Goal: Information Seeking & Learning: Compare options

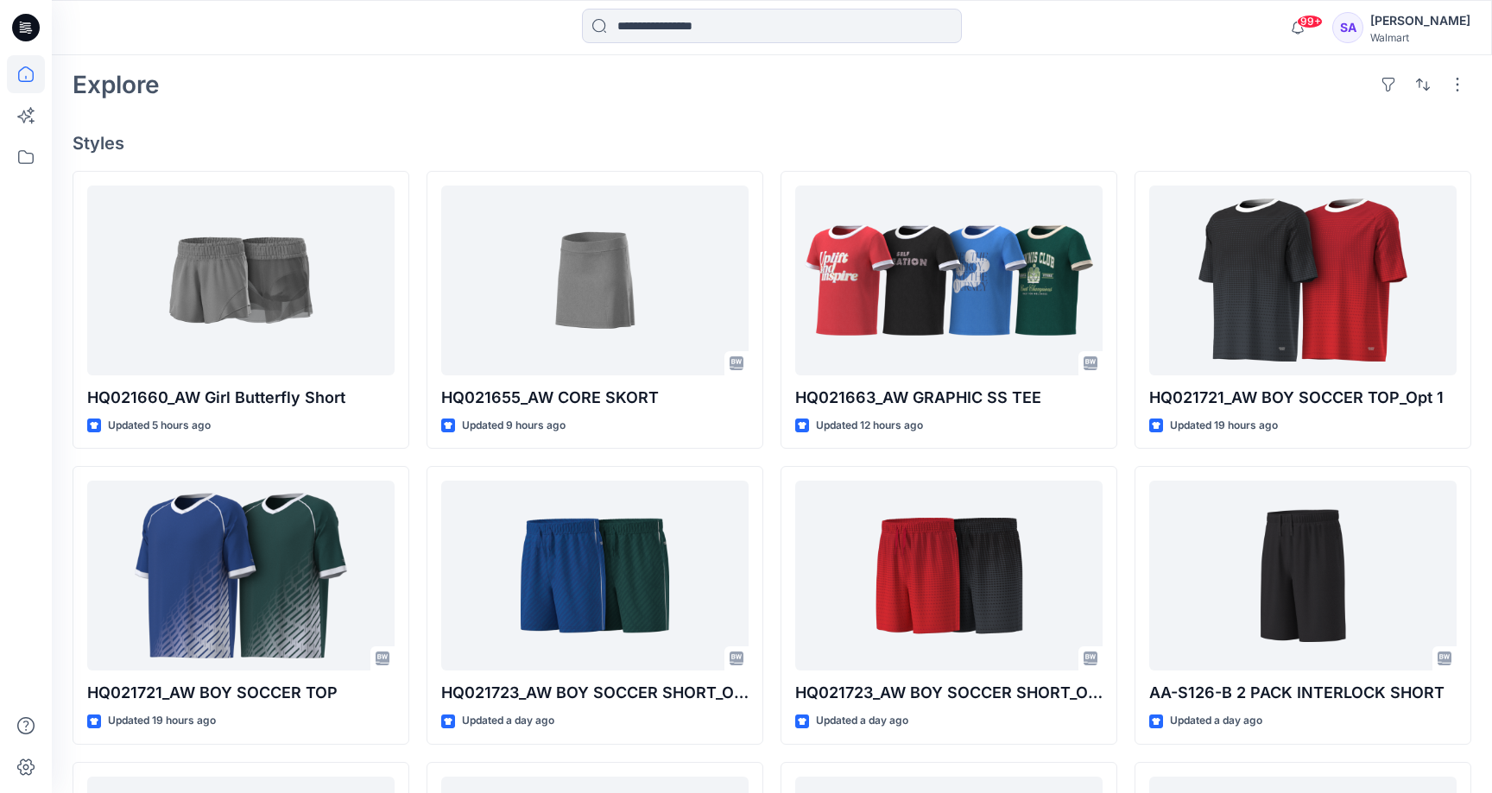
scroll to position [394, 0]
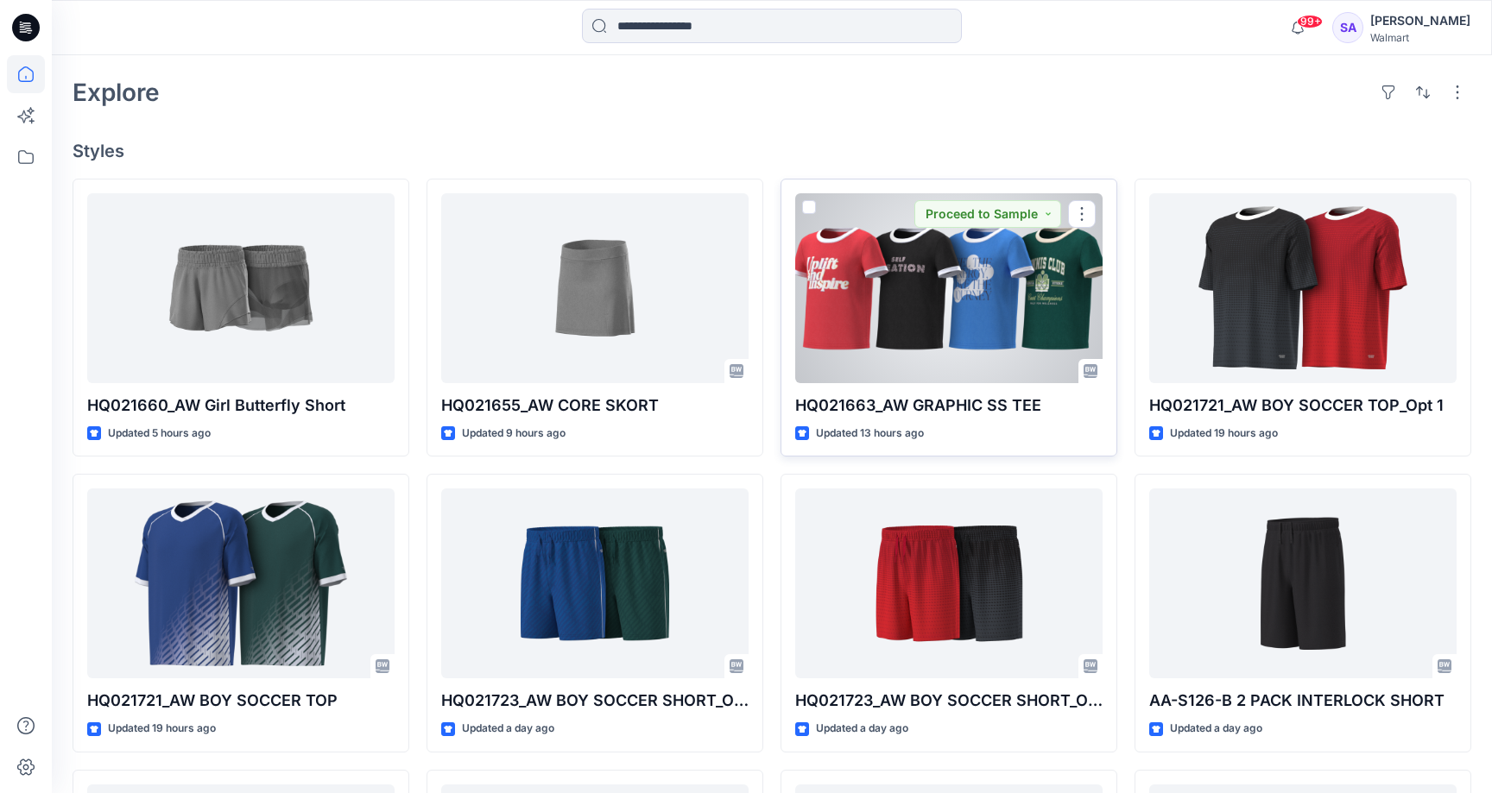
click at [916, 280] on div at bounding box center [948, 288] width 307 height 190
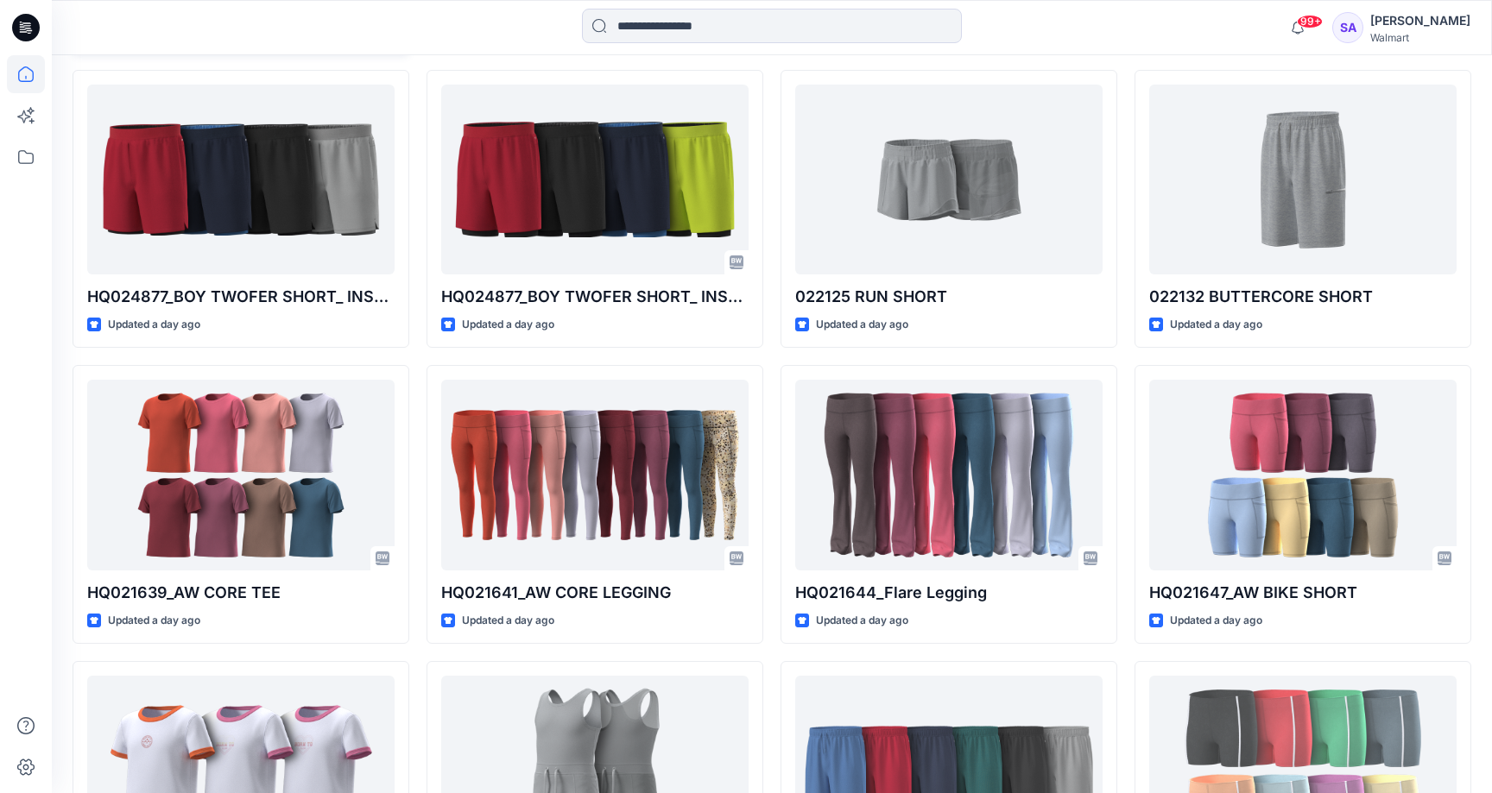
scroll to position [1182, 0]
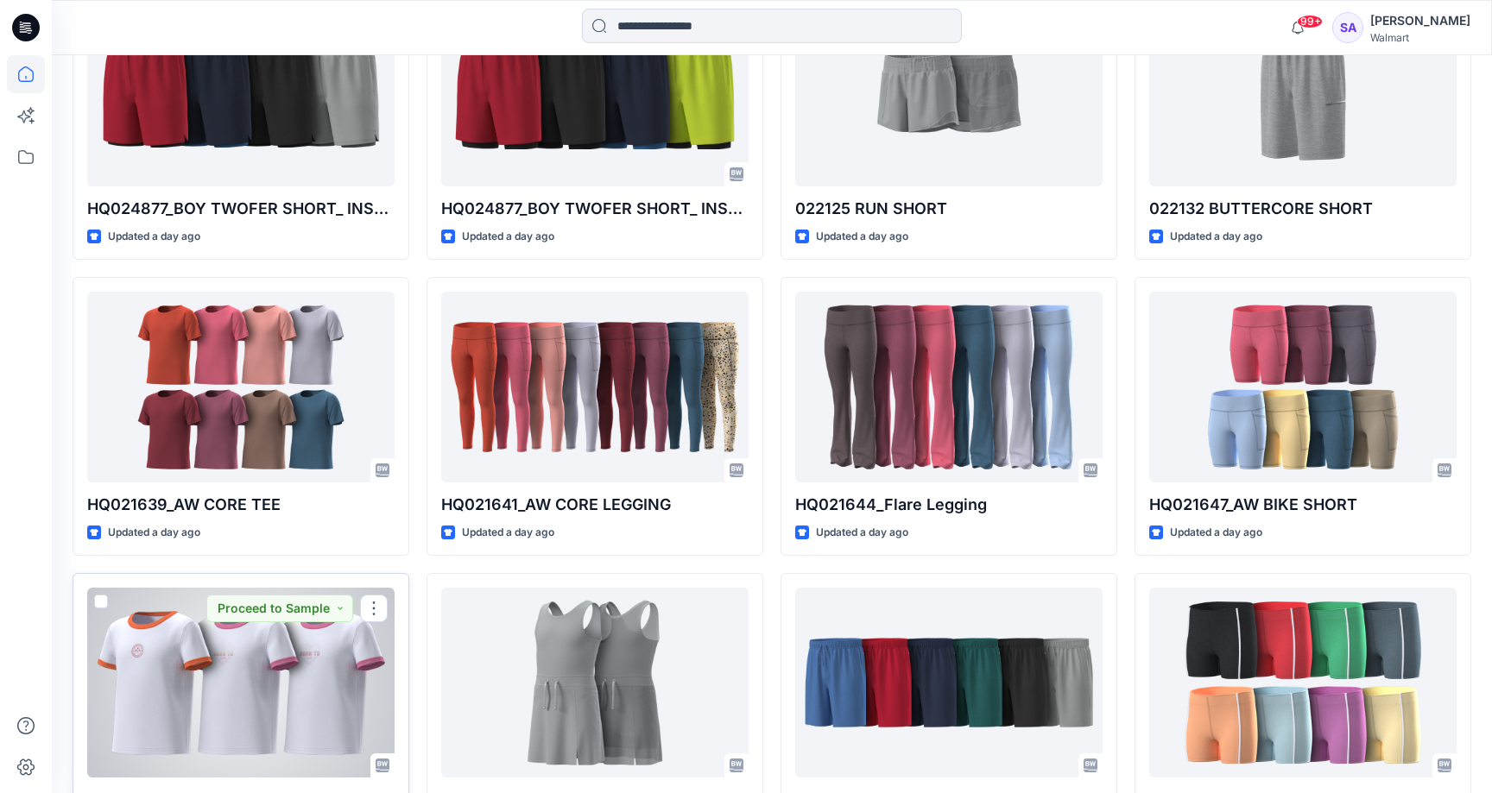
click at [199, 678] on div at bounding box center [240, 683] width 307 height 190
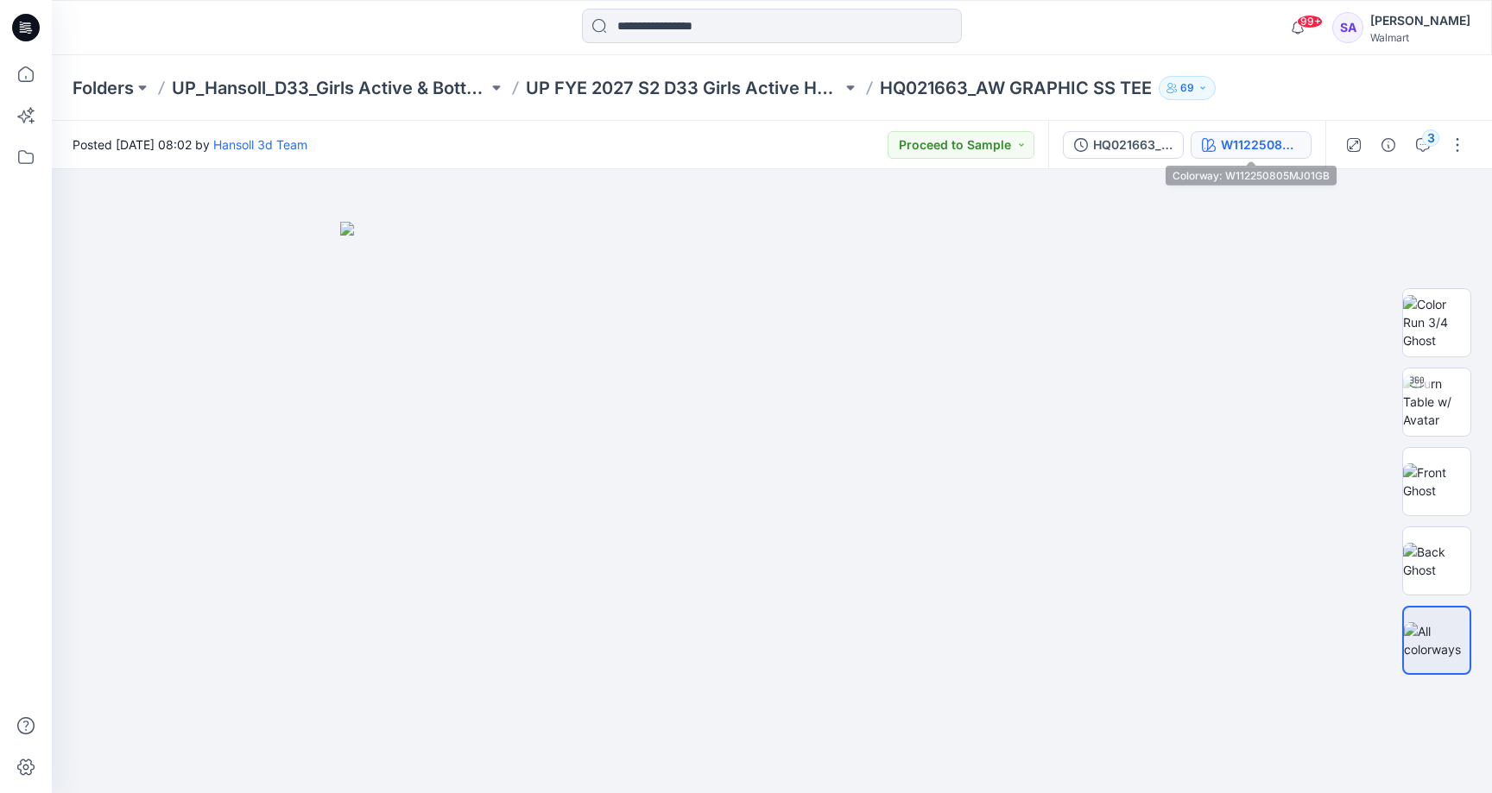
click at [1271, 151] on div "W112250805MJ01GB" at bounding box center [1260, 145] width 79 height 19
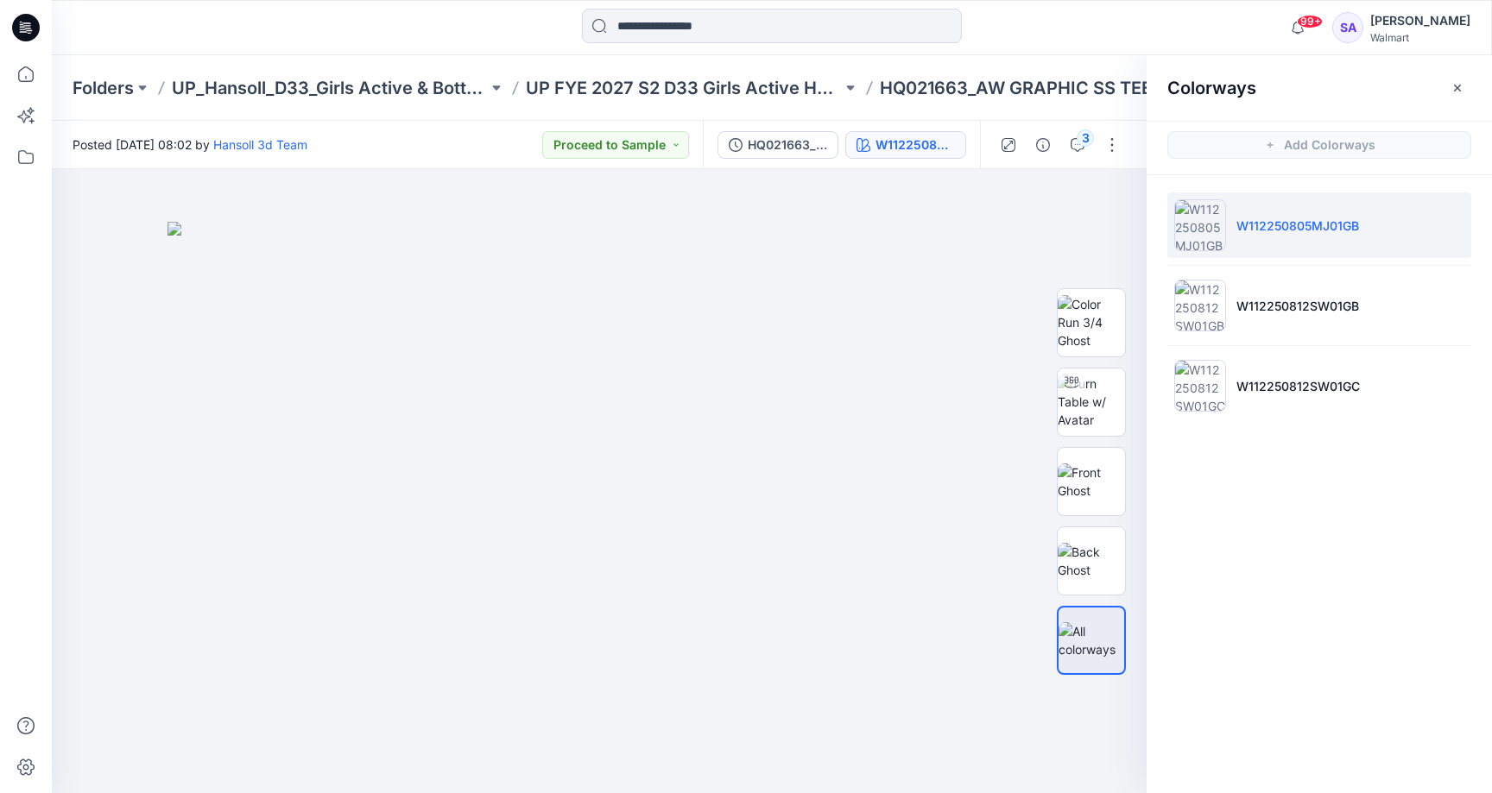
click at [1271, 238] on li "W112250805MJ01GB" at bounding box center [1319, 225] width 304 height 66
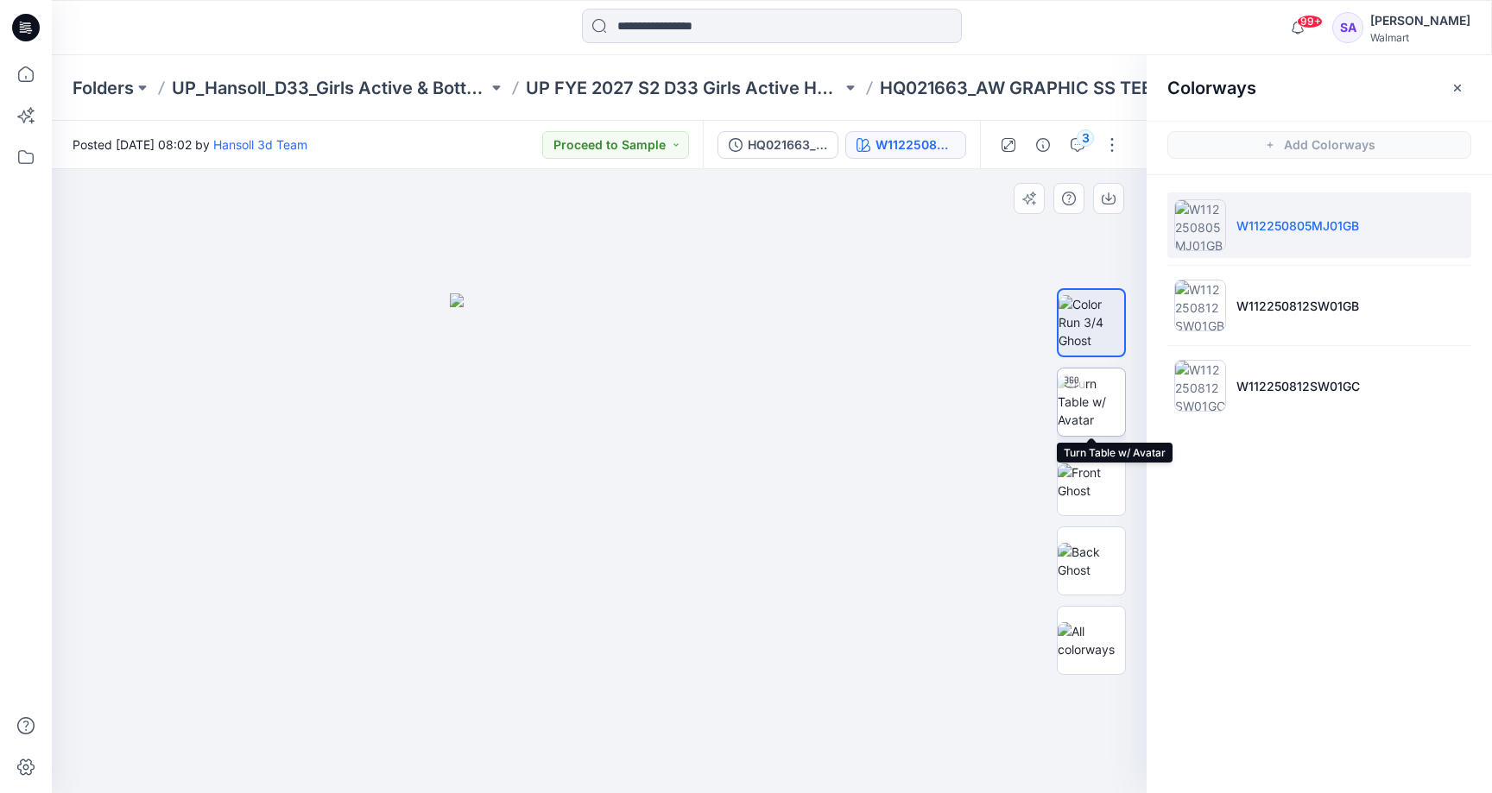
click at [1084, 388] on div at bounding box center [1071, 383] width 28 height 28
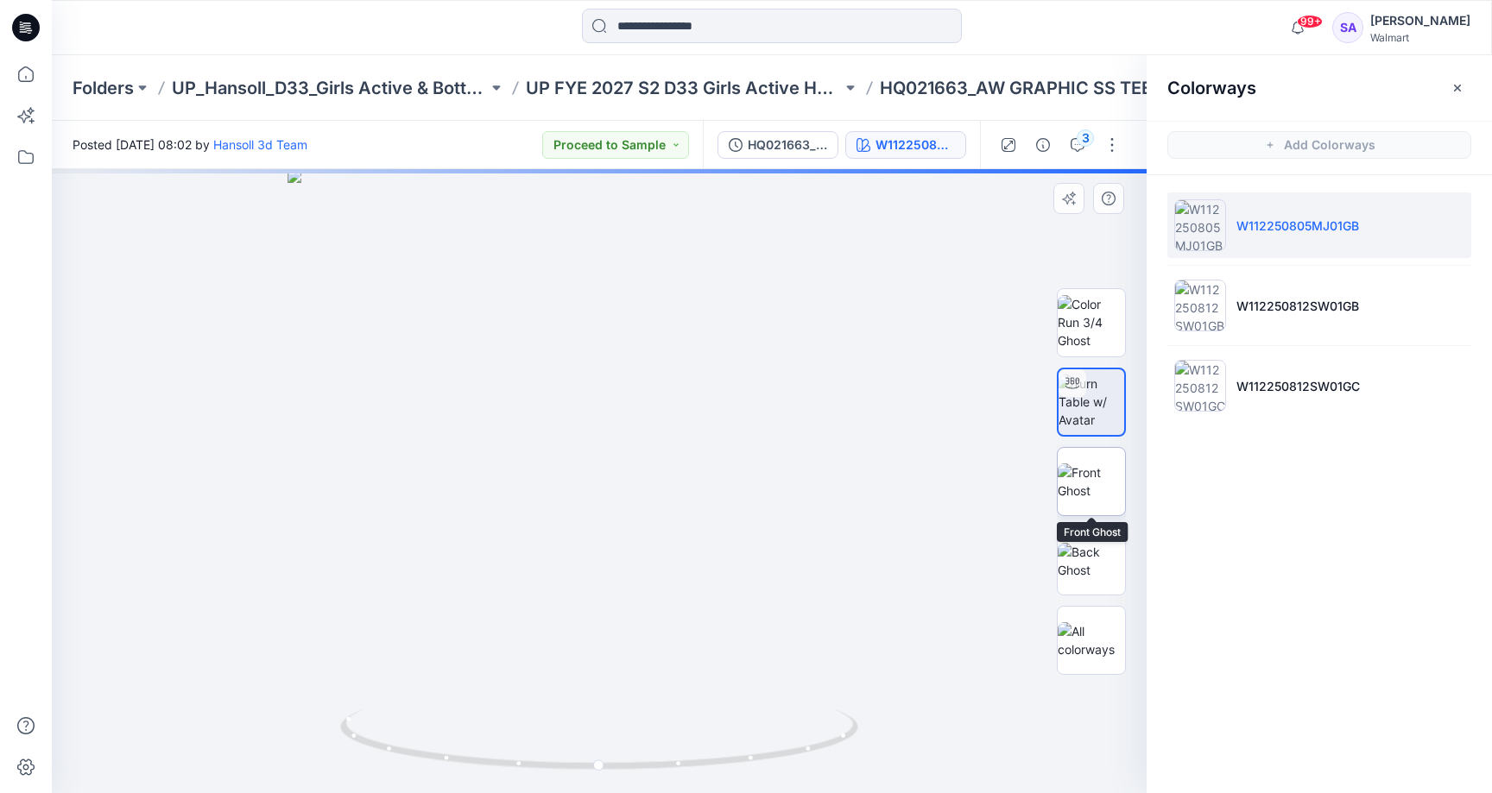
click at [1089, 489] on img at bounding box center [1090, 482] width 67 height 36
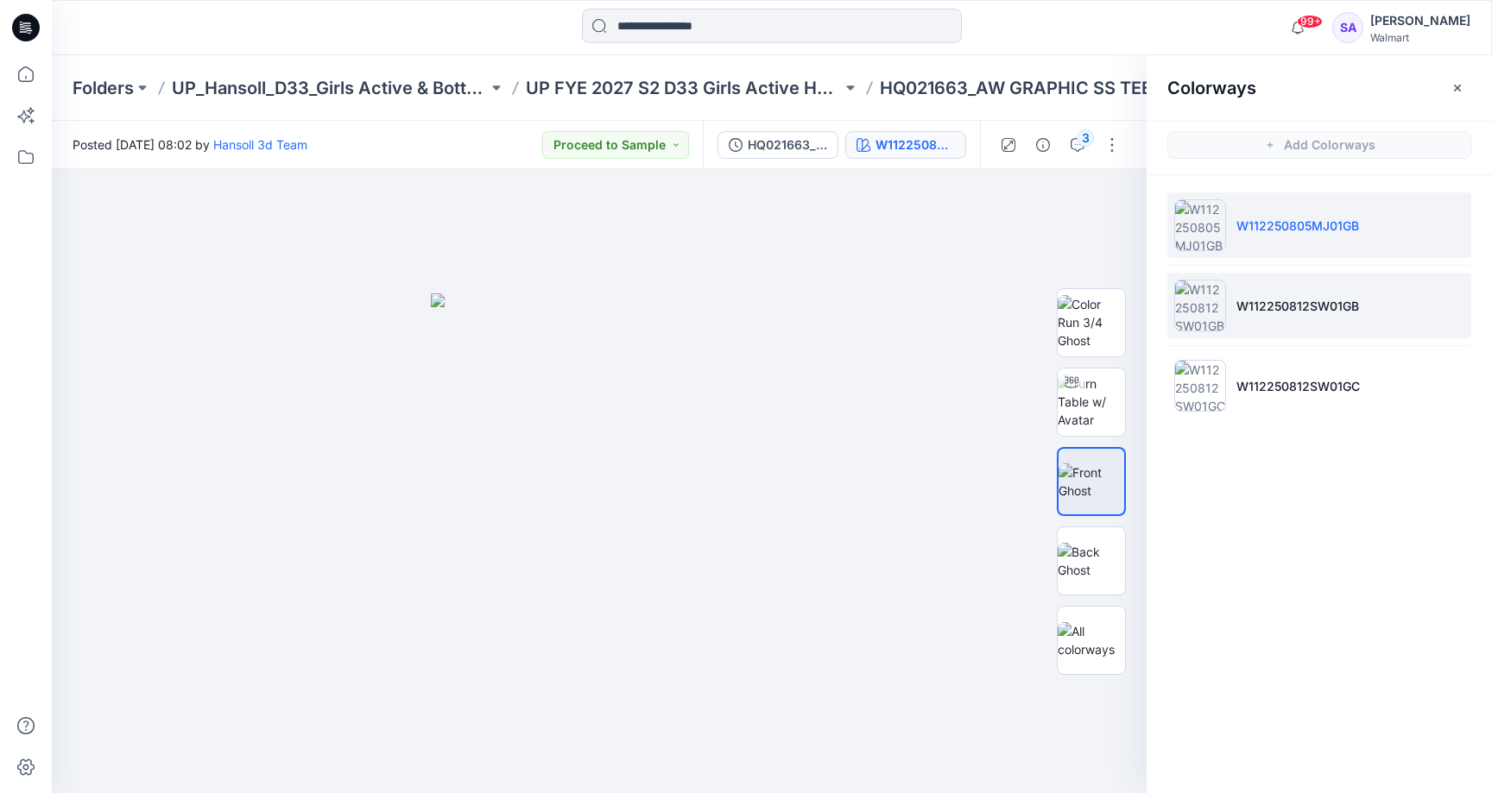
click at [1312, 294] on li "W112250812SW01GB" at bounding box center [1319, 306] width 304 height 66
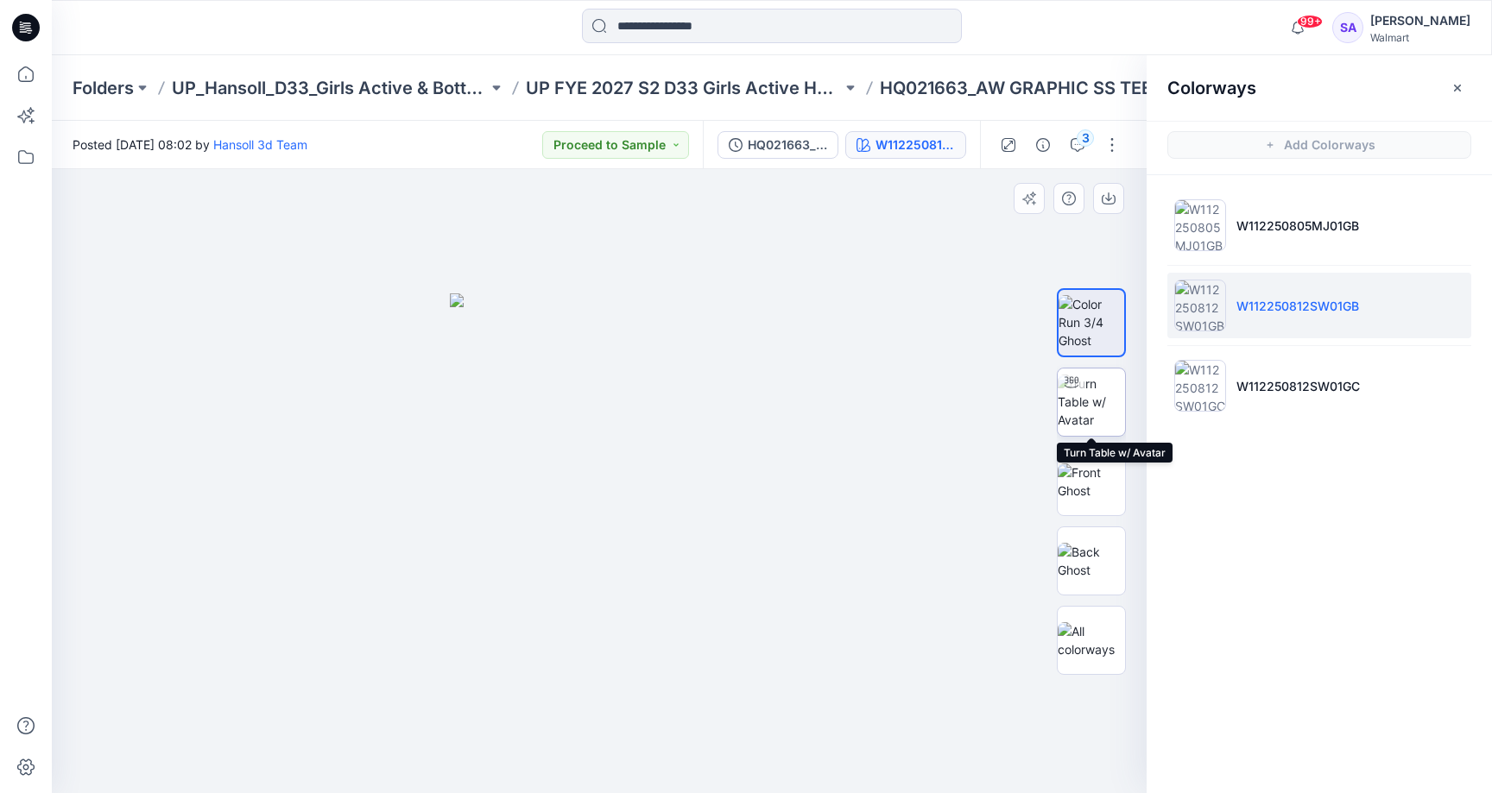
click at [1094, 412] on img at bounding box center [1090, 402] width 67 height 54
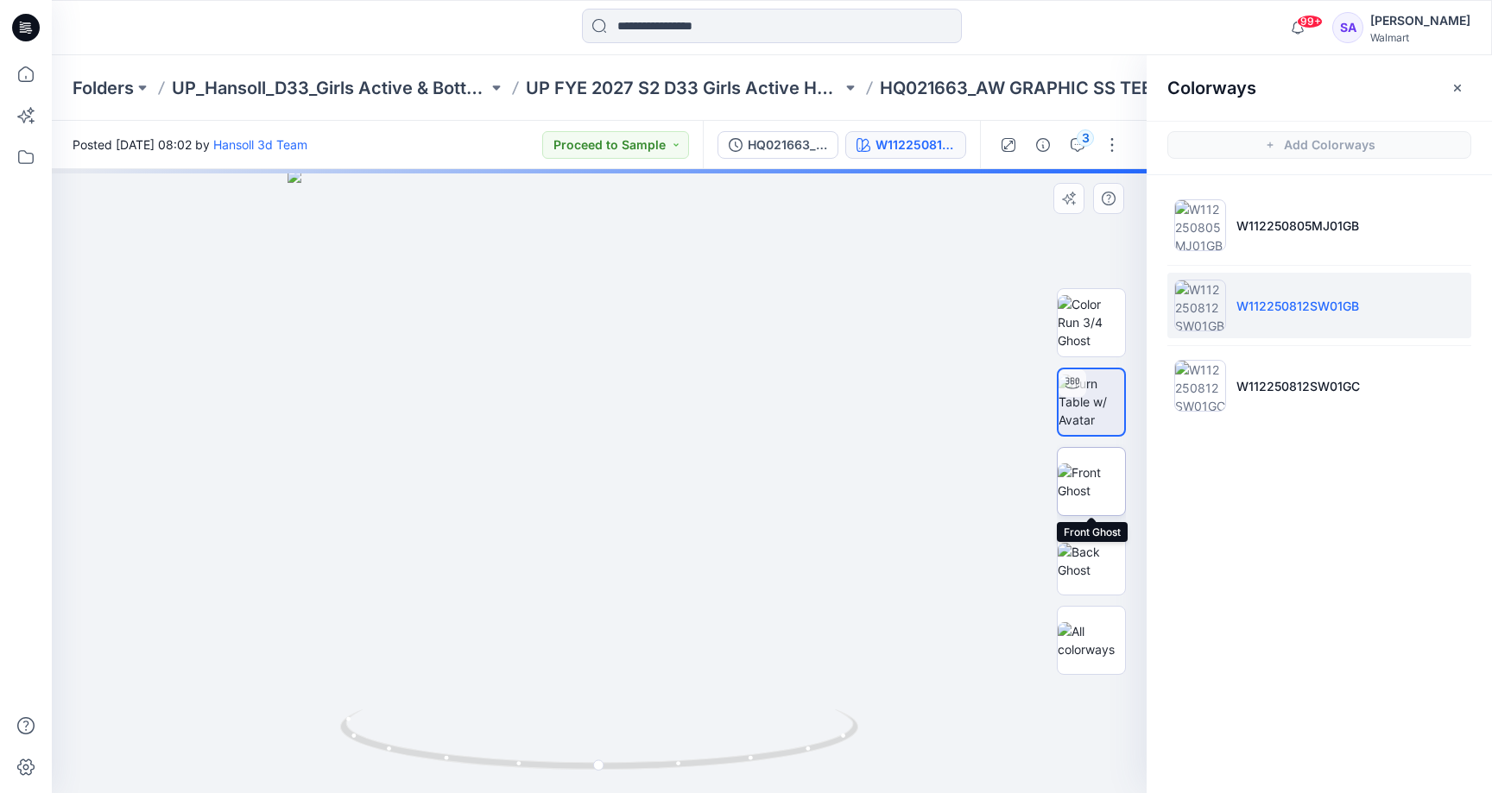
click at [1089, 485] on img at bounding box center [1090, 482] width 67 height 36
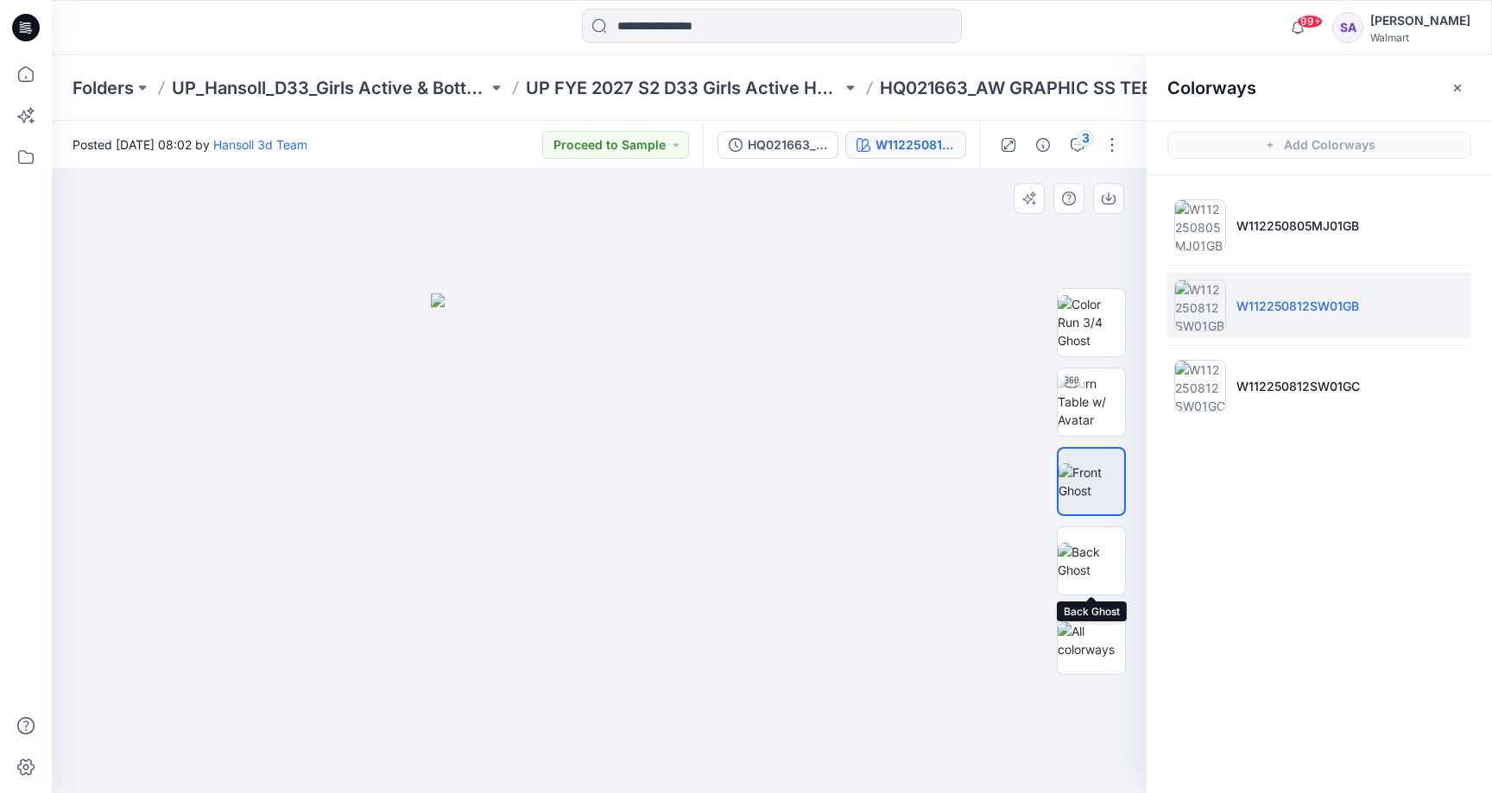
click at [1110, 524] on div at bounding box center [1091, 482] width 69 height 432
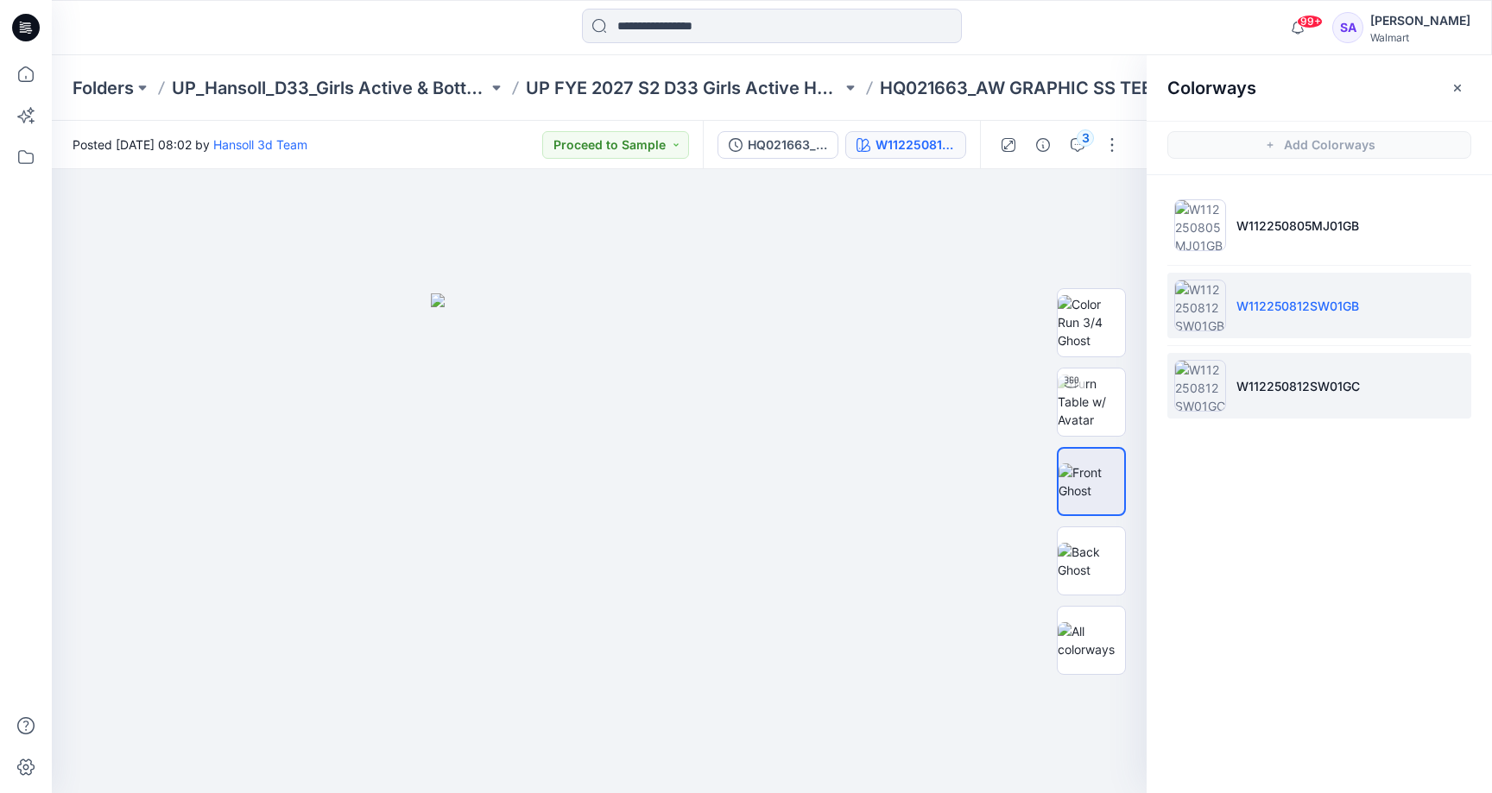
click at [1255, 387] on p "W112250812SW01GC" at bounding box center [1297, 386] width 123 height 18
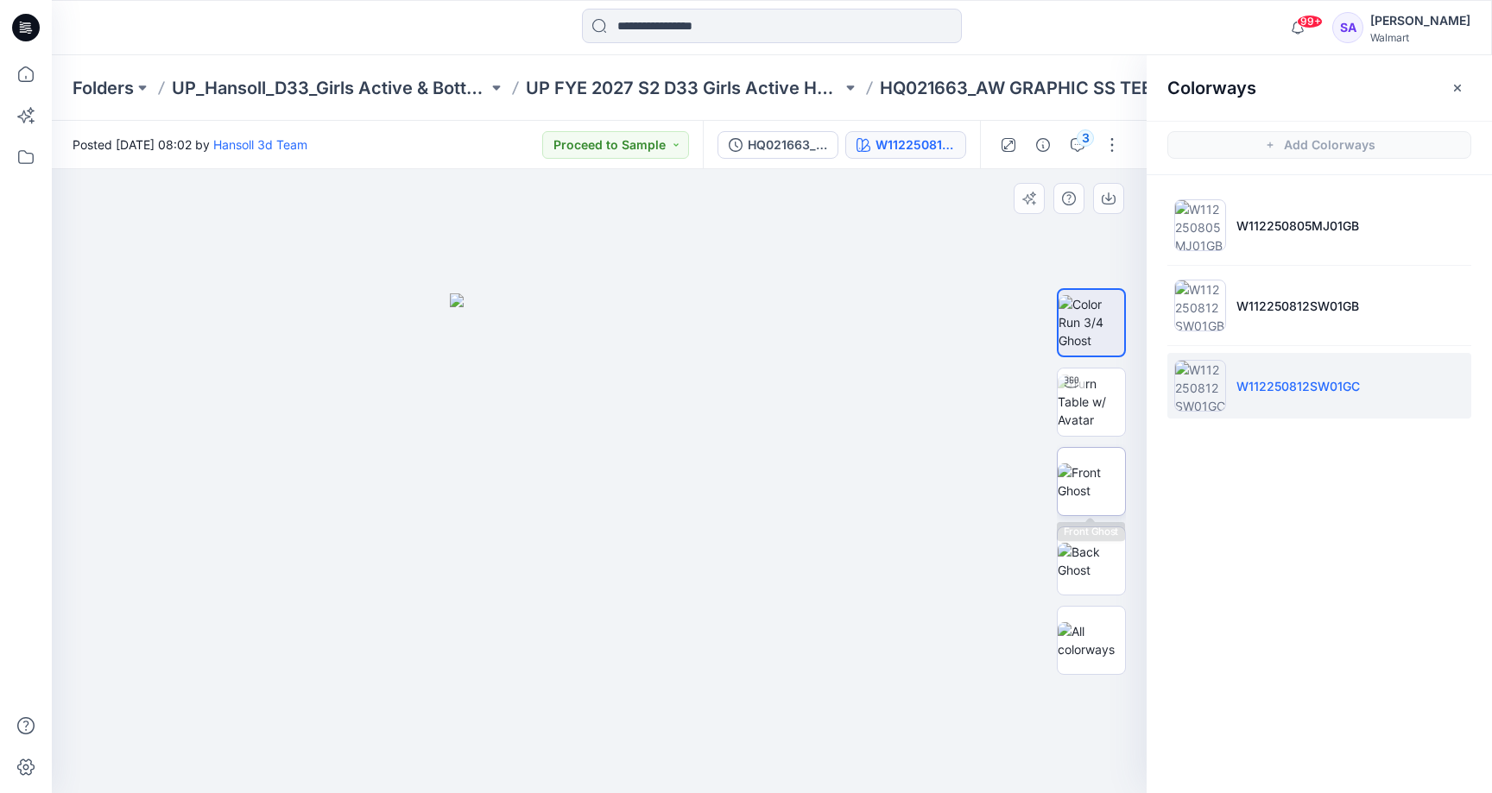
click at [1073, 488] on img at bounding box center [1090, 482] width 67 height 36
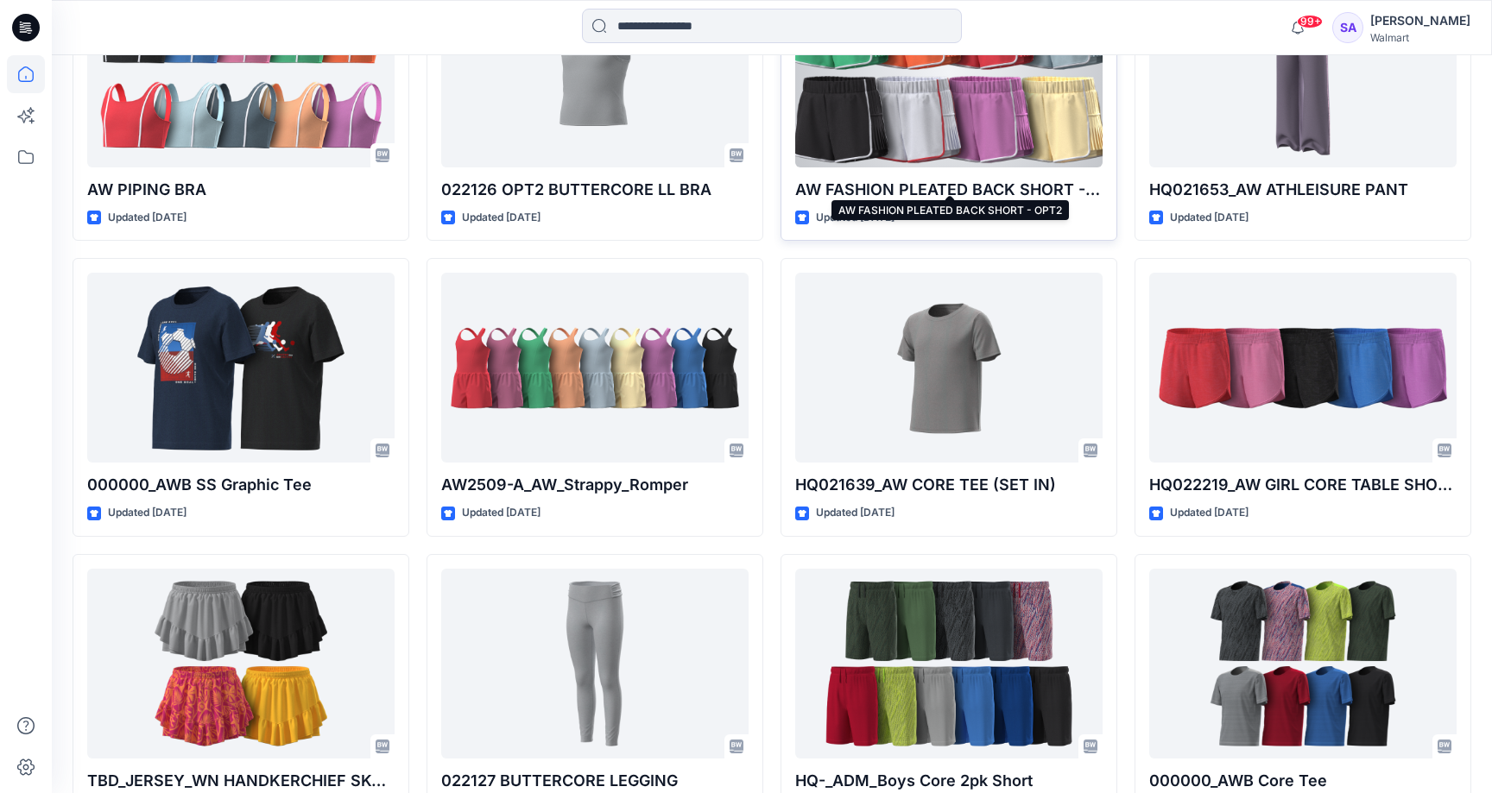
scroll to position [2167, 0]
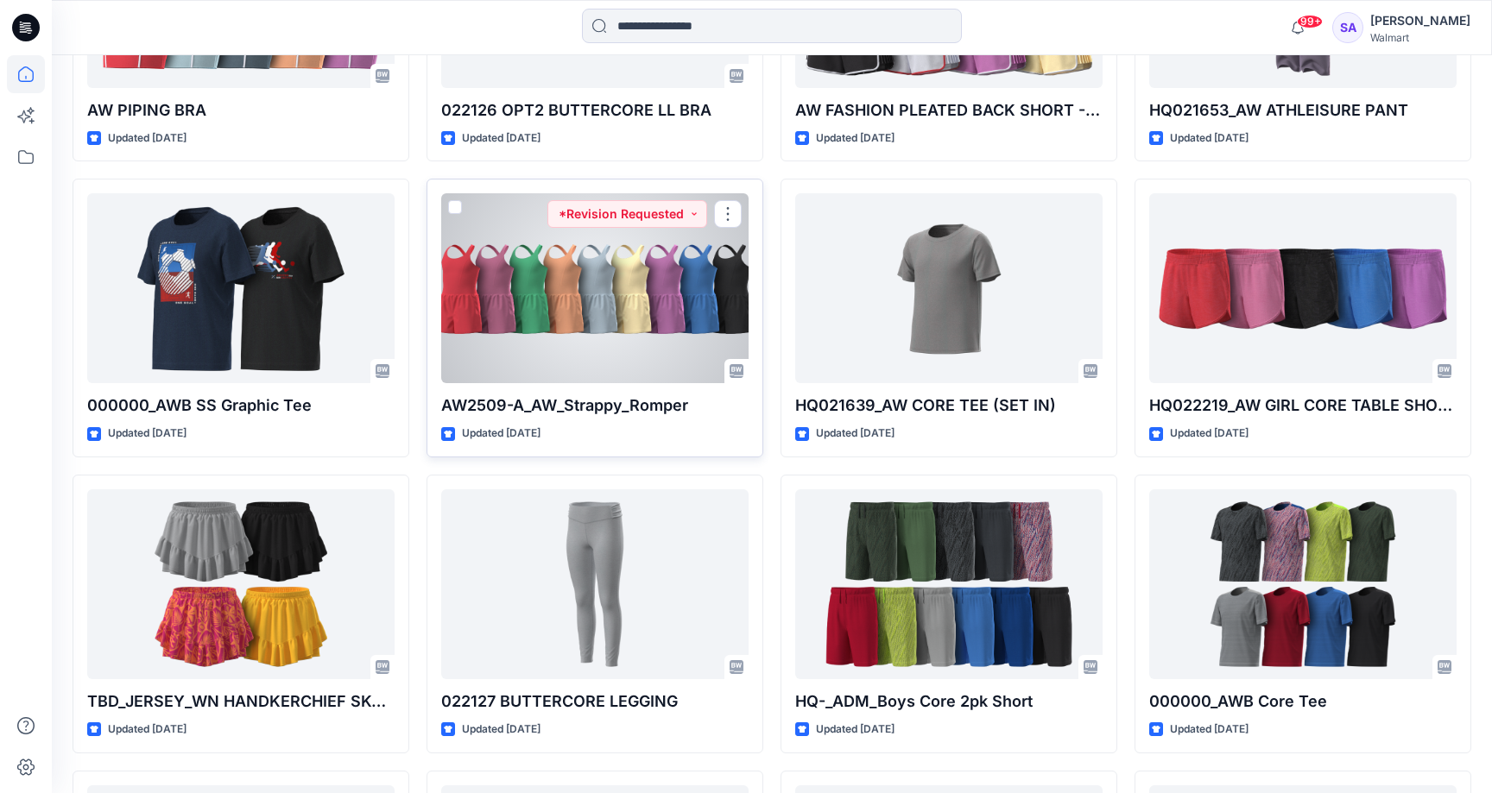
click at [578, 277] on div at bounding box center [594, 288] width 307 height 190
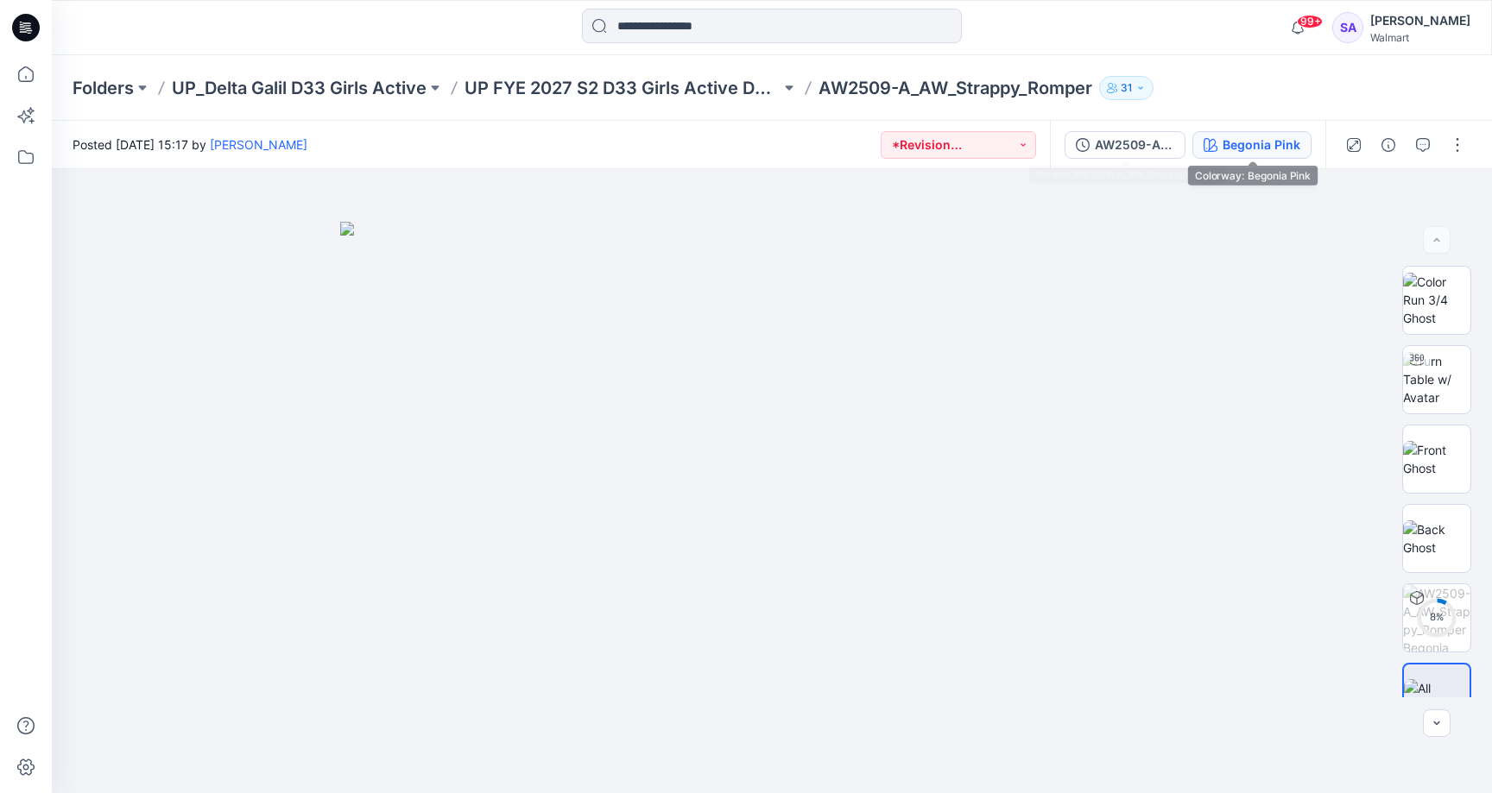
click at [1305, 143] on button "Begonia Pink" at bounding box center [1251, 145] width 119 height 28
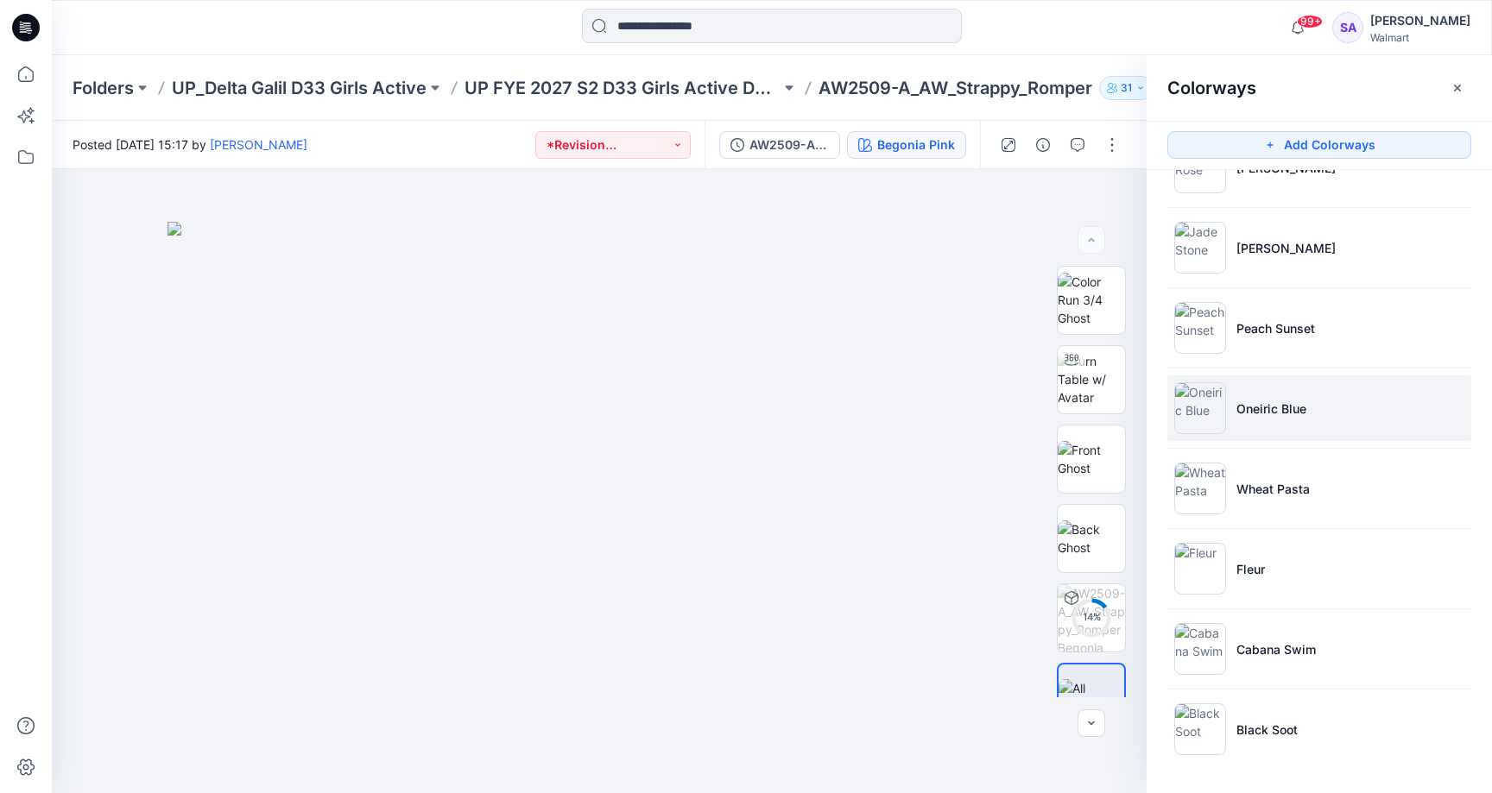
scroll to position [133, 0]
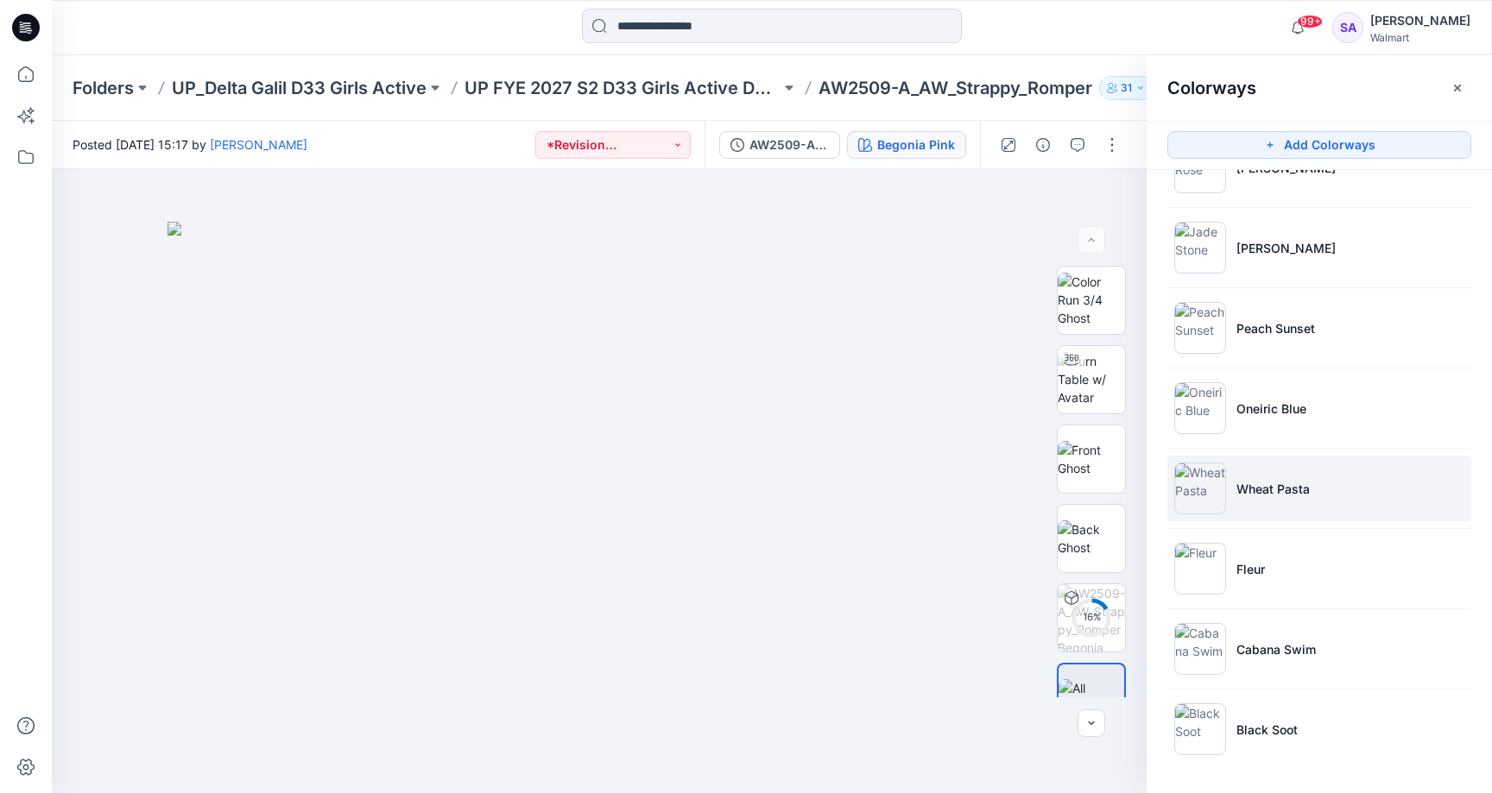
click at [1268, 493] on p "Wheat Pasta" at bounding box center [1272, 489] width 73 height 18
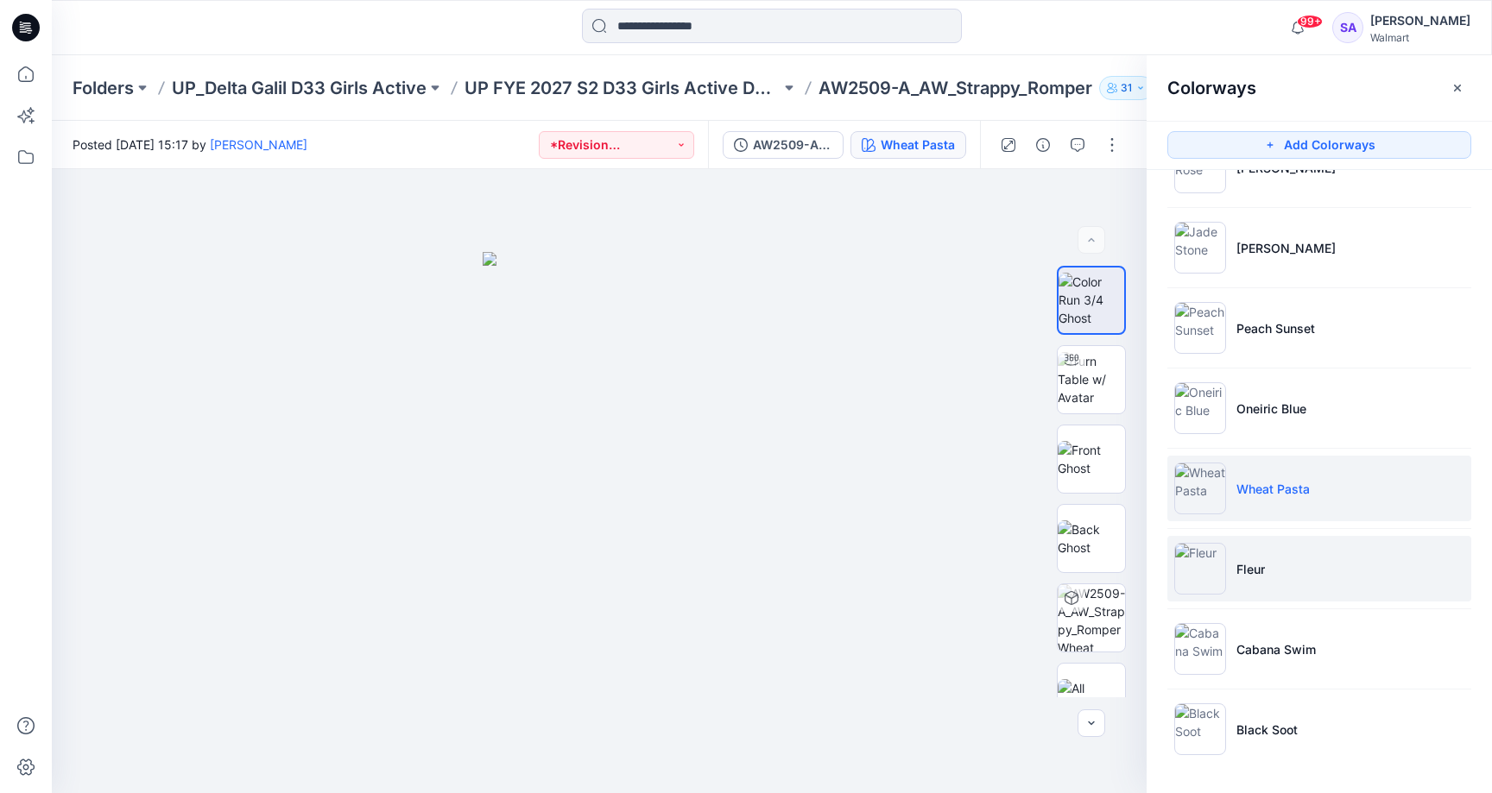
click at [1240, 555] on li "Fleur" at bounding box center [1319, 569] width 304 height 66
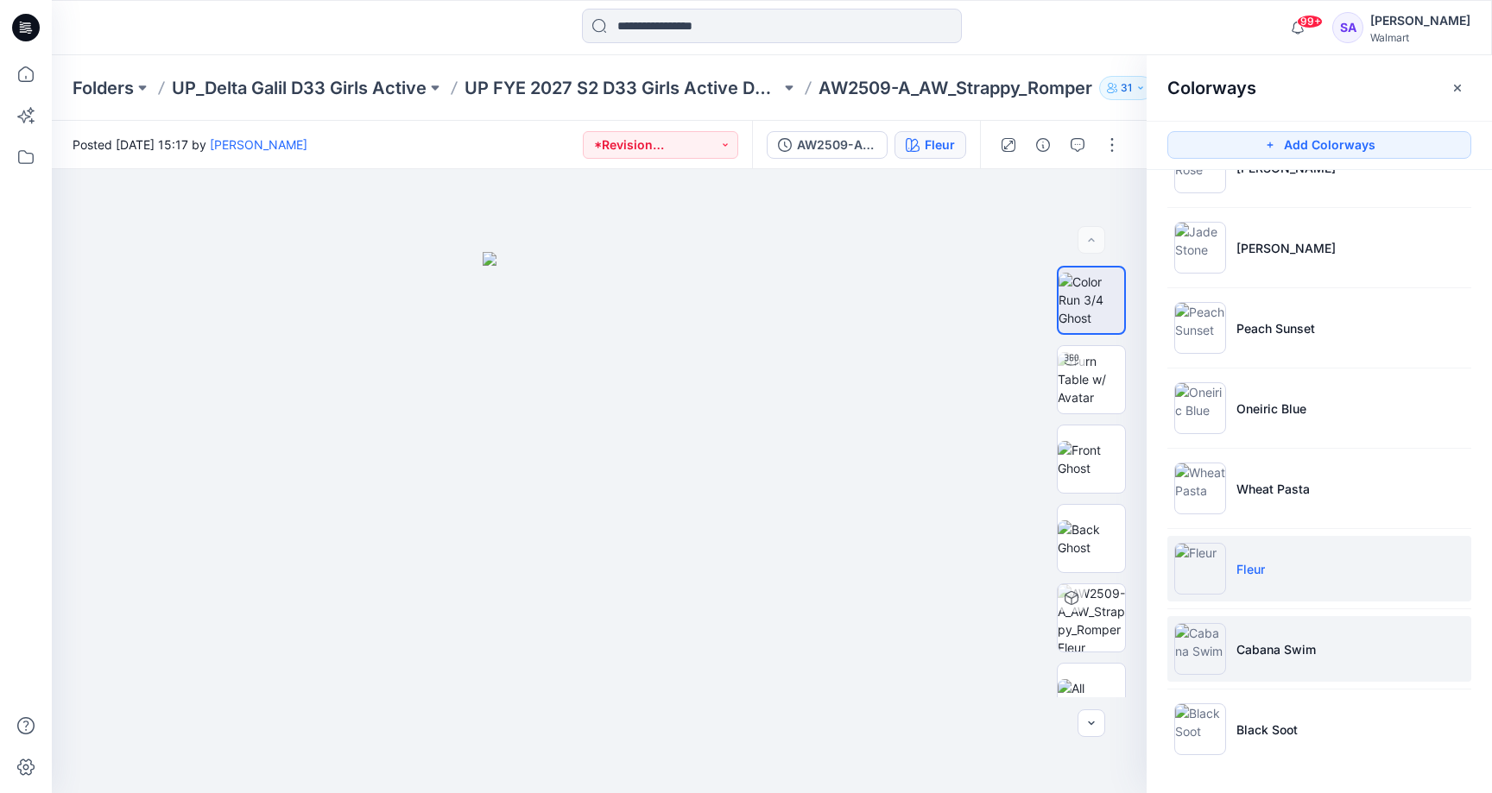
scroll to position [133, 0]
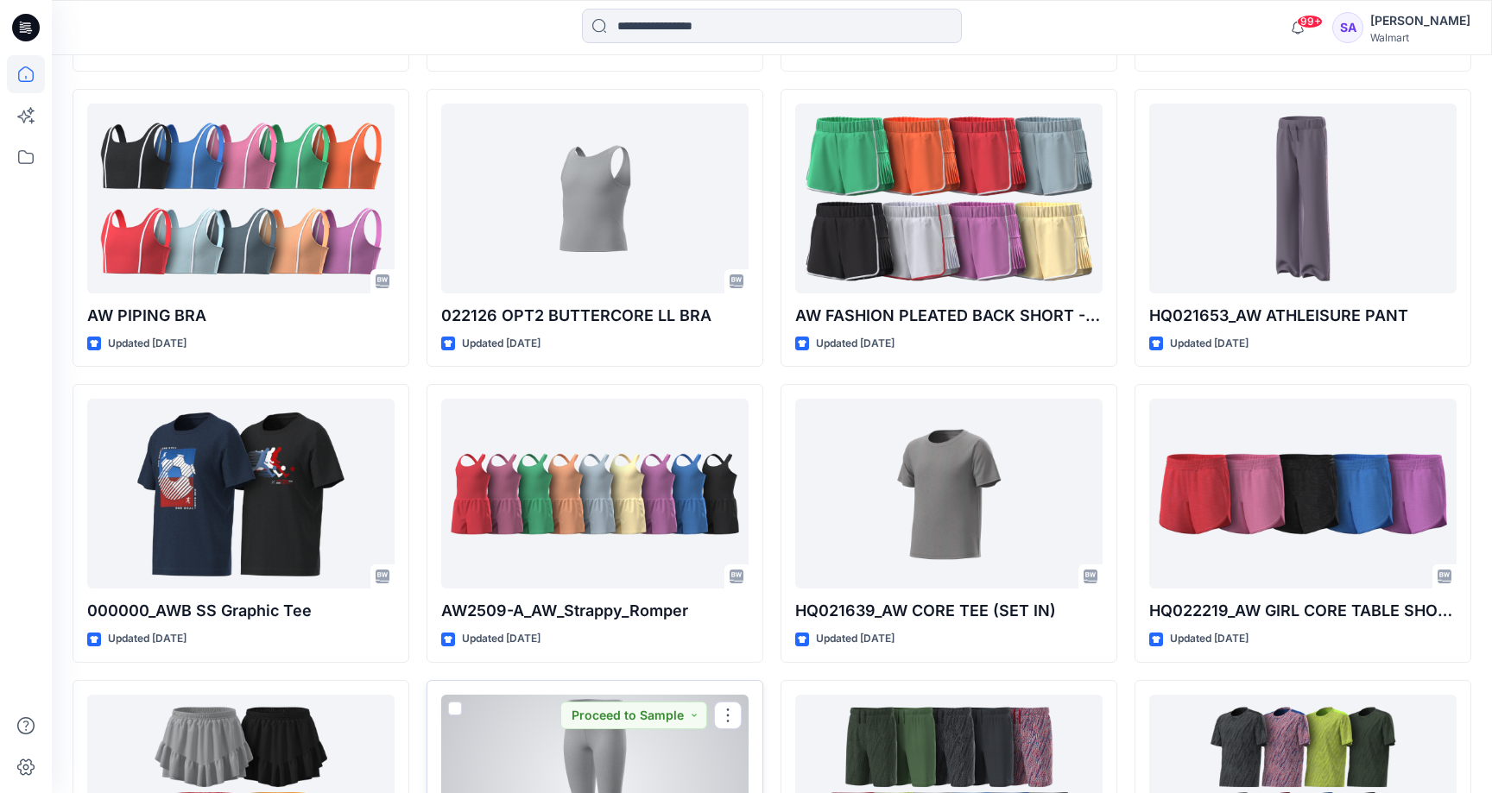
scroll to position [1820, 0]
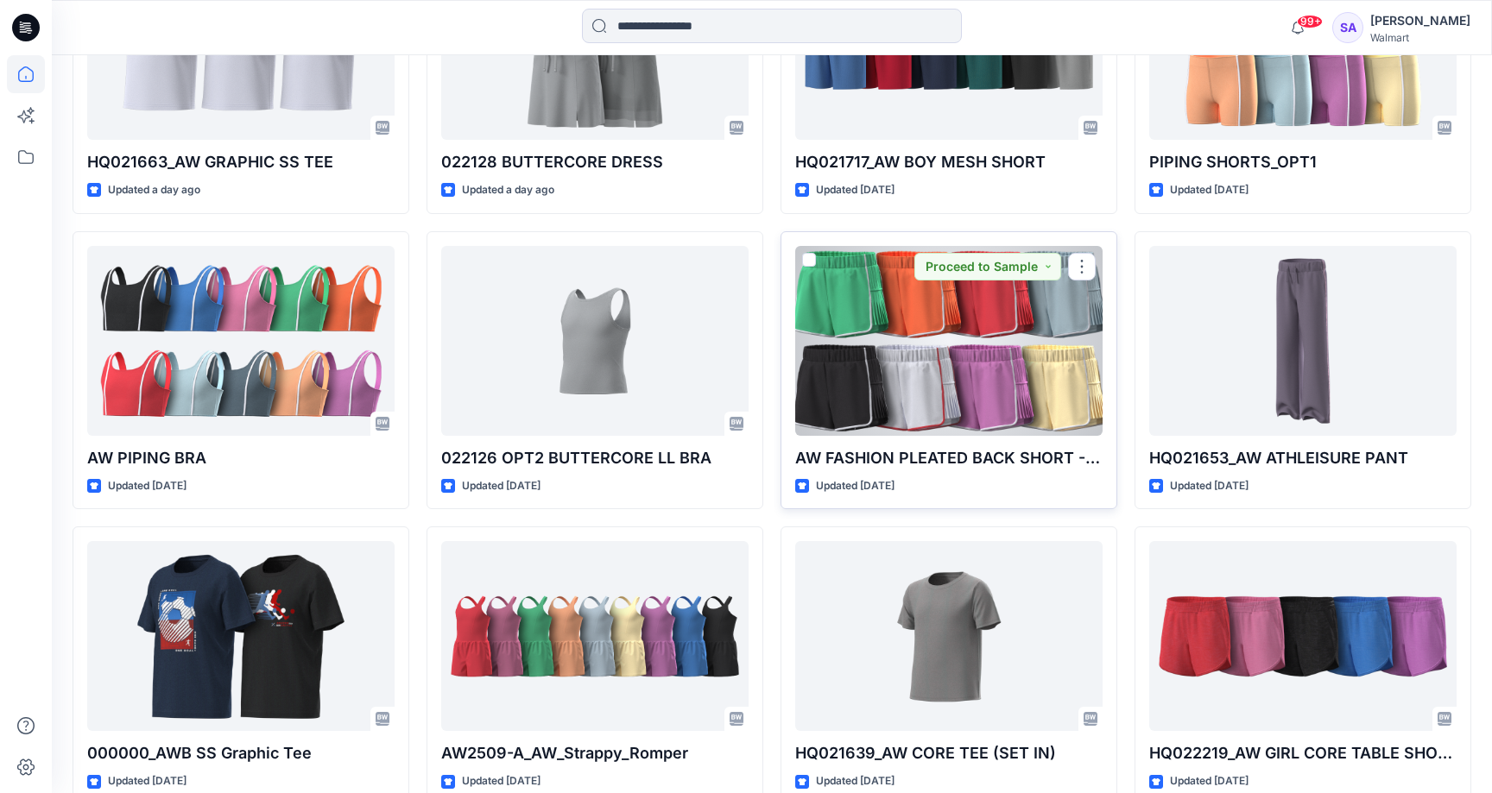
click at [930, 361] on div at bounding box center [948, 341] width 307 height 190
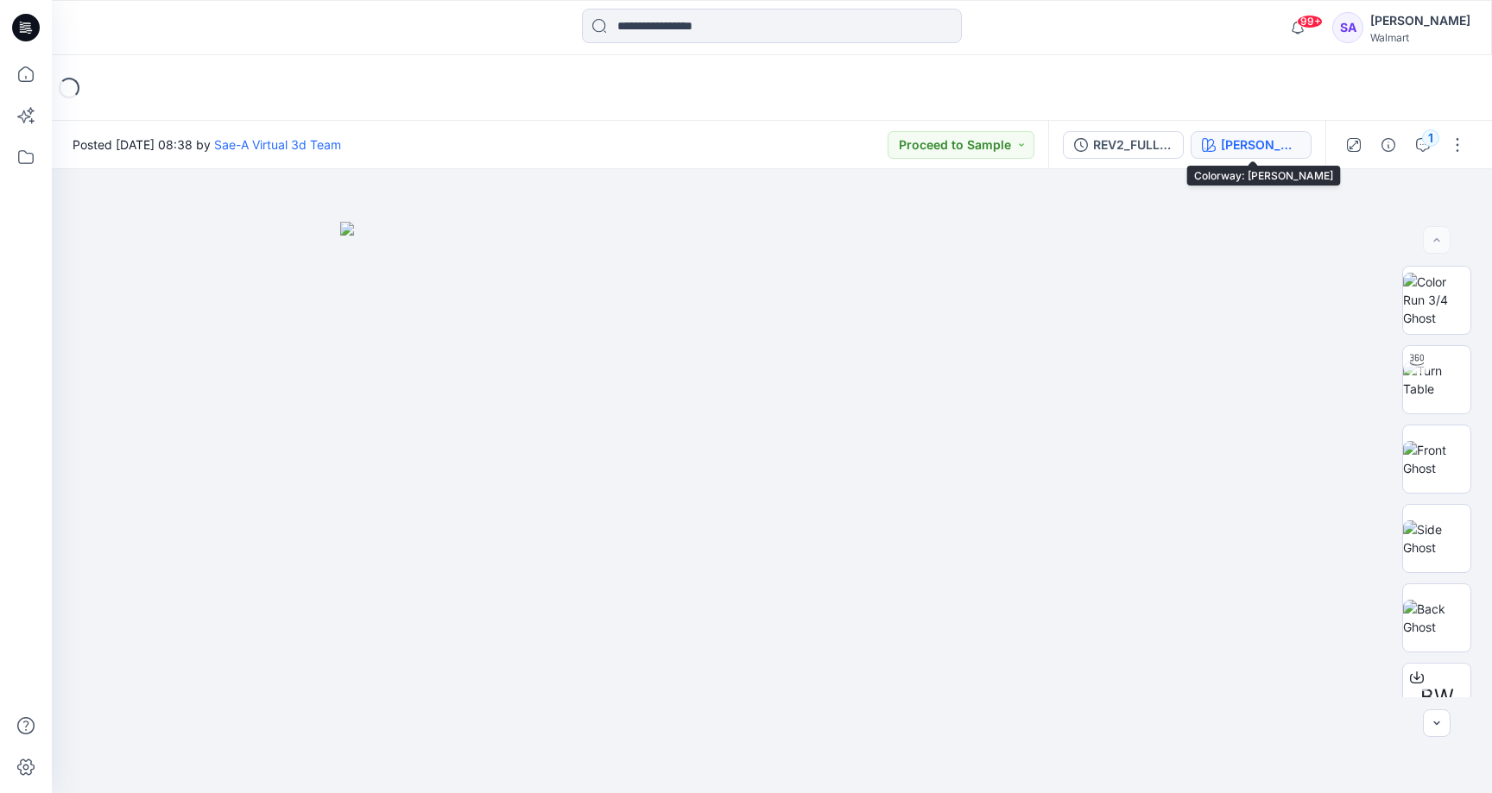
click at [1260, 148] on div "[PERSON_NAME]" at bounding box center [1260, 145] width 79 height 19
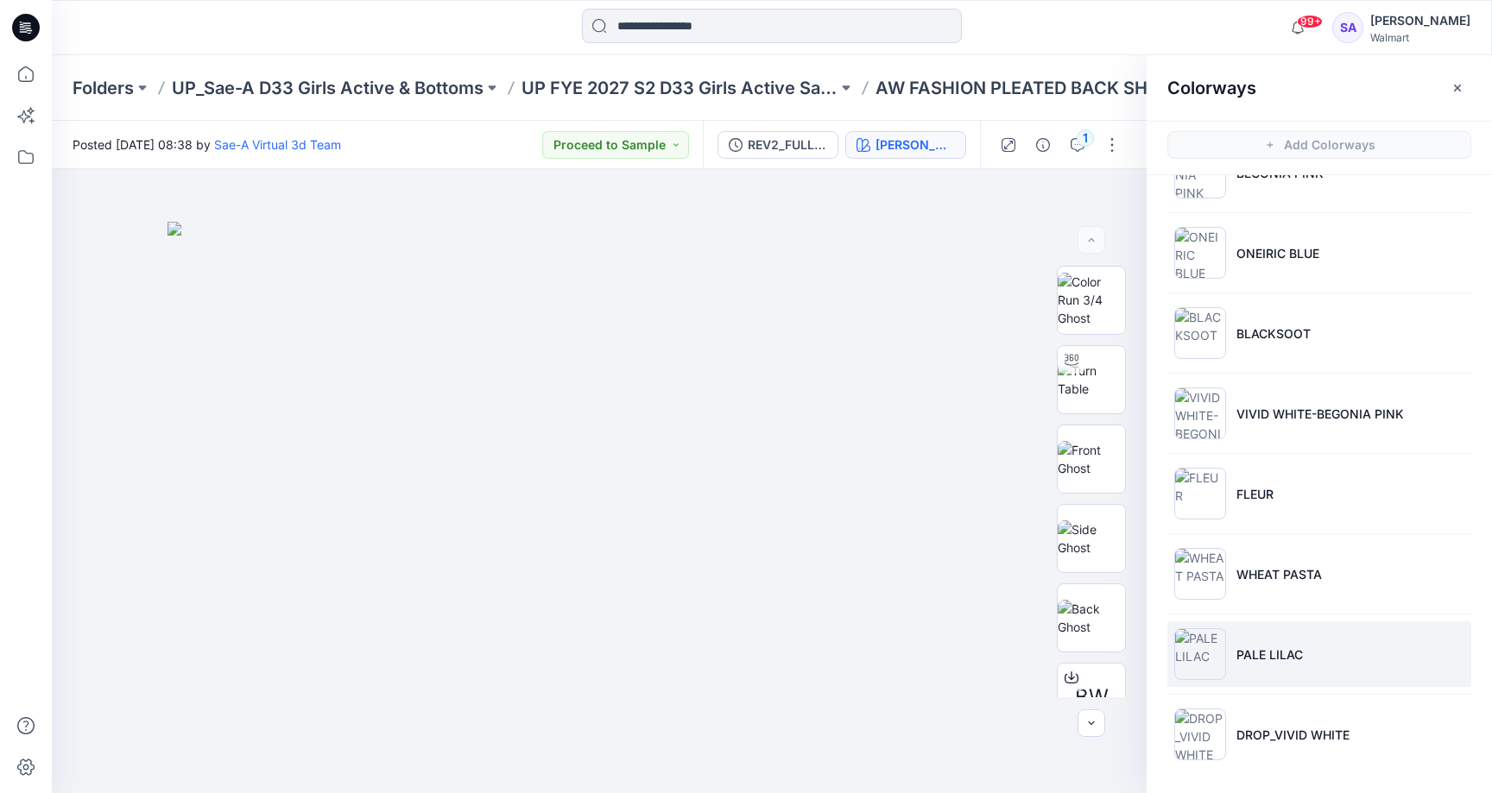
scroll to position [213, 0]
click at [1265, 659] on p "PALE LILAC" at bounding box center [1269, 655] width 66 height 18
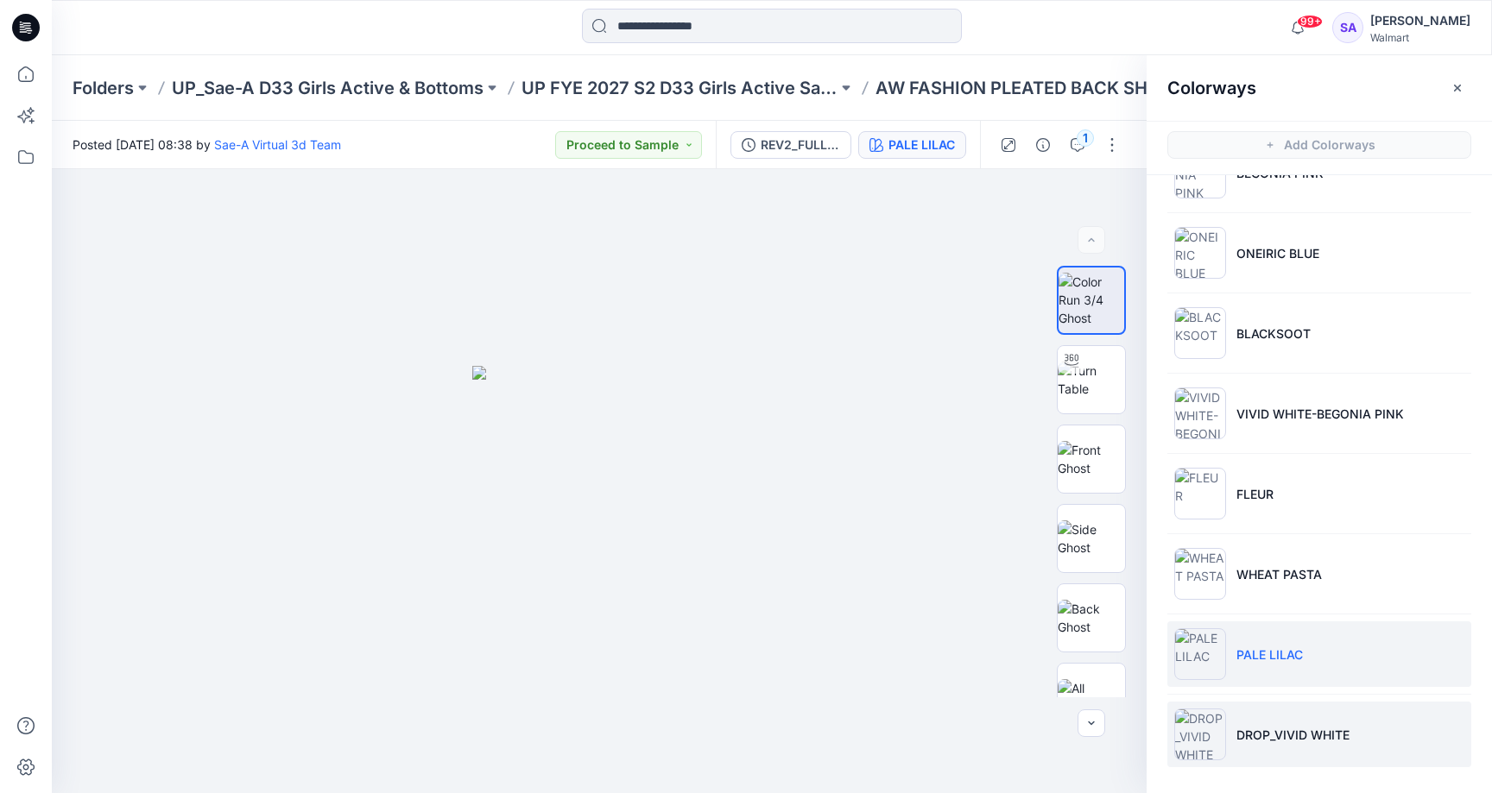
click at [1288, 739] on p "DROP_VIVID WHITE" at bounding box center [1292, 735] width 113 height 18
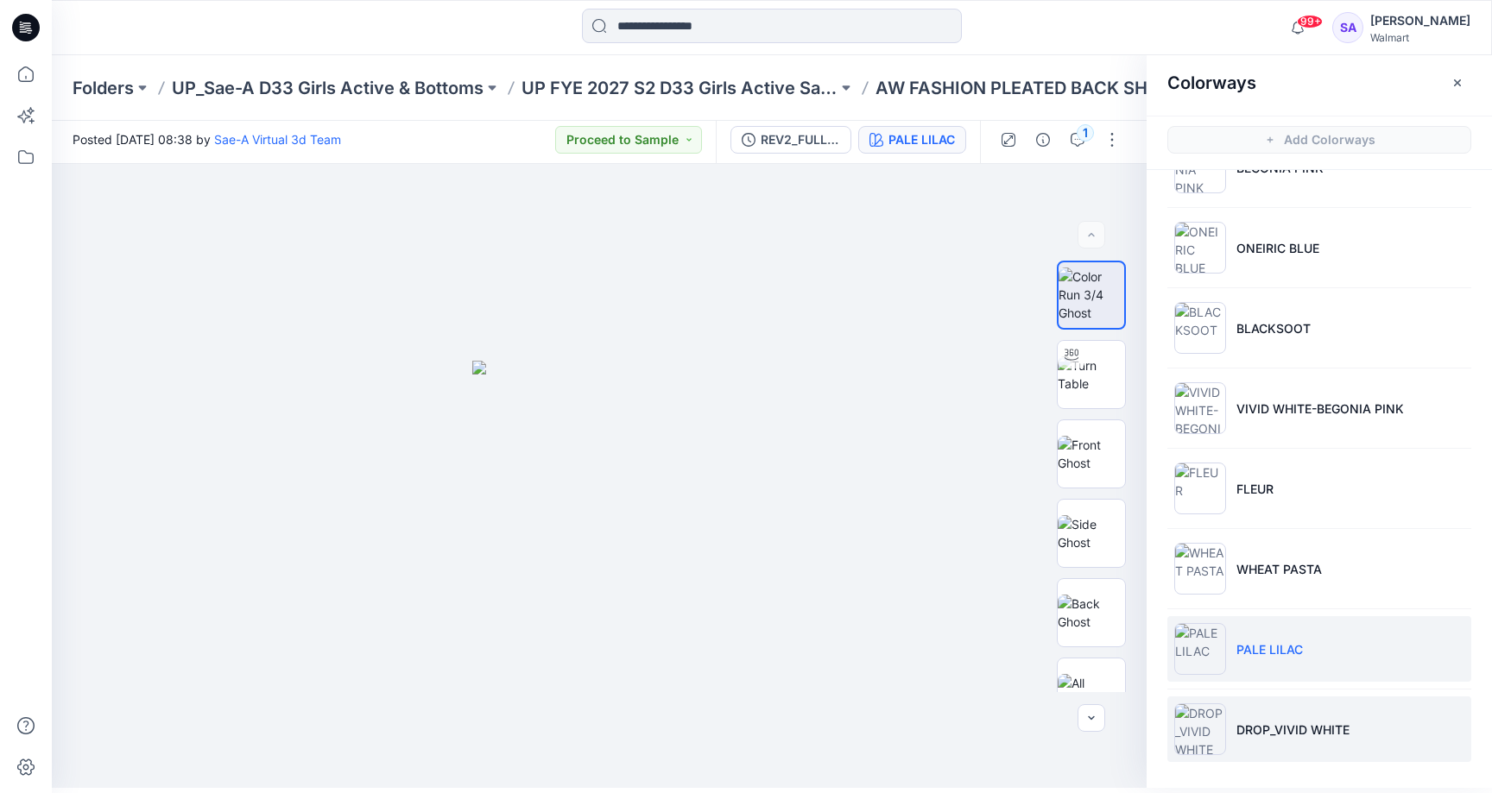
scroll to position [5, 0]
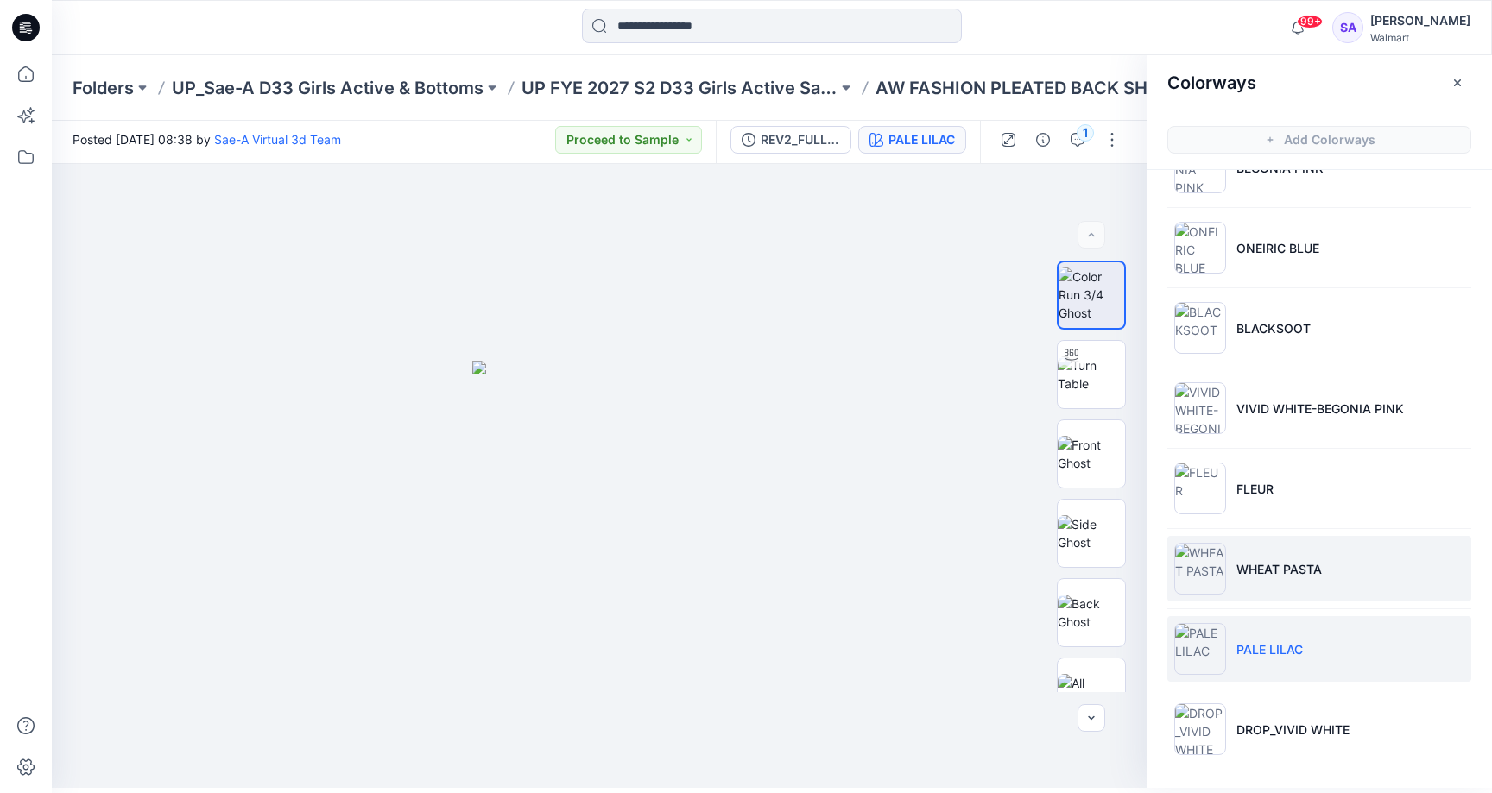
click at [1257, 578] on li "WHEAT PASTA" at bounding box center [1319, 569] width 304 height 66
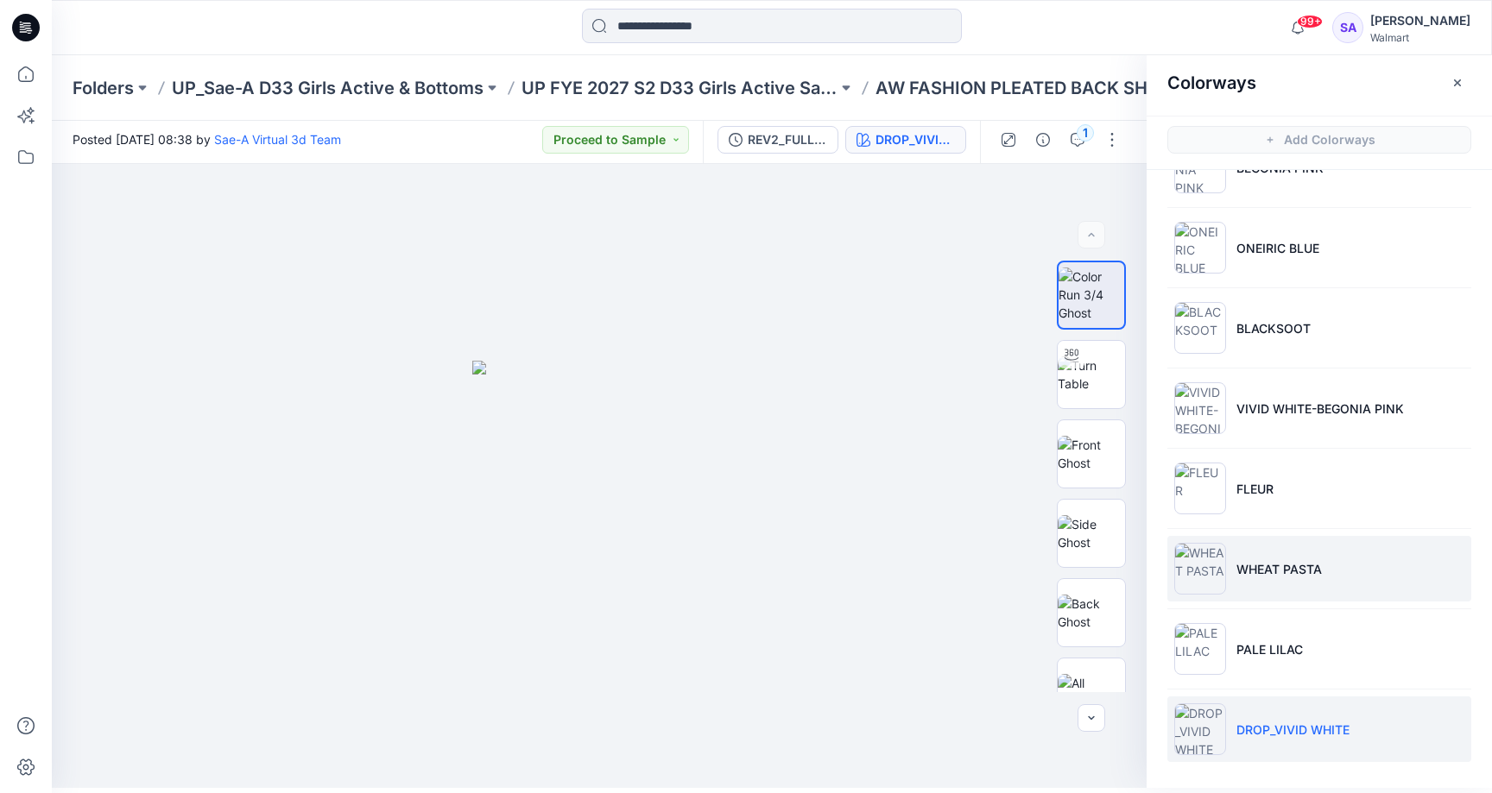
click at [1265, 581] on li "WHEAT PASTA" at bounding box center [1319, 569] width 304 height 66
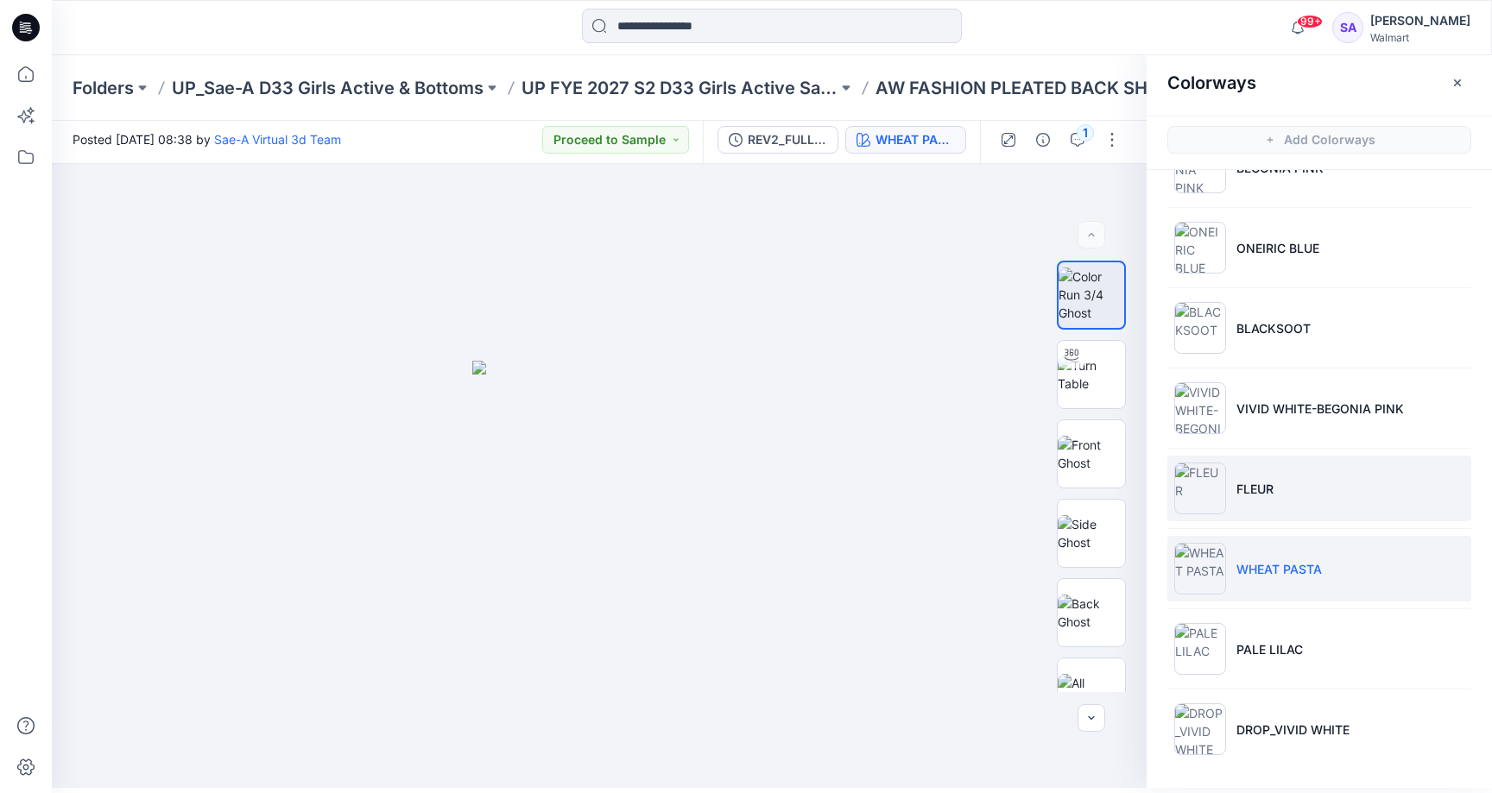
click at [1236, 480] on p "FLEUR" at bounding box center [1254, 489] width 37 height 18
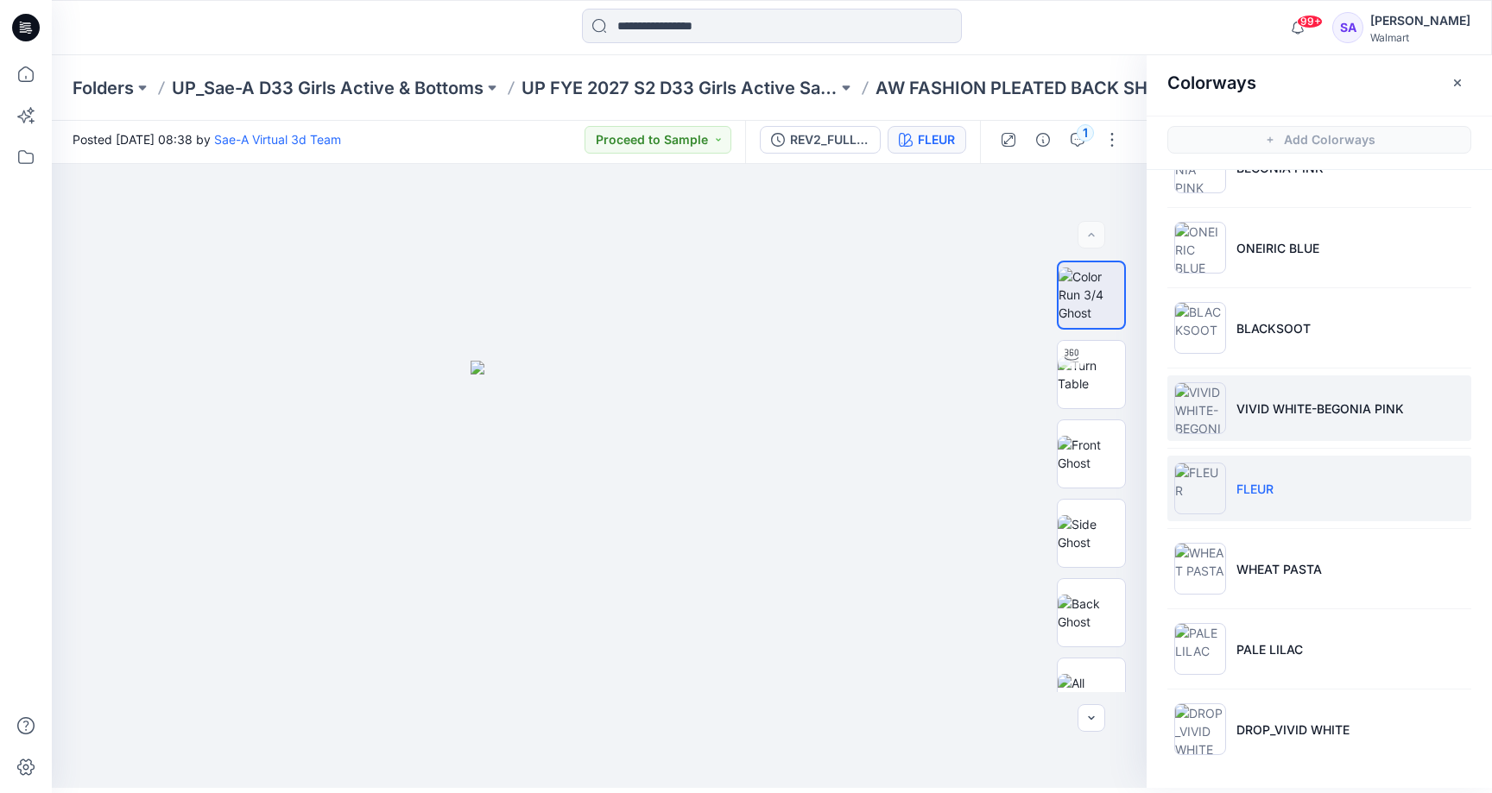
click at [1297, 408] on p "VIVID WHITE-BEGONIA PINK" at bounding box center [1319, 409] width 167 height 18
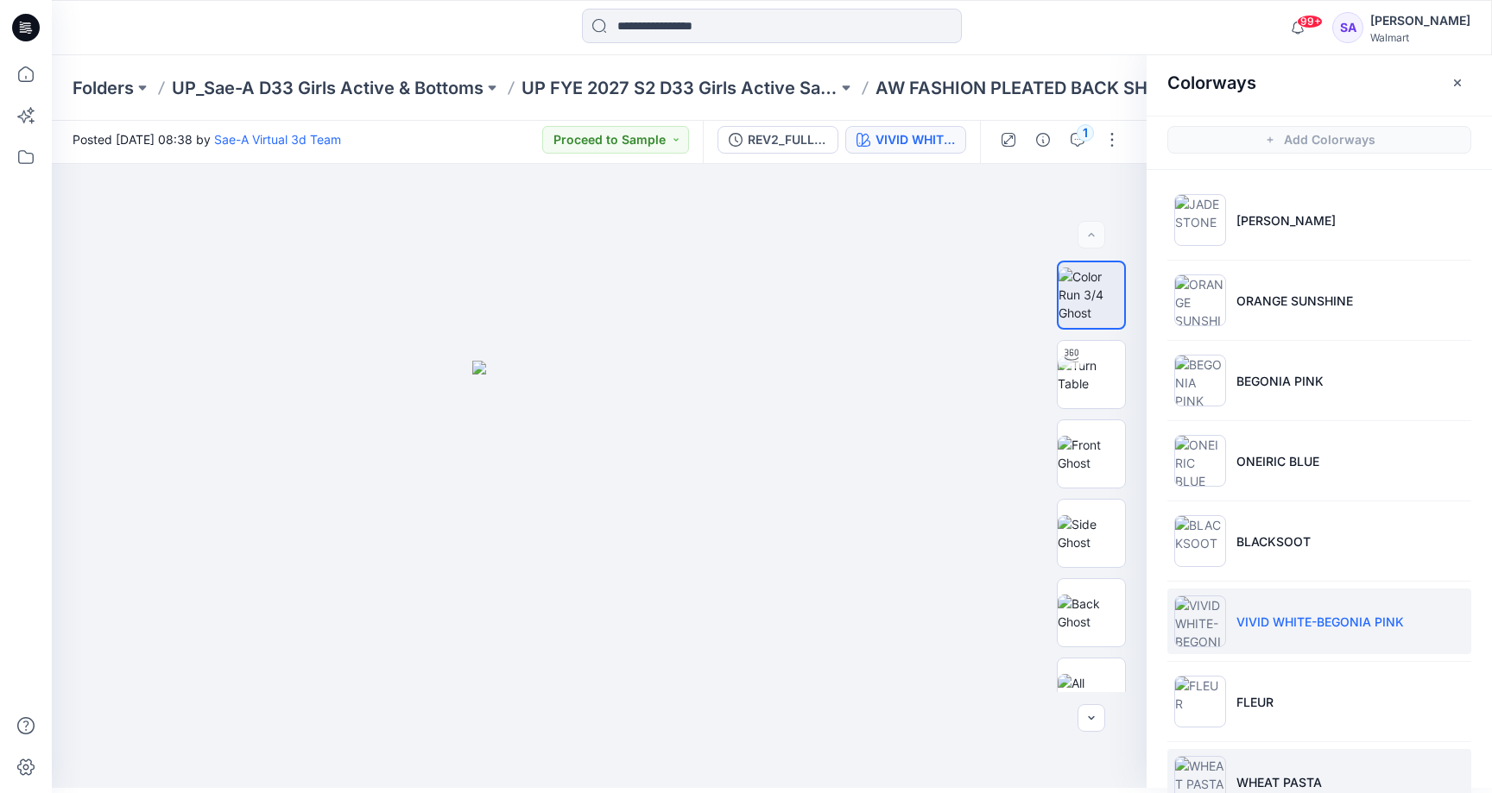
scroll to position [0, 0]
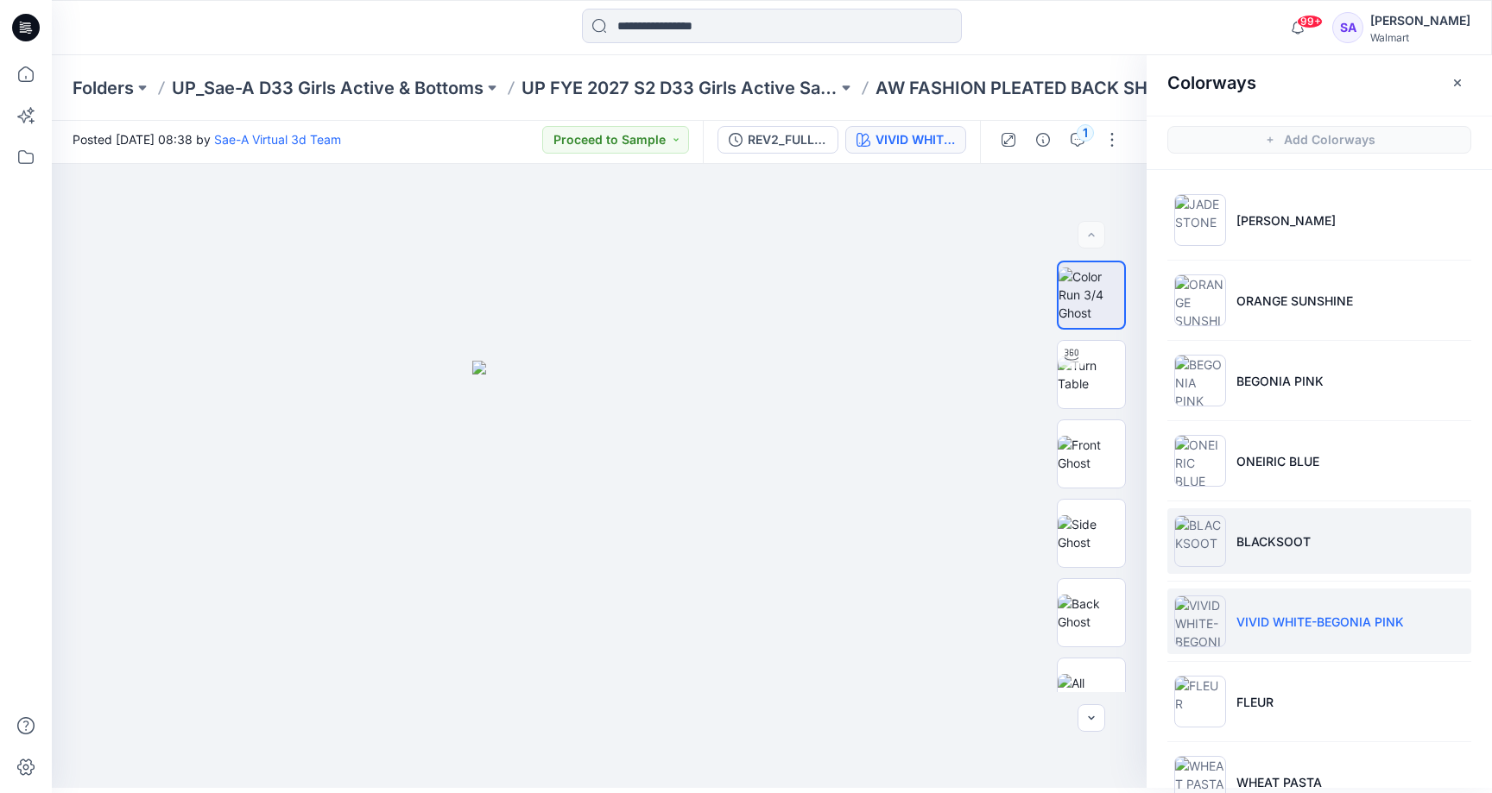
click at [1273, 537] on p "BLACKSOOT" at bounding box center [1273, 542] width 74 height 18
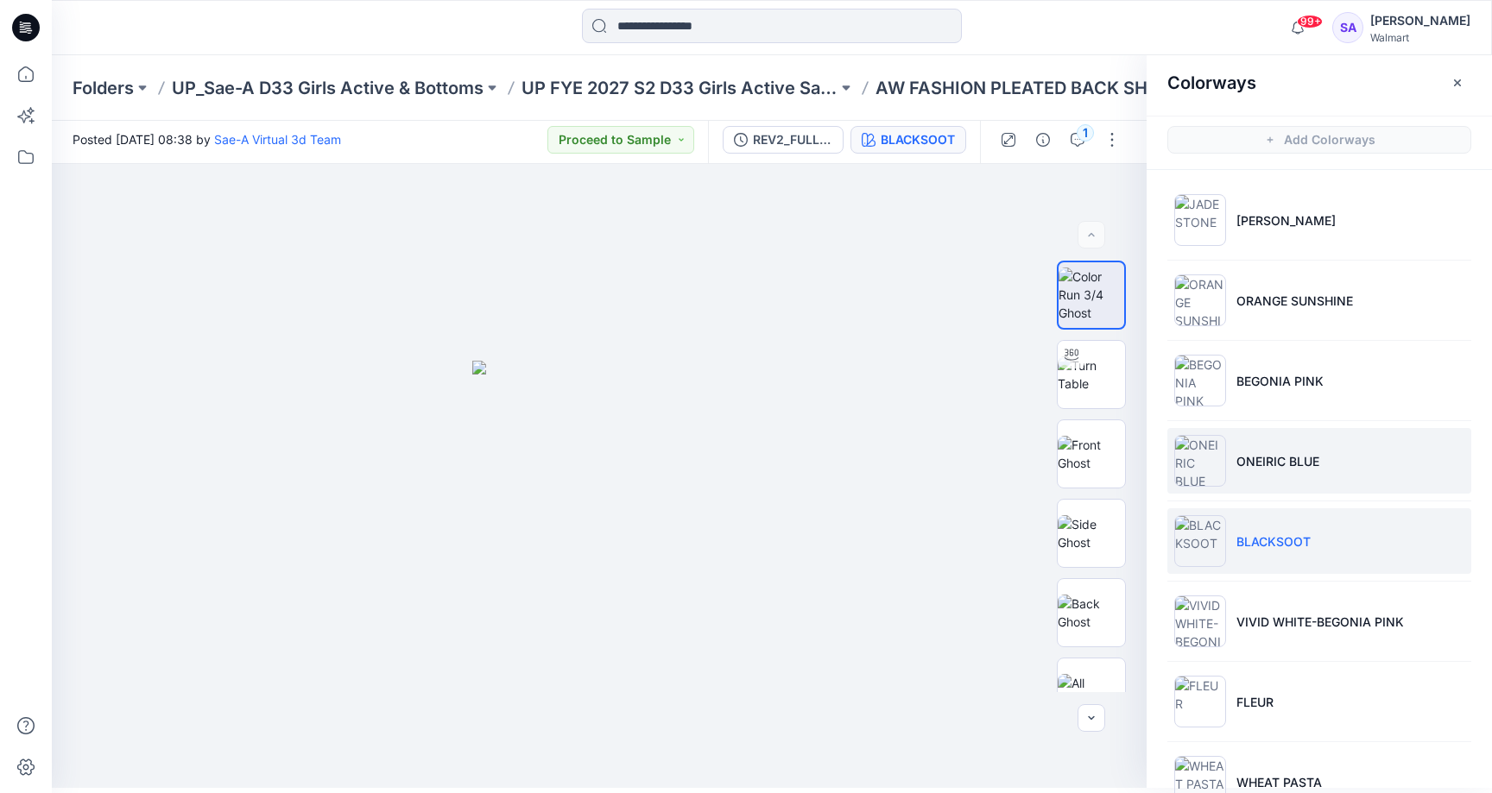
click at [1264, 464] on p "ONEIRIC BLUE" at bounding box center [1277, 461] width 83 height 18
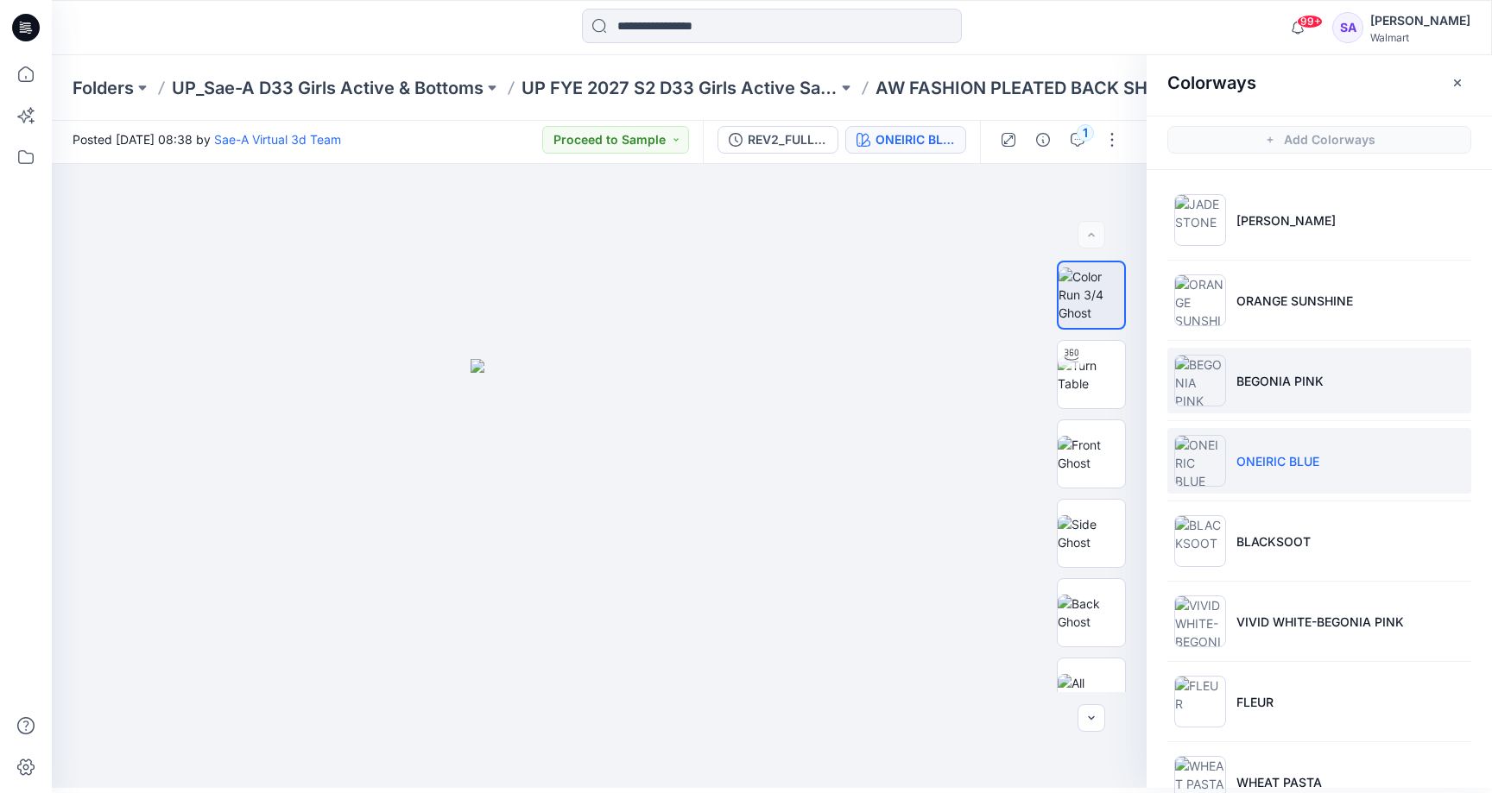
click at [1265, 382] on p "BEGONIA PINK" at bounding box center [1279, 381] width 87 height 18
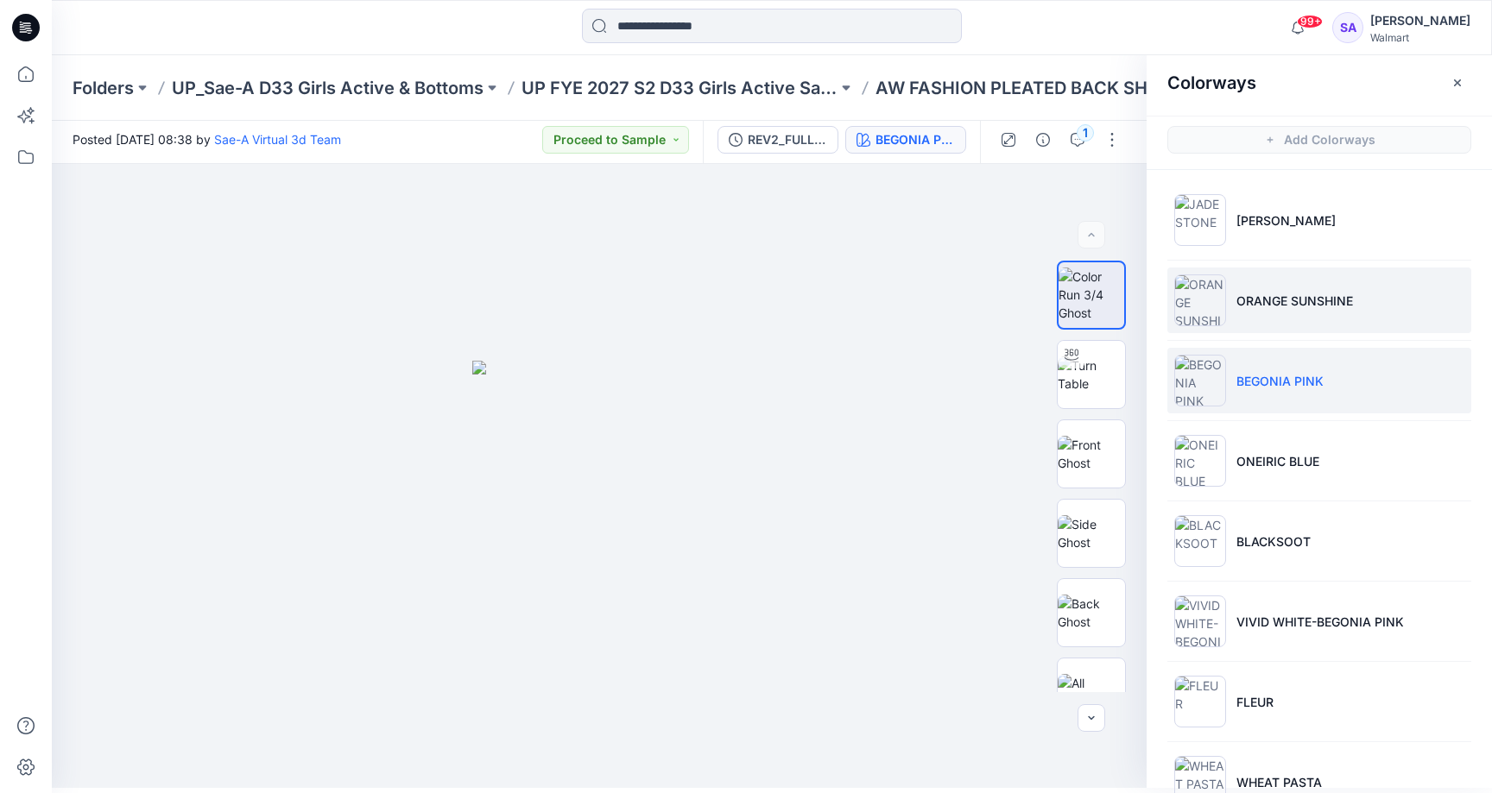
click at [1293, 298] on p "ORANGE SUNSHINE" at bounding box center [1294, 301] width 117 height 18
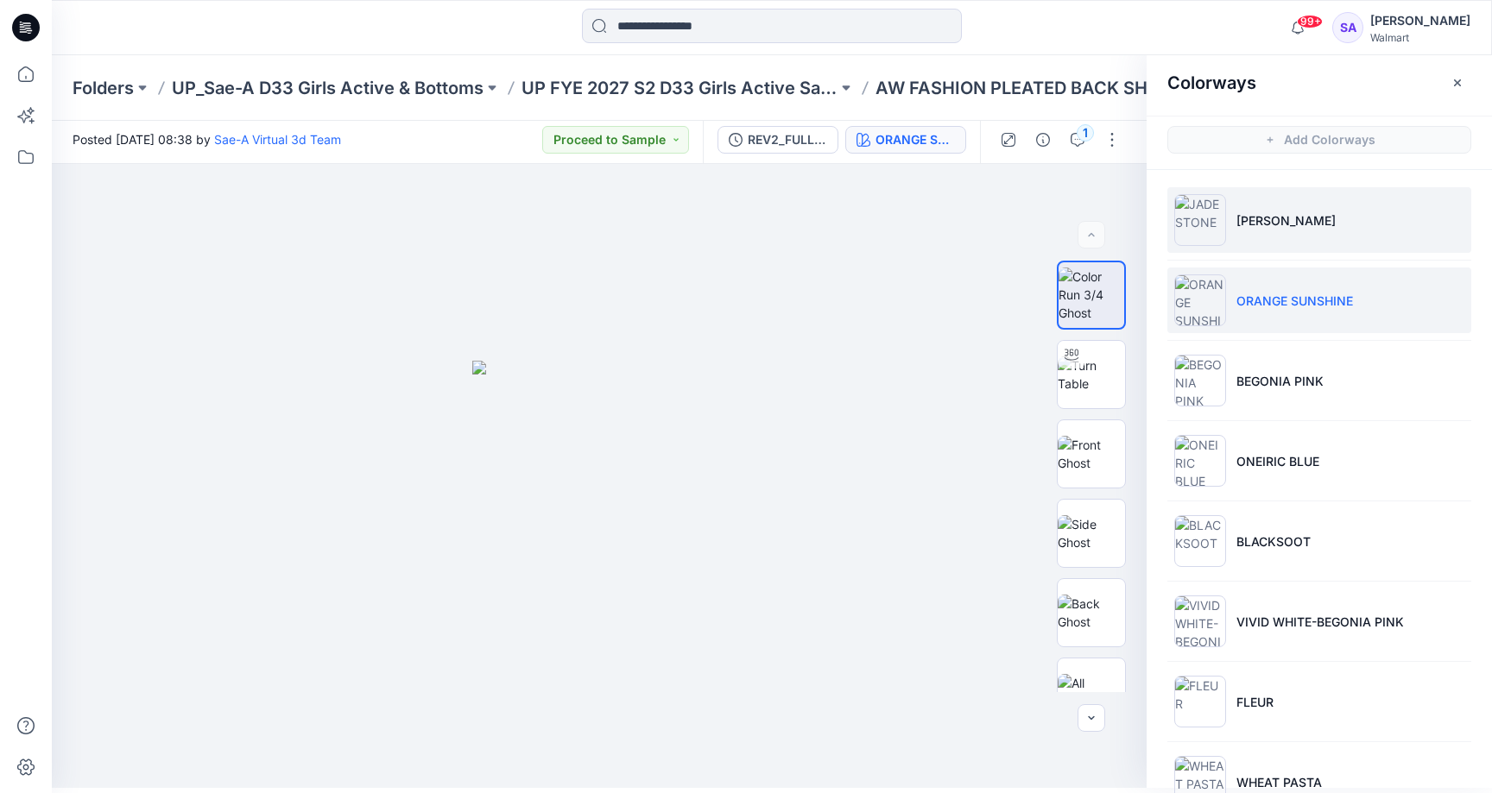
click at [1256, 210] on li "[PERSON_NAME]" at bounding box center [1319, 220] width 304 height 66
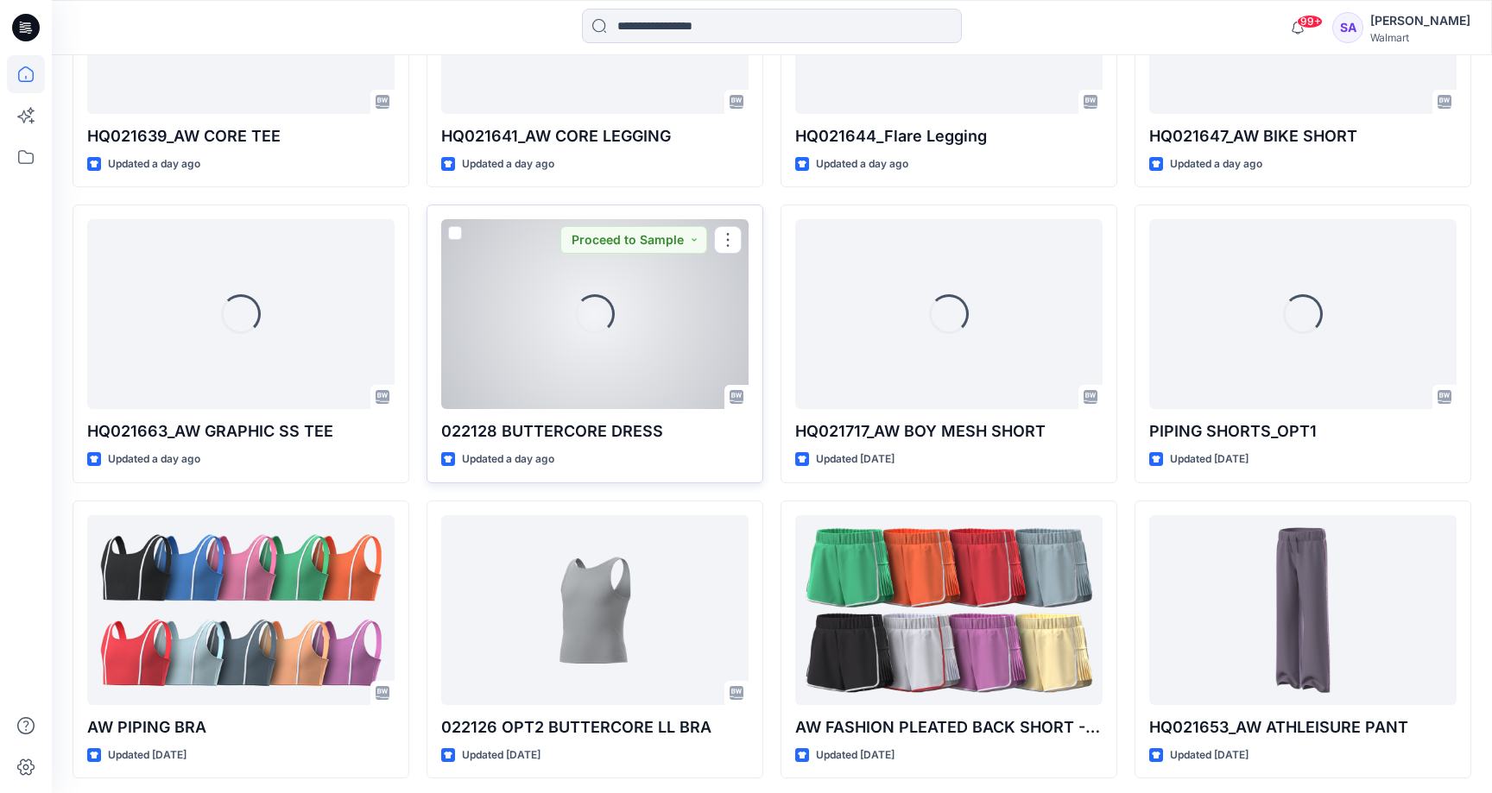
scroll to position [1546, 0]
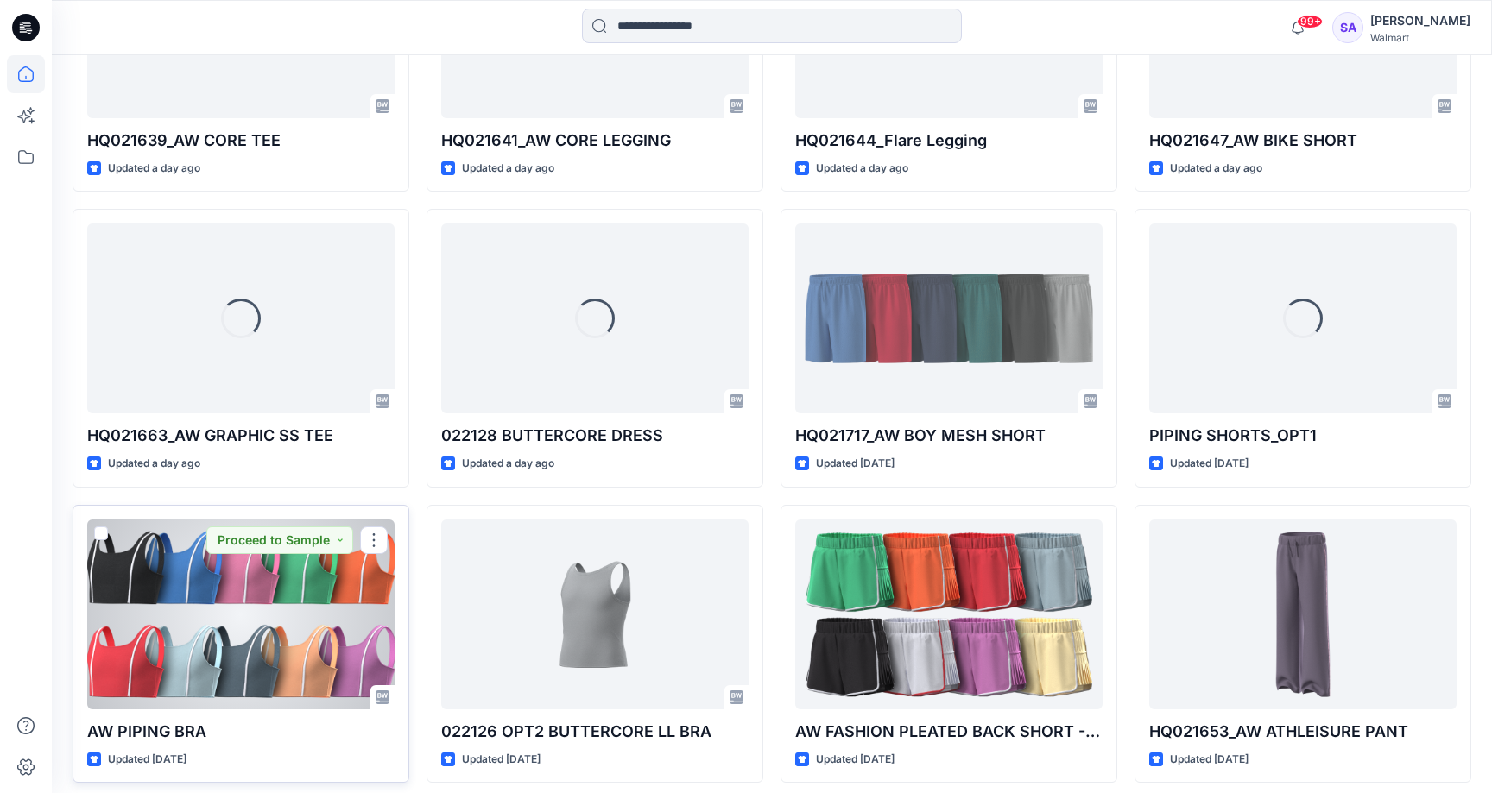
click at [287, 628] on div at bounding box center [240, 615] width 307 height 190
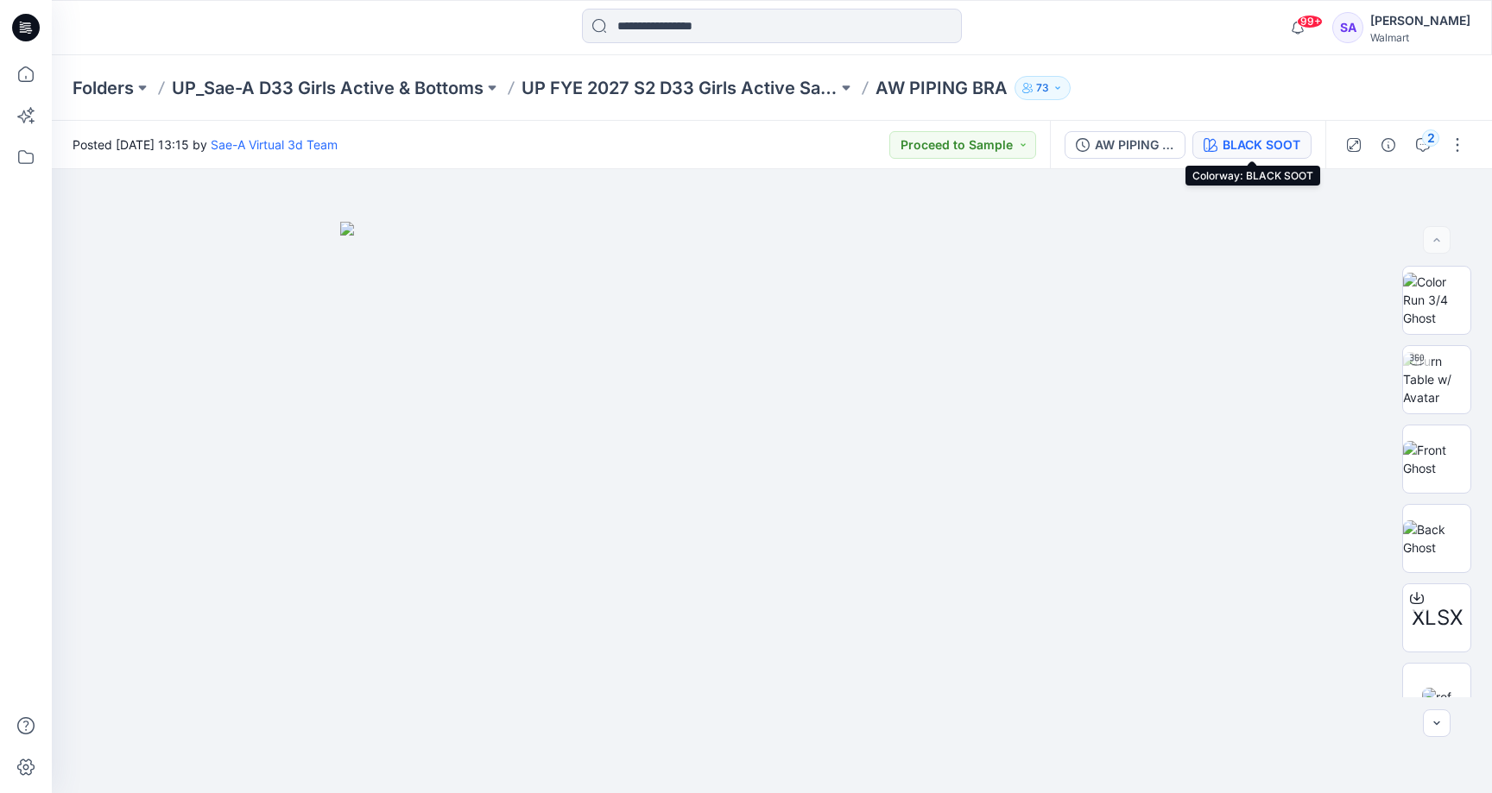
click at [1252, 134] on button "BLACK SOOT" at bounding box center [1251, 145] width 119 height 28
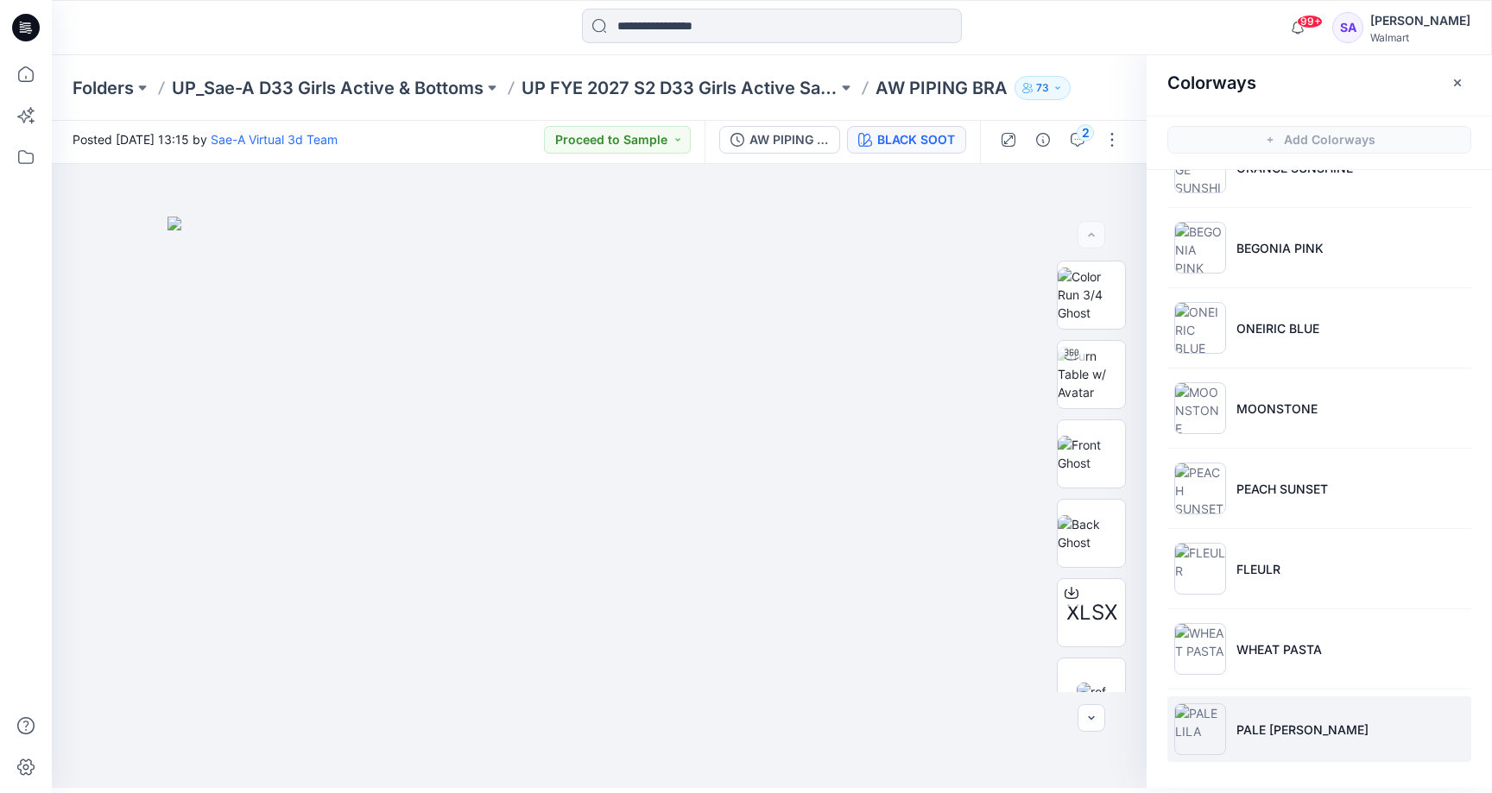
scroll to position [5, 0]
click at [1257, 739] on li "PALE [PERSON_NAME]" at bounding box center [1319, 730] width 304 height 66
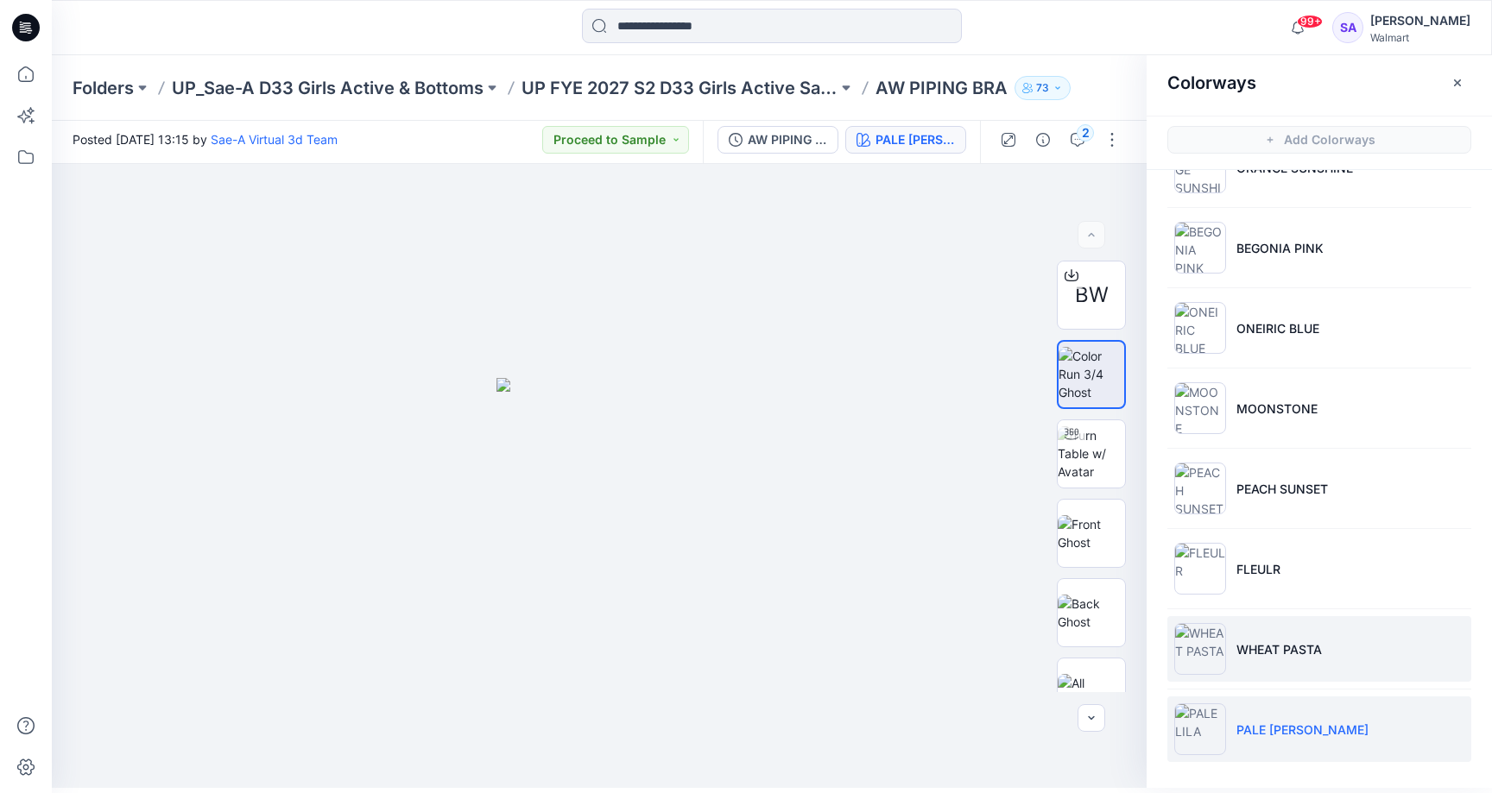
click at [1270, 650] on p "WHEAT PASTA" at bounding box center [1278, 649] width 85 height 18
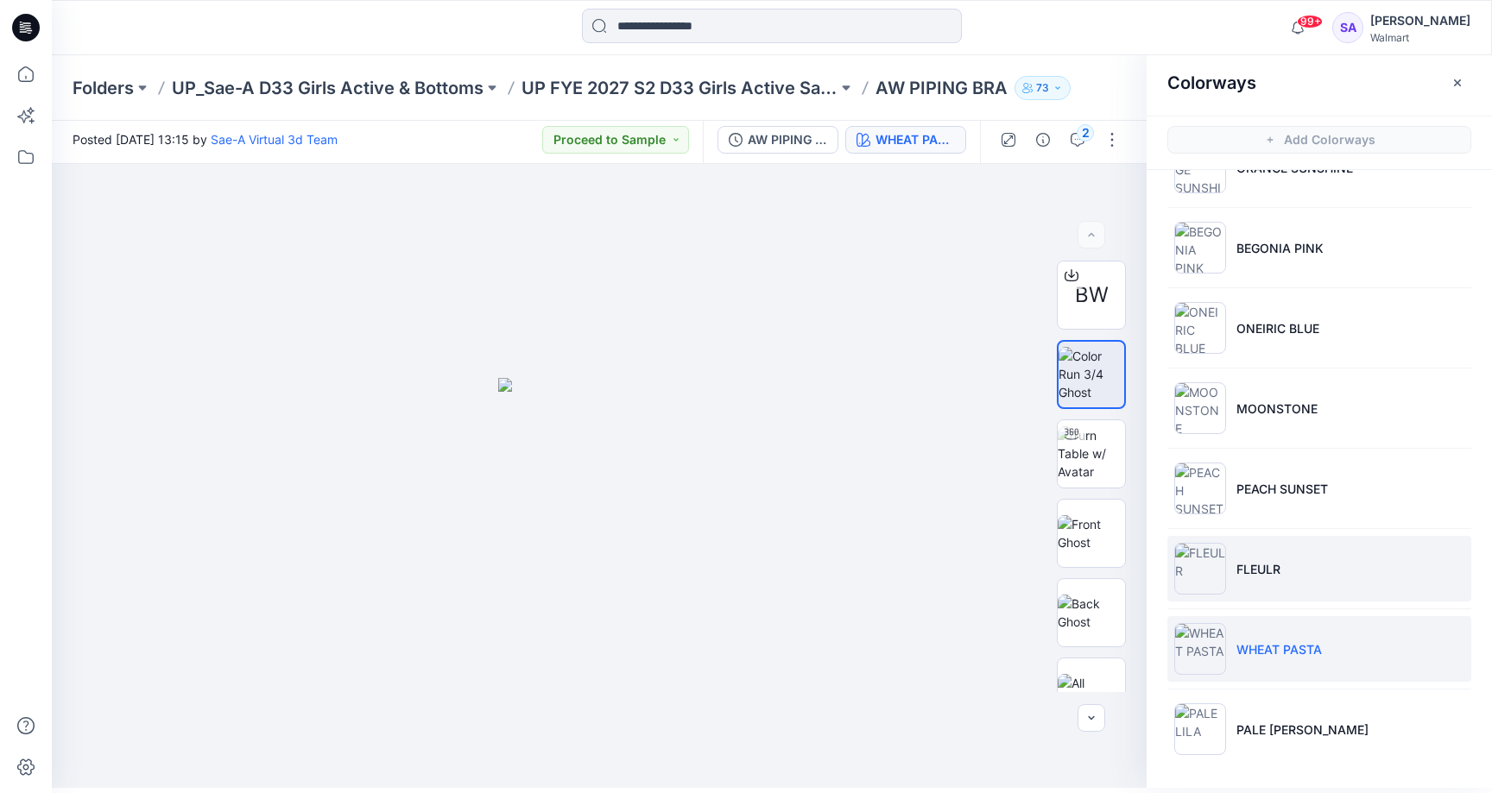
click at [1297, 562] on li "FLEULR" at bounding box center [1319, 569] width 304 height 66
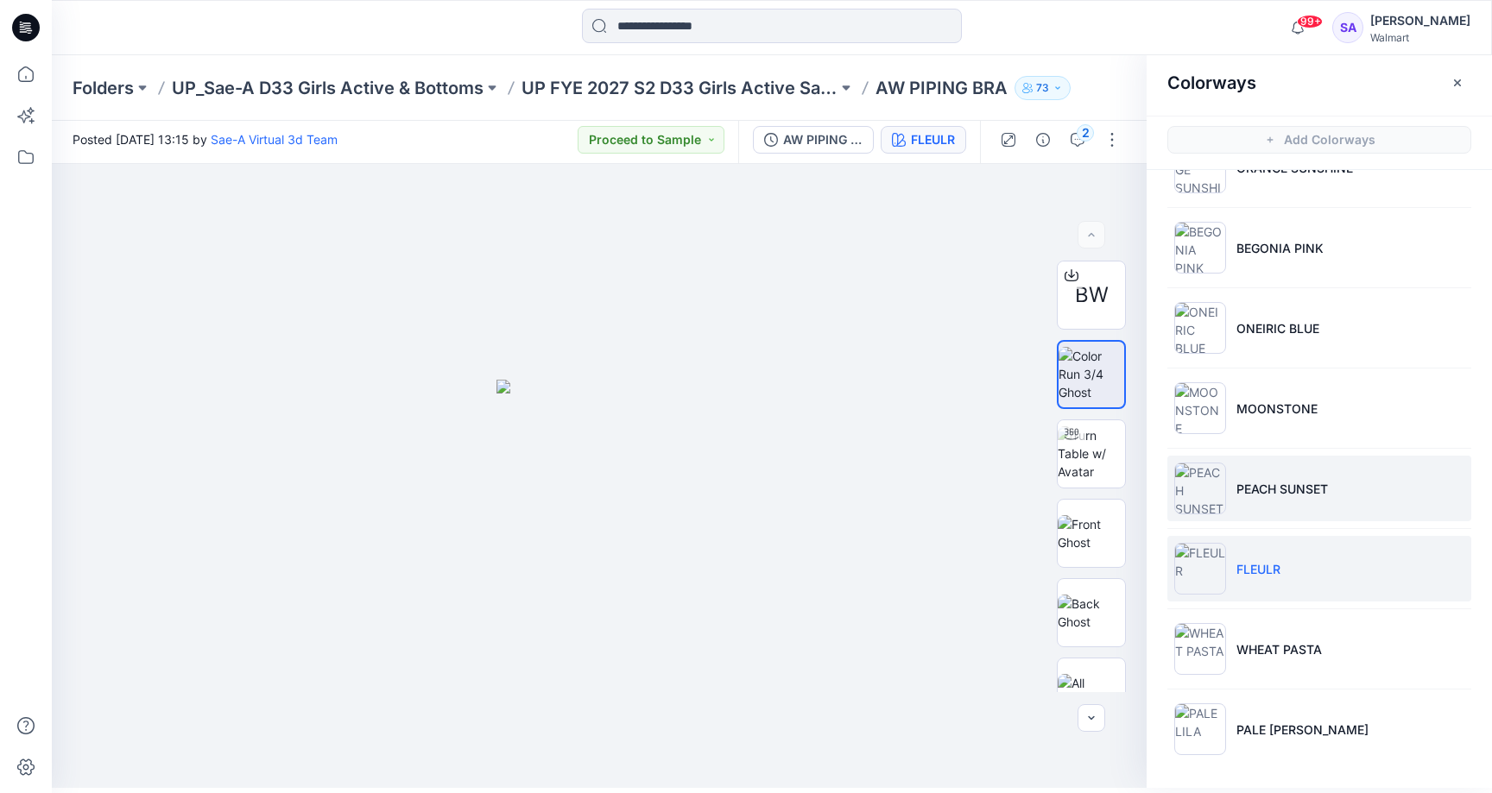
click at [1265, 494] on p "PEACH SUNSET" at bounding box center [1281, 489] width 91 height 18
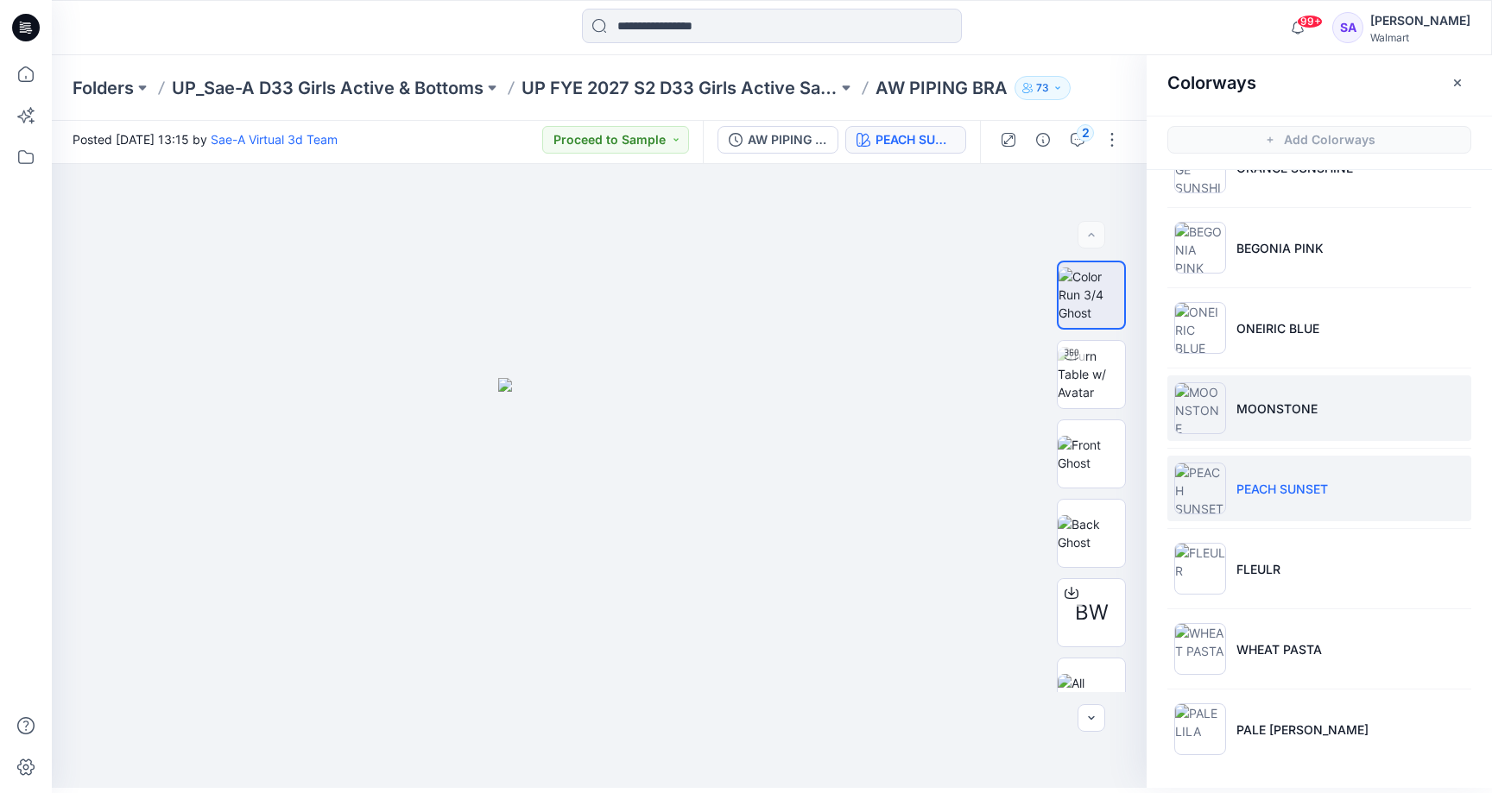
click at [1271, 414] on p "MOONSTONE" at bounding box center [1276, 409] width 81 height 18
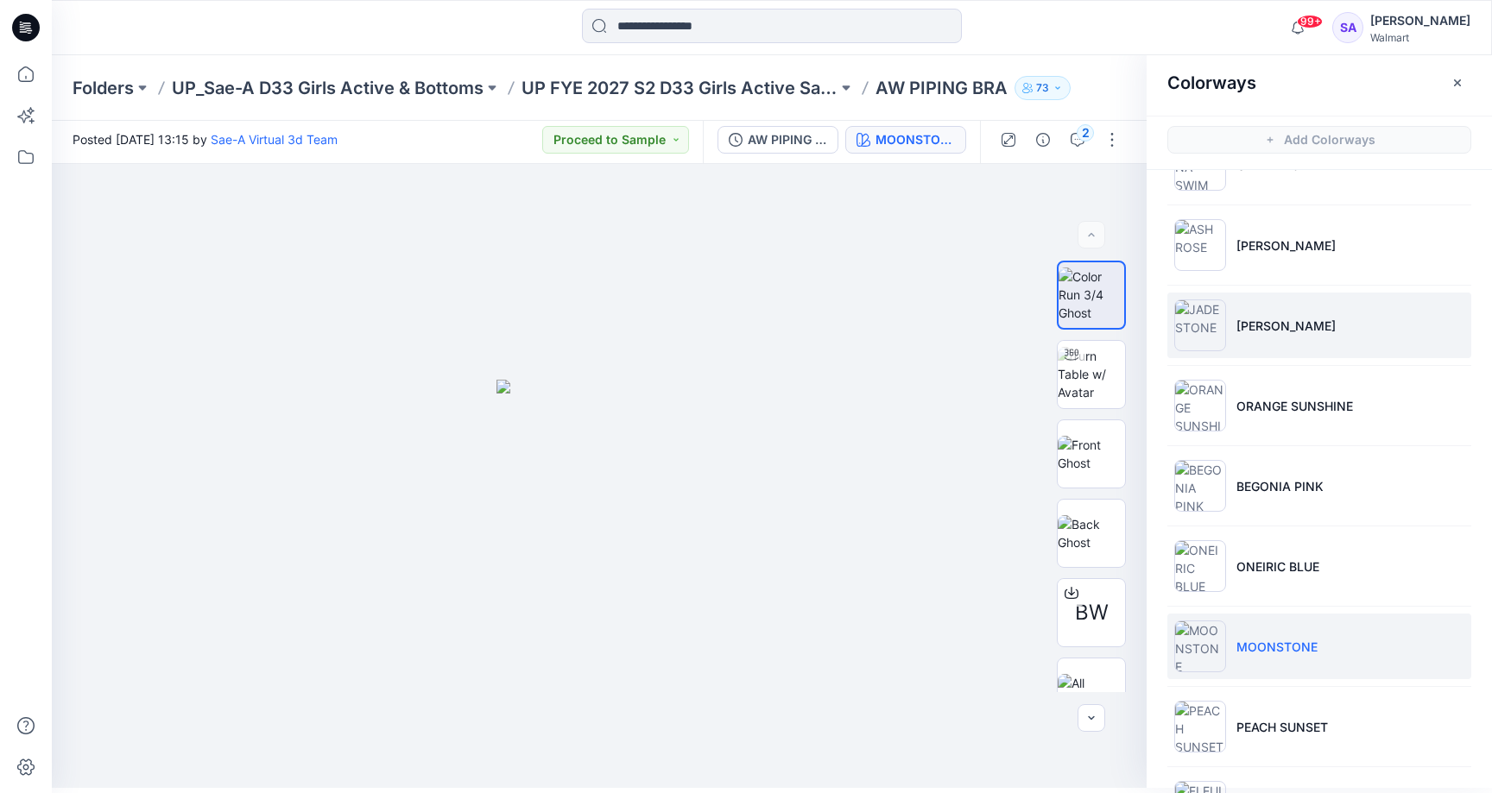
scroll to position [137, 0]
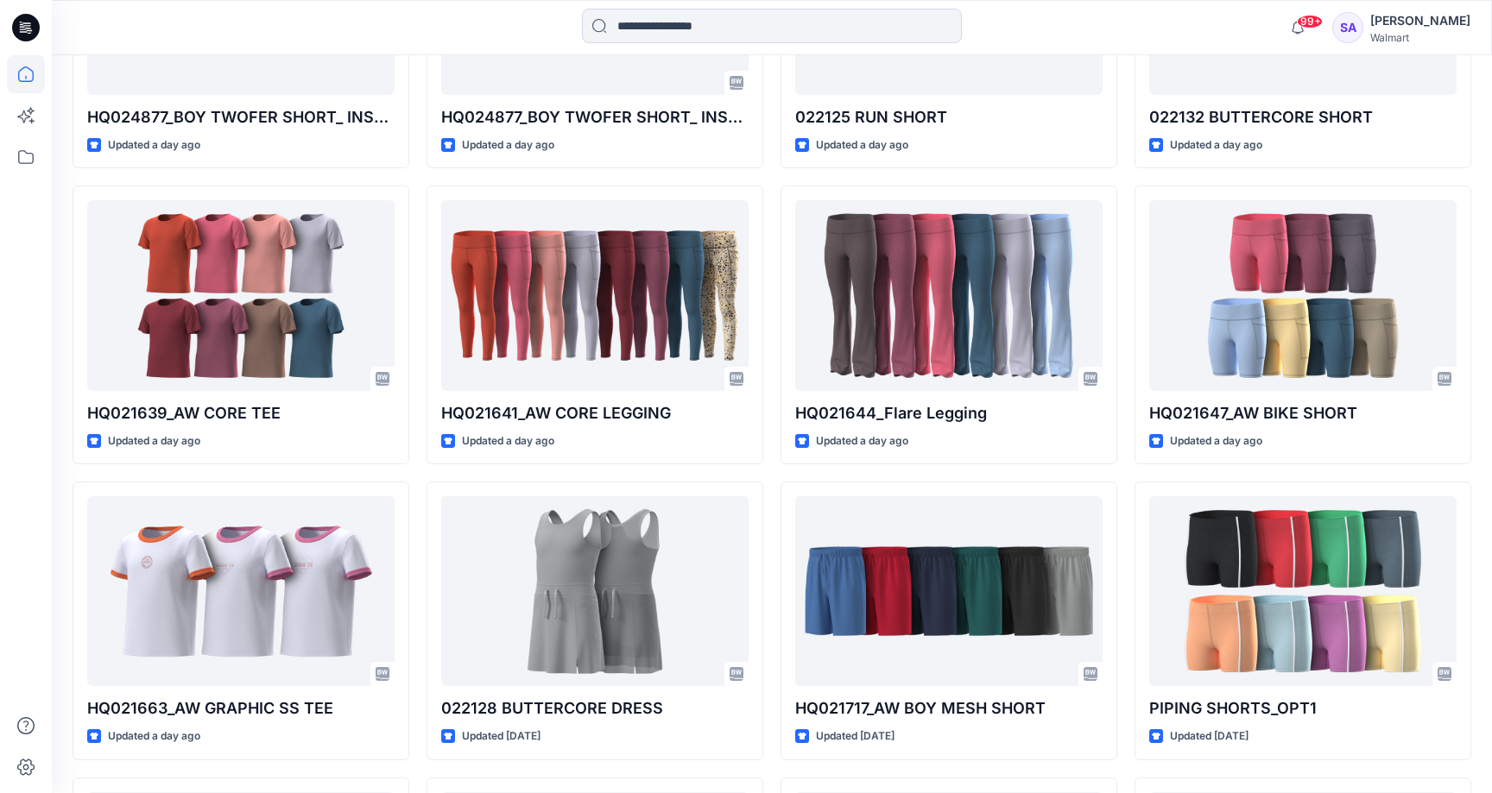
scroll to position [1271, 0]
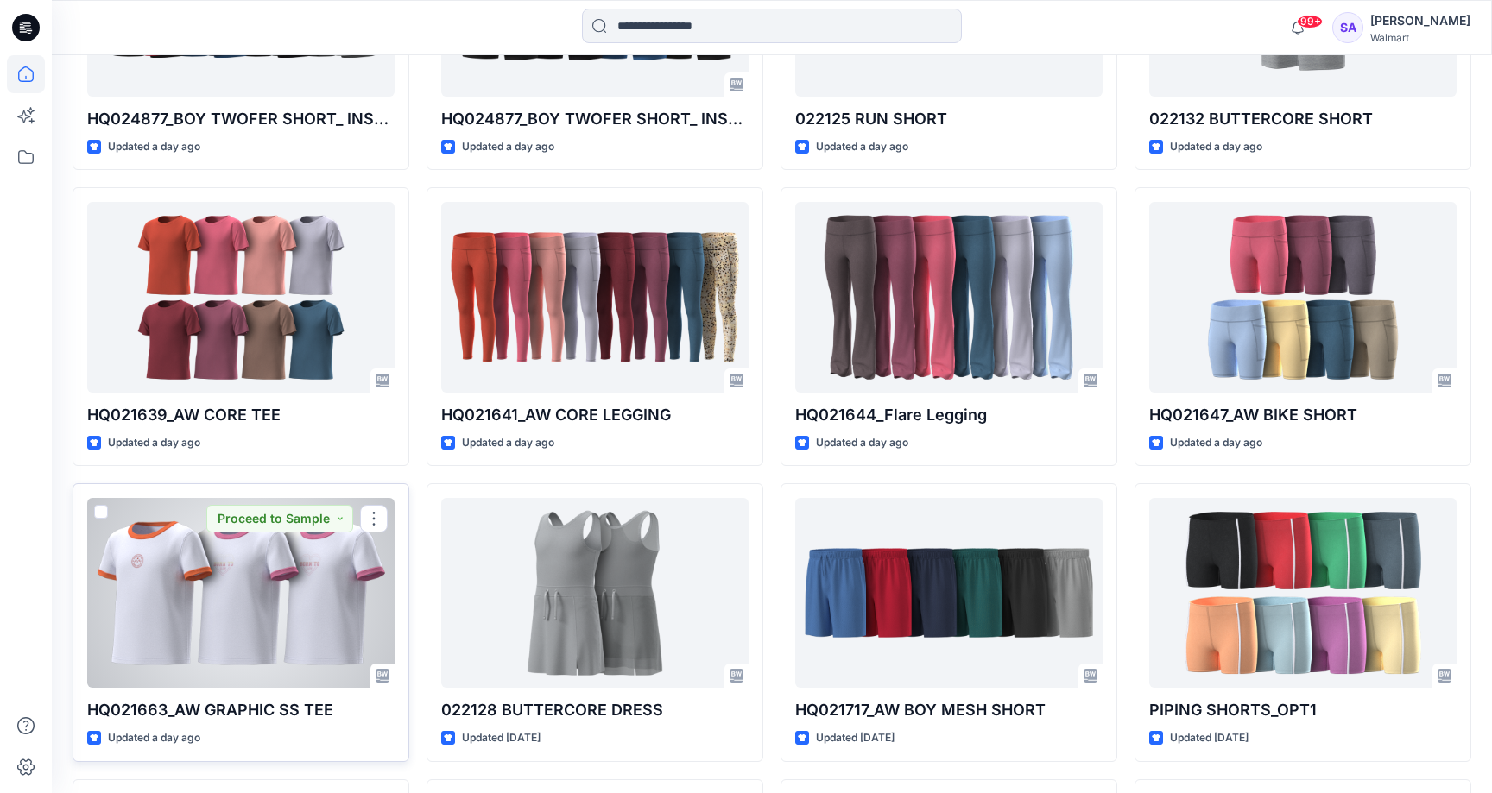
click at [219, 539] on div at bounding box center [240, 593] width 307 height 190
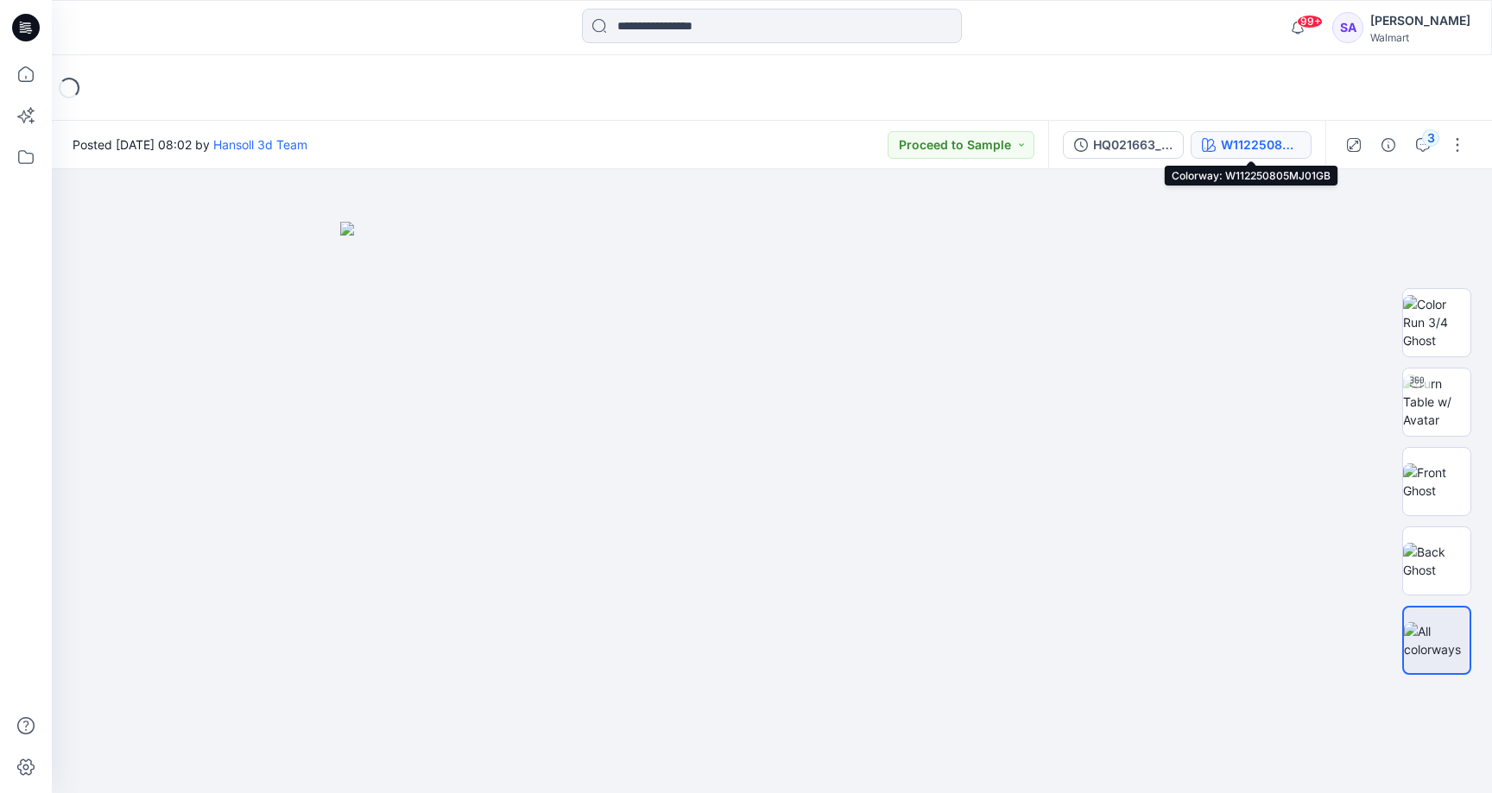
click at [1247, 145] on div "W112250805MJ01GB" at bounding box center [1260, 145] width 79 height 19
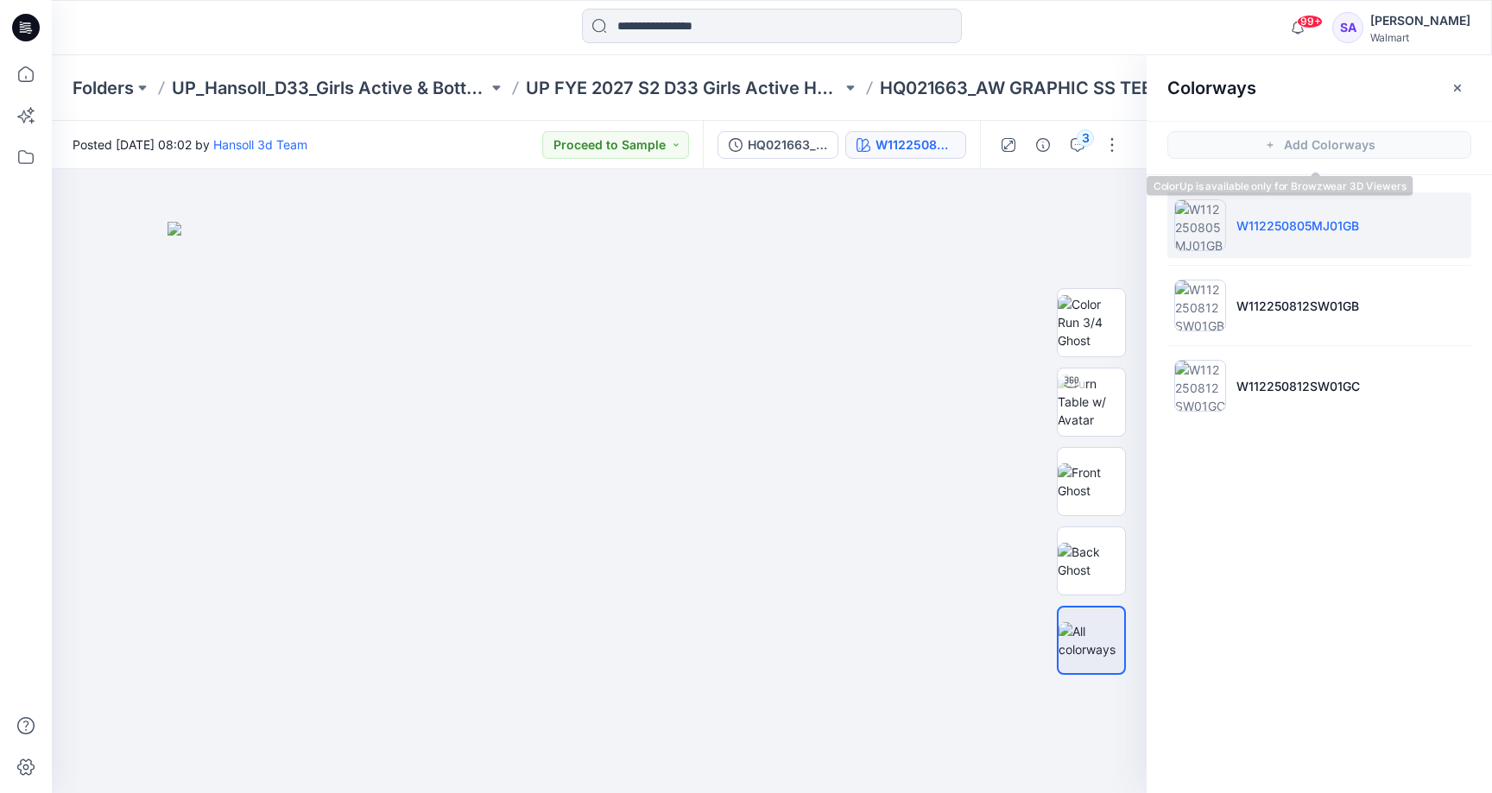
click at [1280, 167] on span "Add Colorways" at bounding box center [1318, 145] width 345 height 48
click at [1284, 218] on p "W112250805MJ01GB" at bounding box center [1297, 226] width 123 height 18
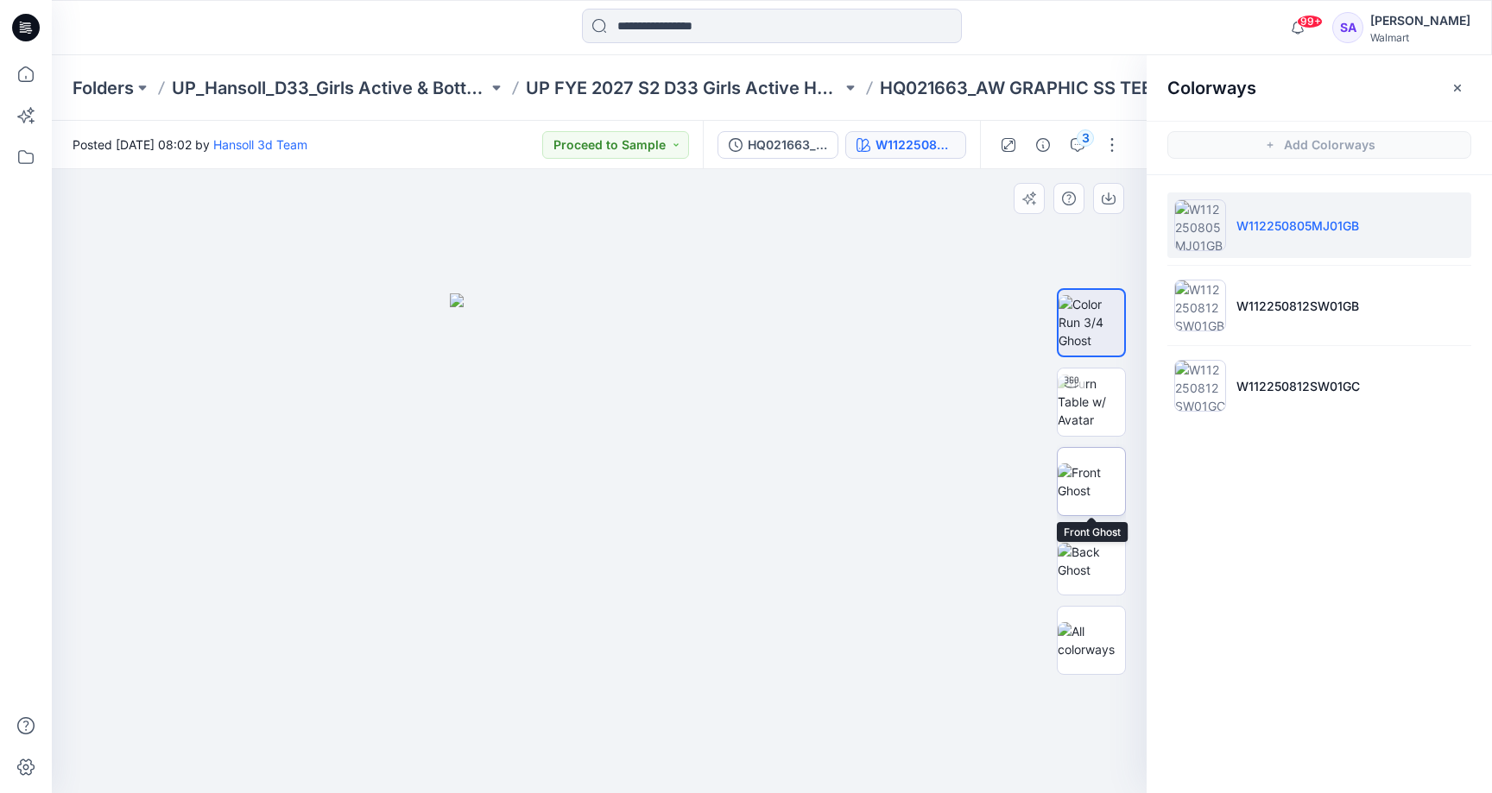
click at [1101, 490] on img at bounding box center [1090, 482] width 67 height 36
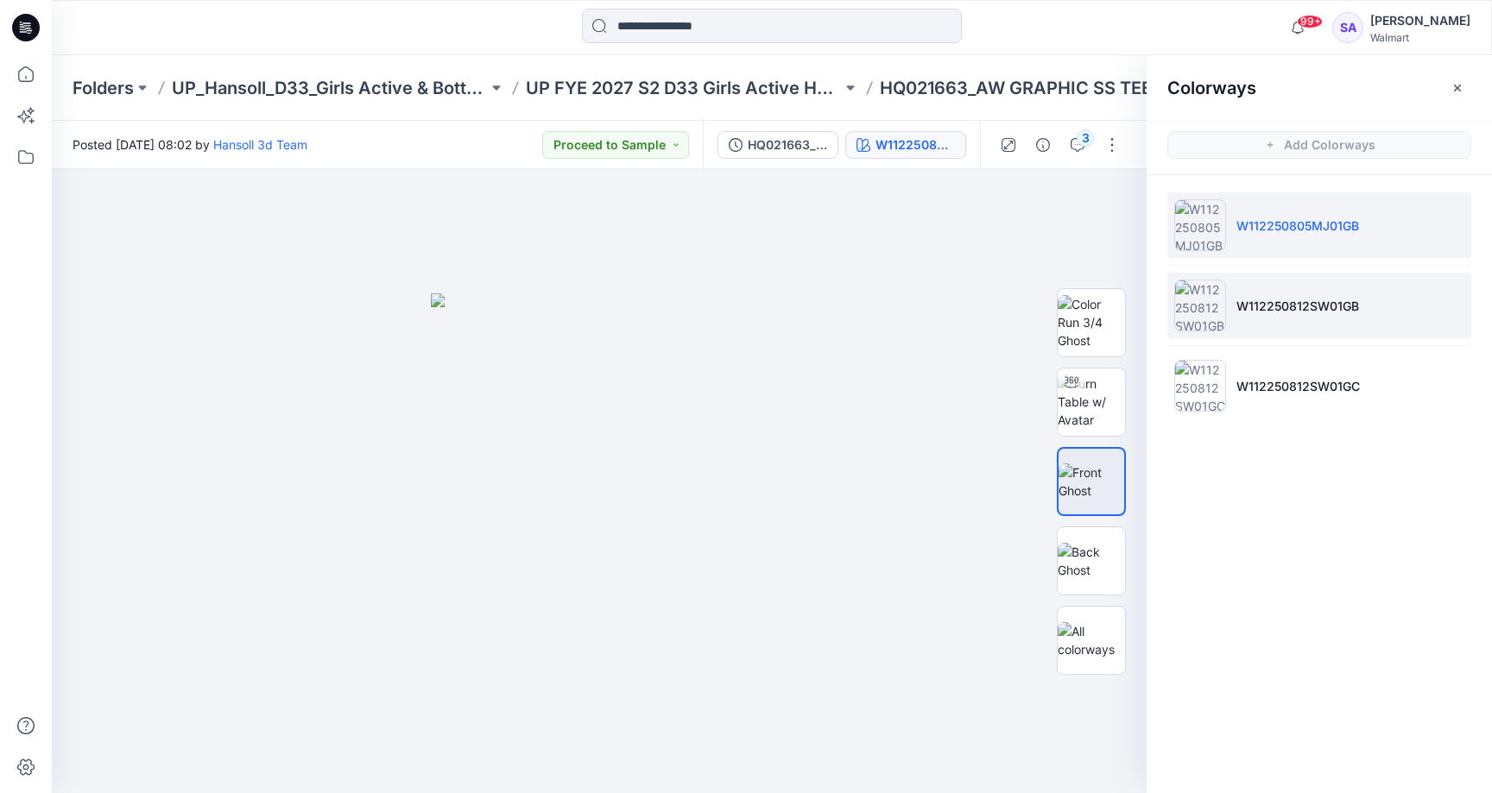
click at [1290, 309] on p "W112250812SW01GB" at bounding box center [1297, 306] width 123 height 18
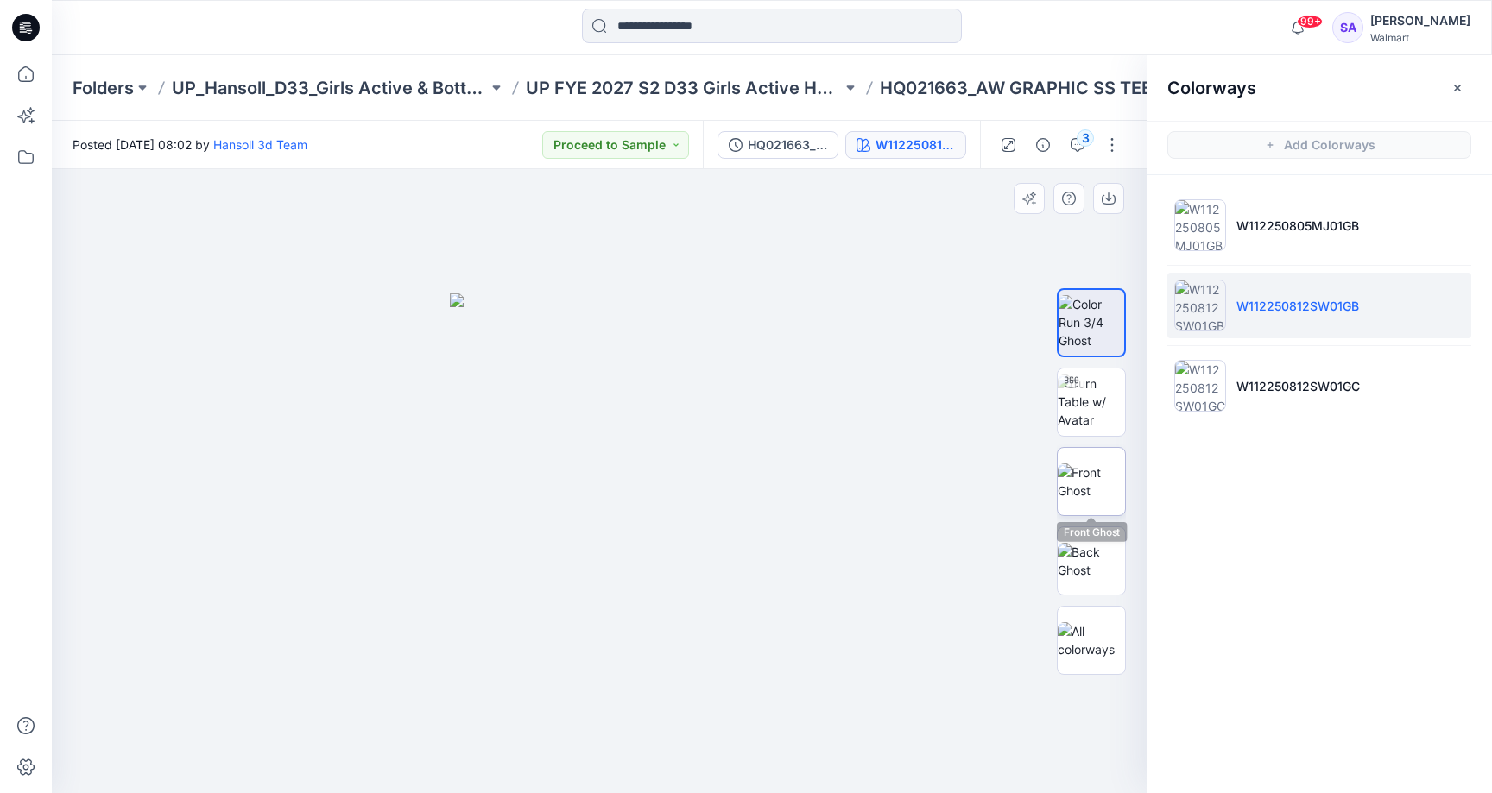
click at [1109, 483] on img at bounding box center [1090, 482] width 67 height 36
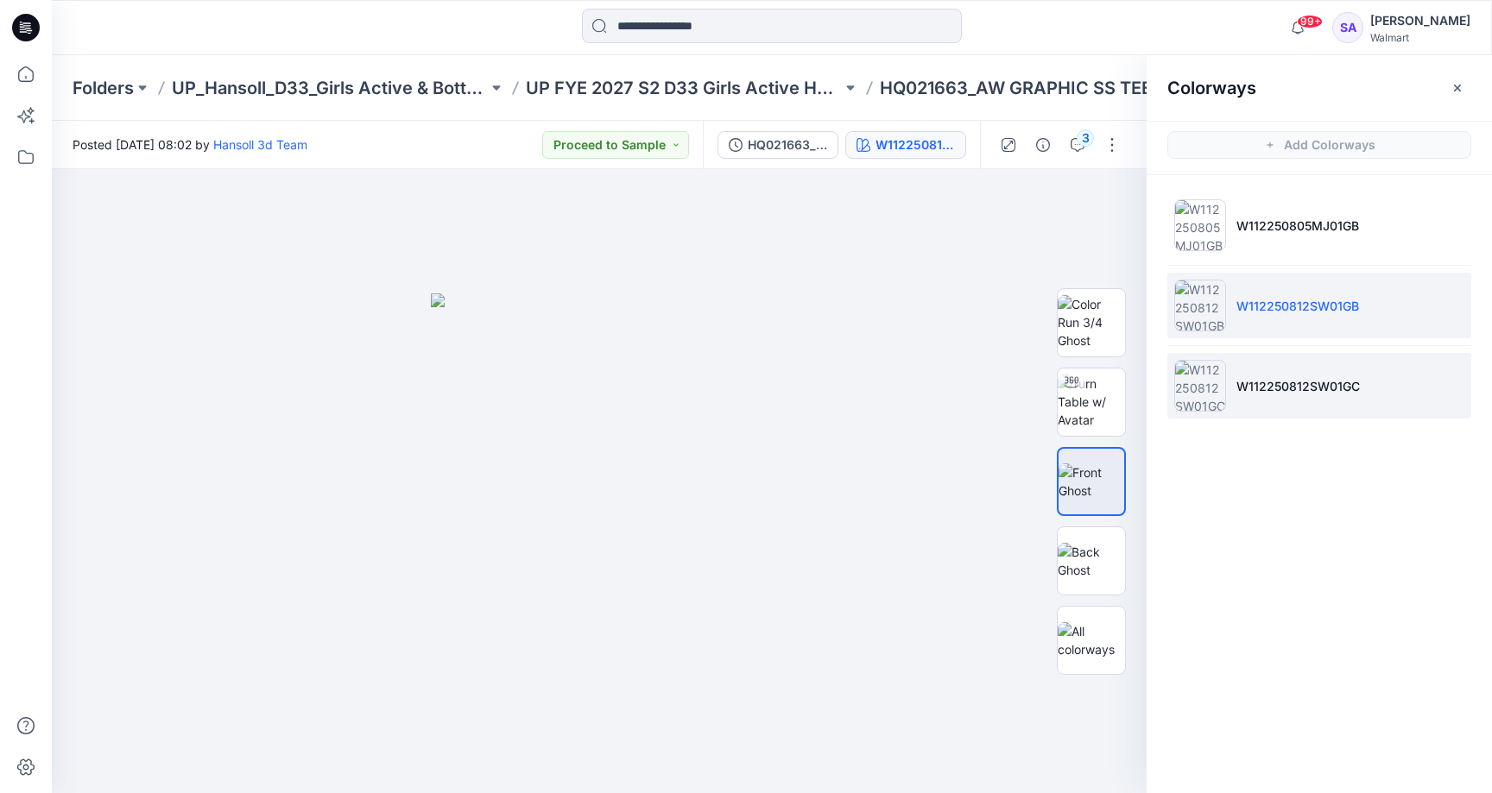
click at [1286, 388] on p "W112250812SW01GC" at bounding box center [1297, 386] width 123 height 18
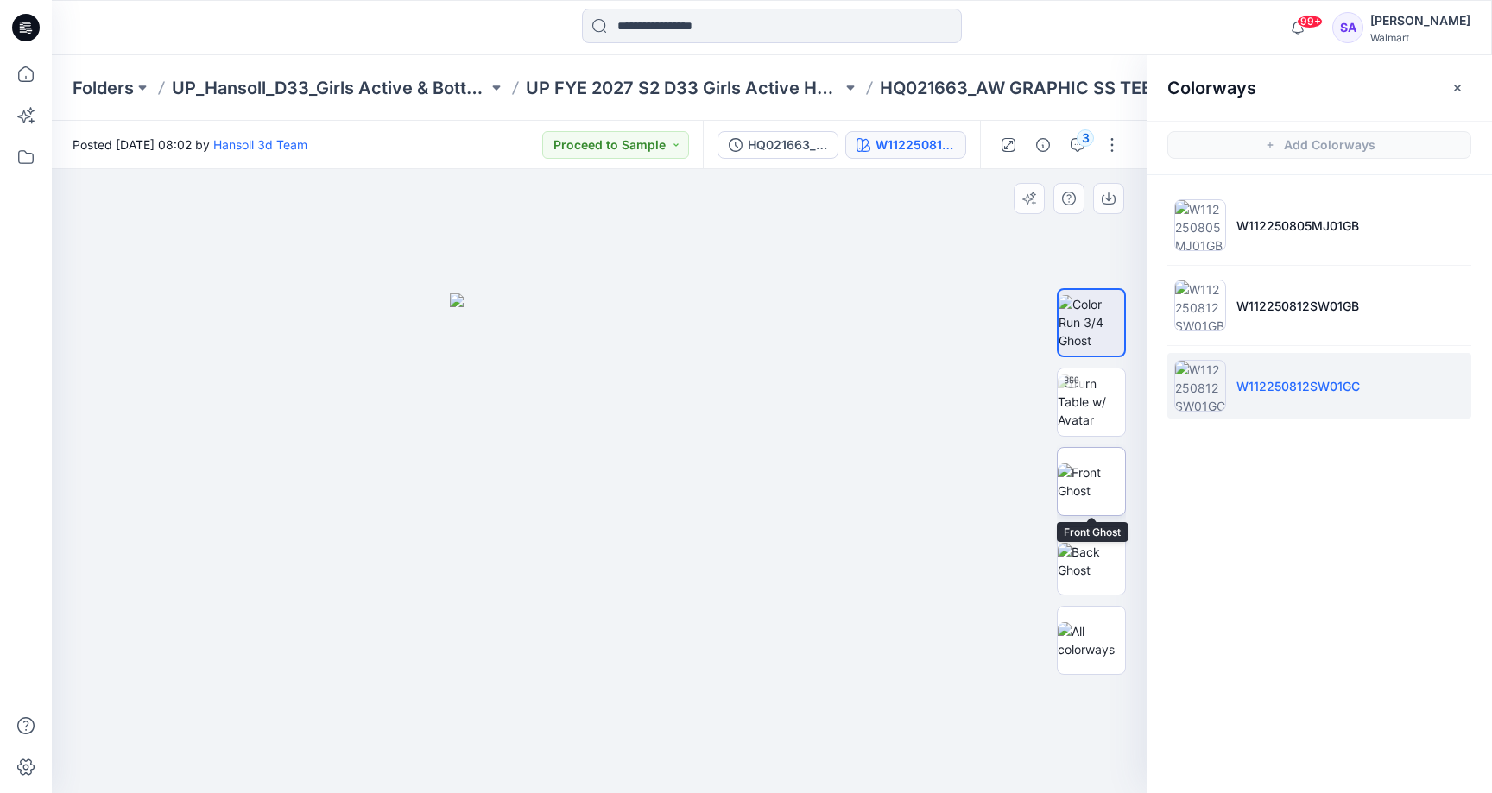
click at [1112, 471] on img at bounding box center [1090, 482] width 67 height 36
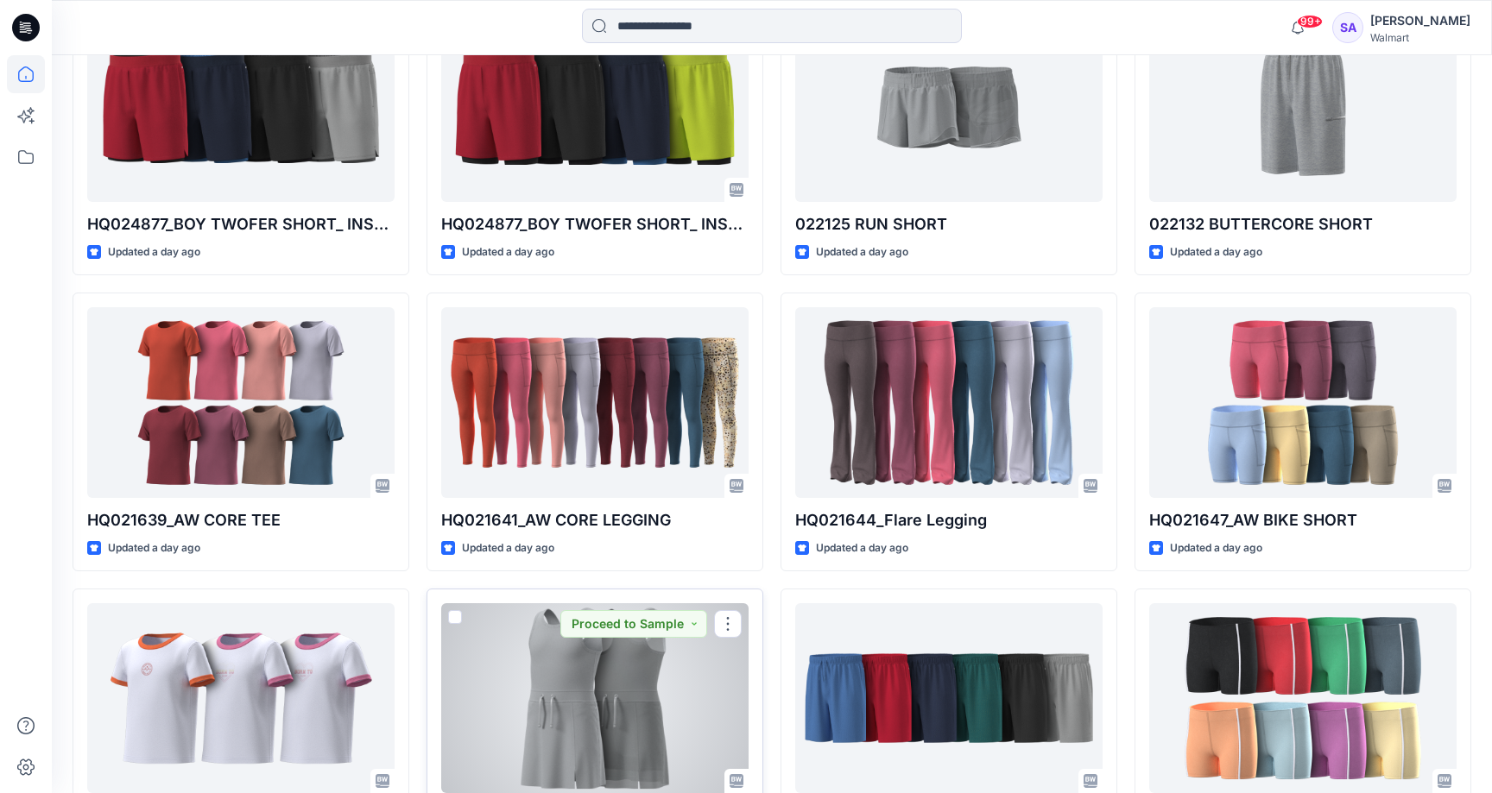
scroll to position [1116, 0]
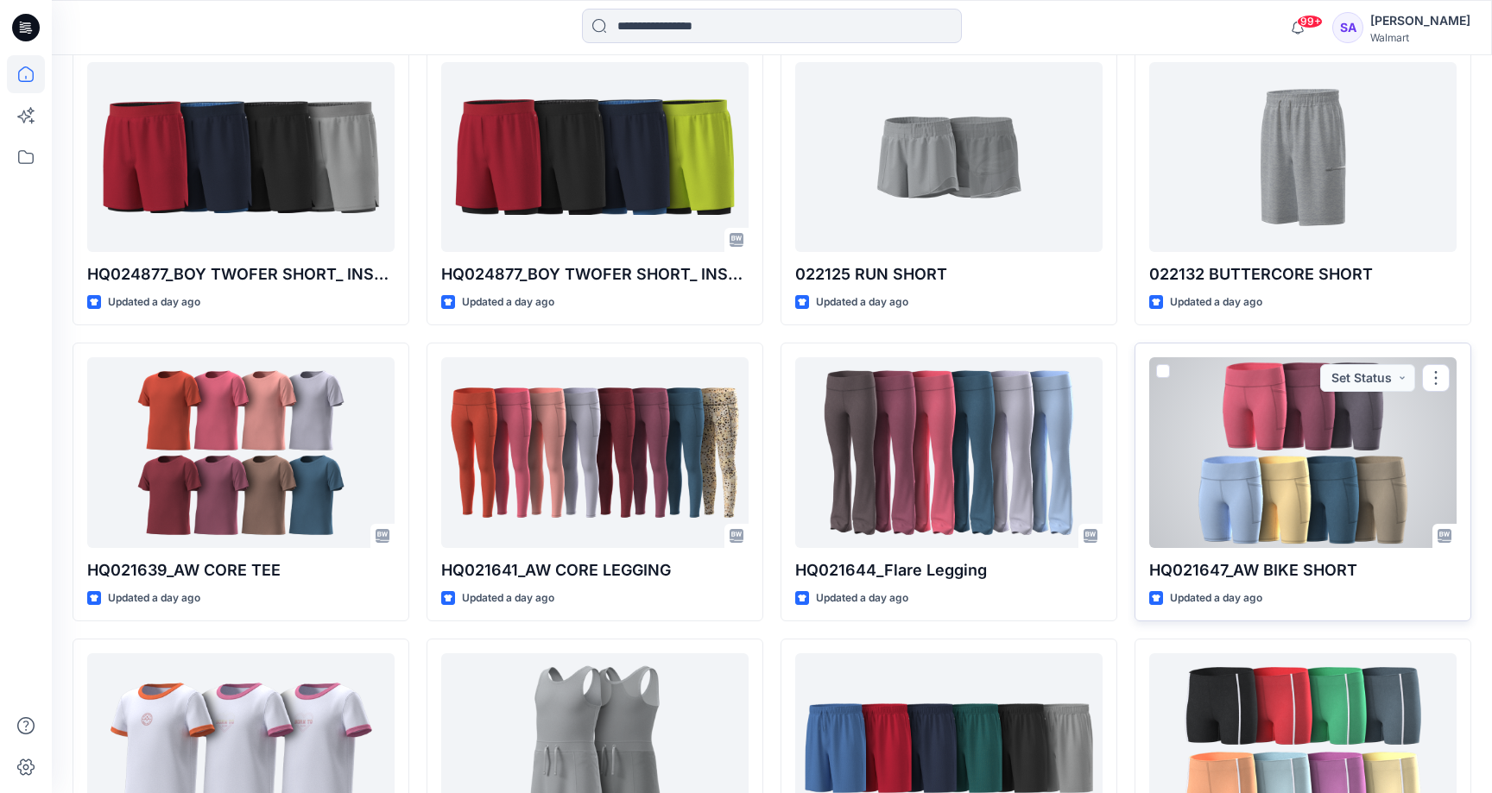
click at [1238, 495] on div at bounding box center [1302, 452] width 307 height 190
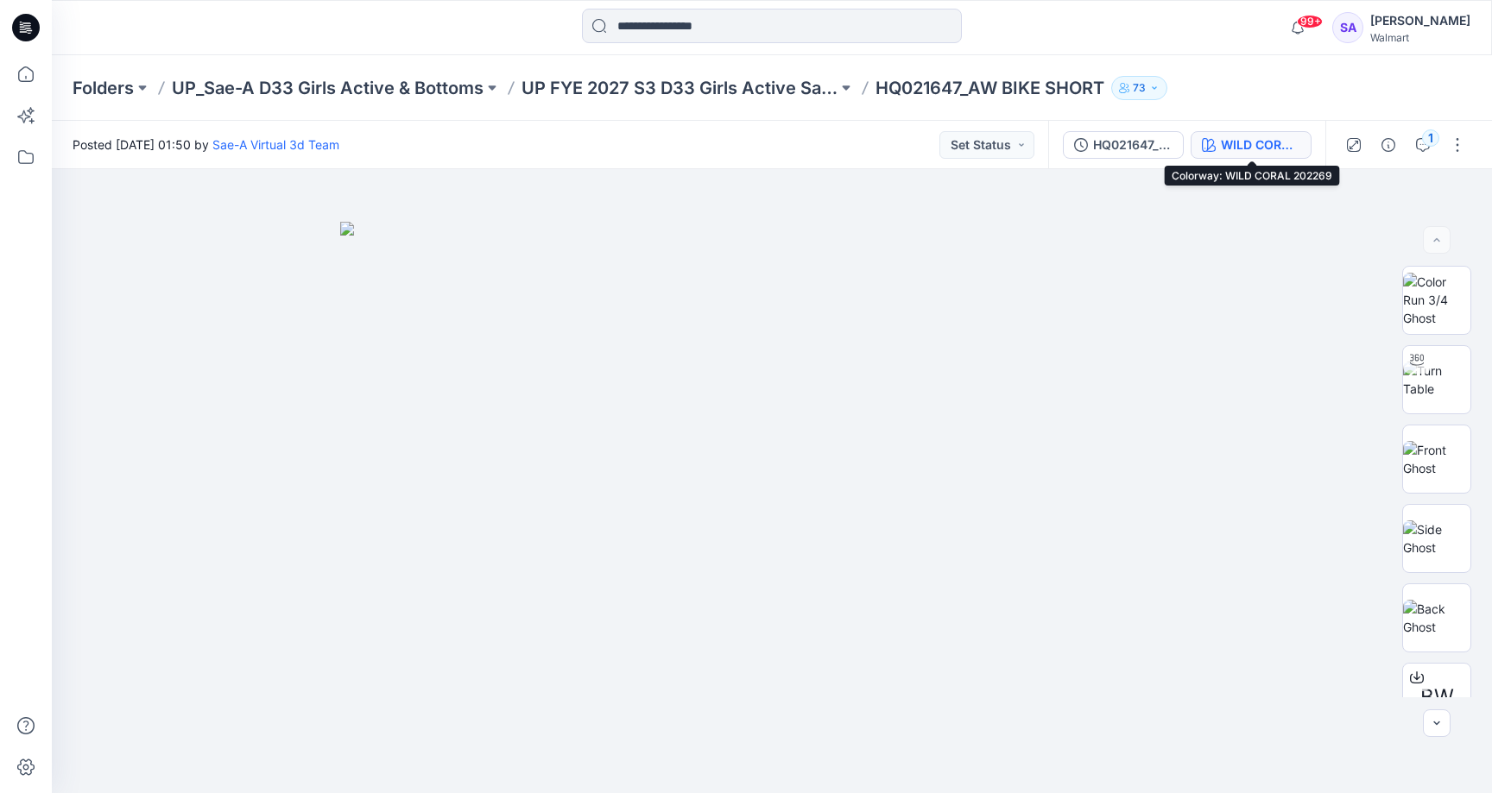
click at [1249, 147] on div "WILD CORAL 202269" at bounding box center [1260, 145] width 79 height 19
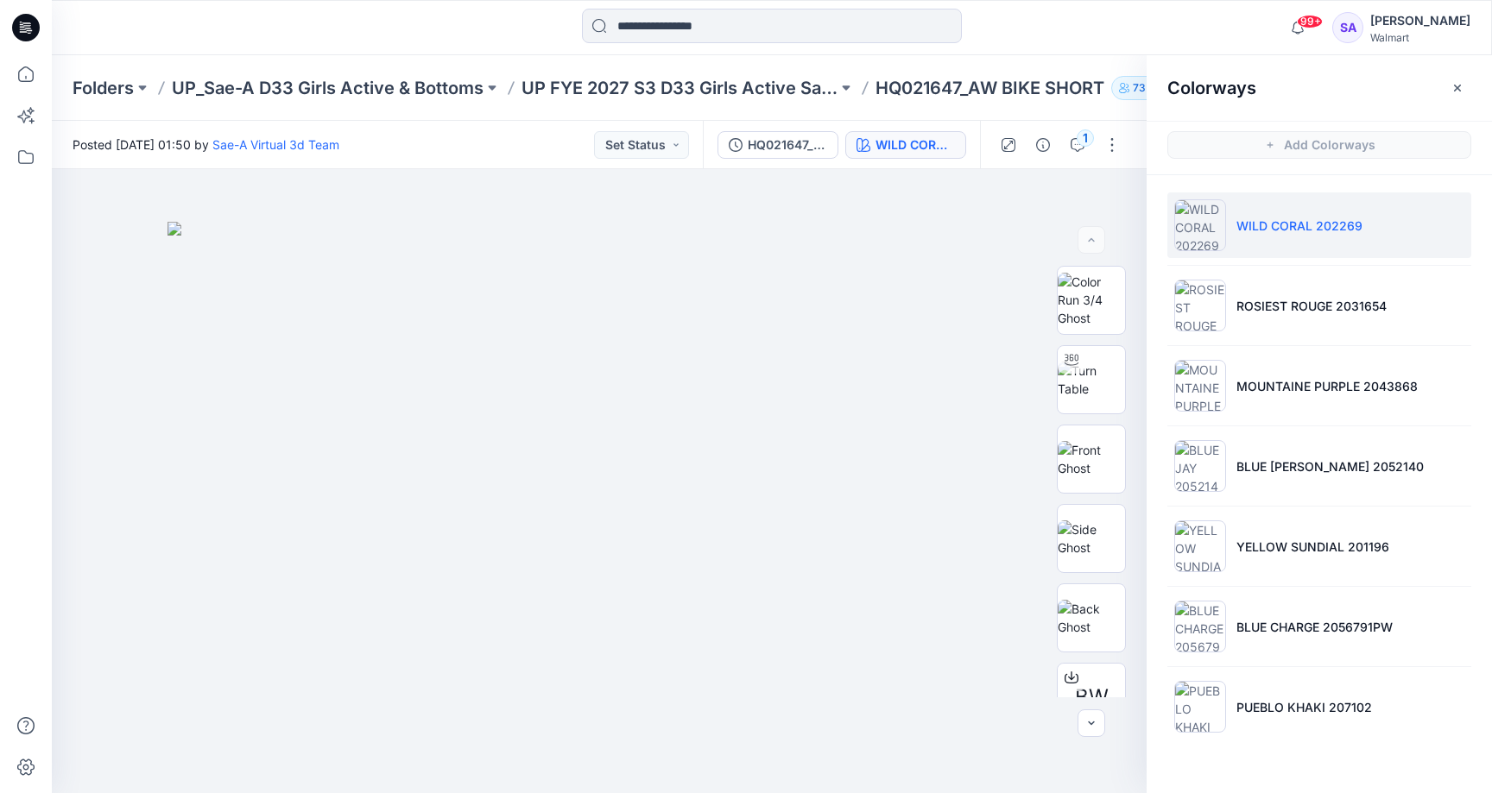
click at [1294, 235] on li "WILD CORAL 202269" at bounding box center [1319, 225] width 304 height 66
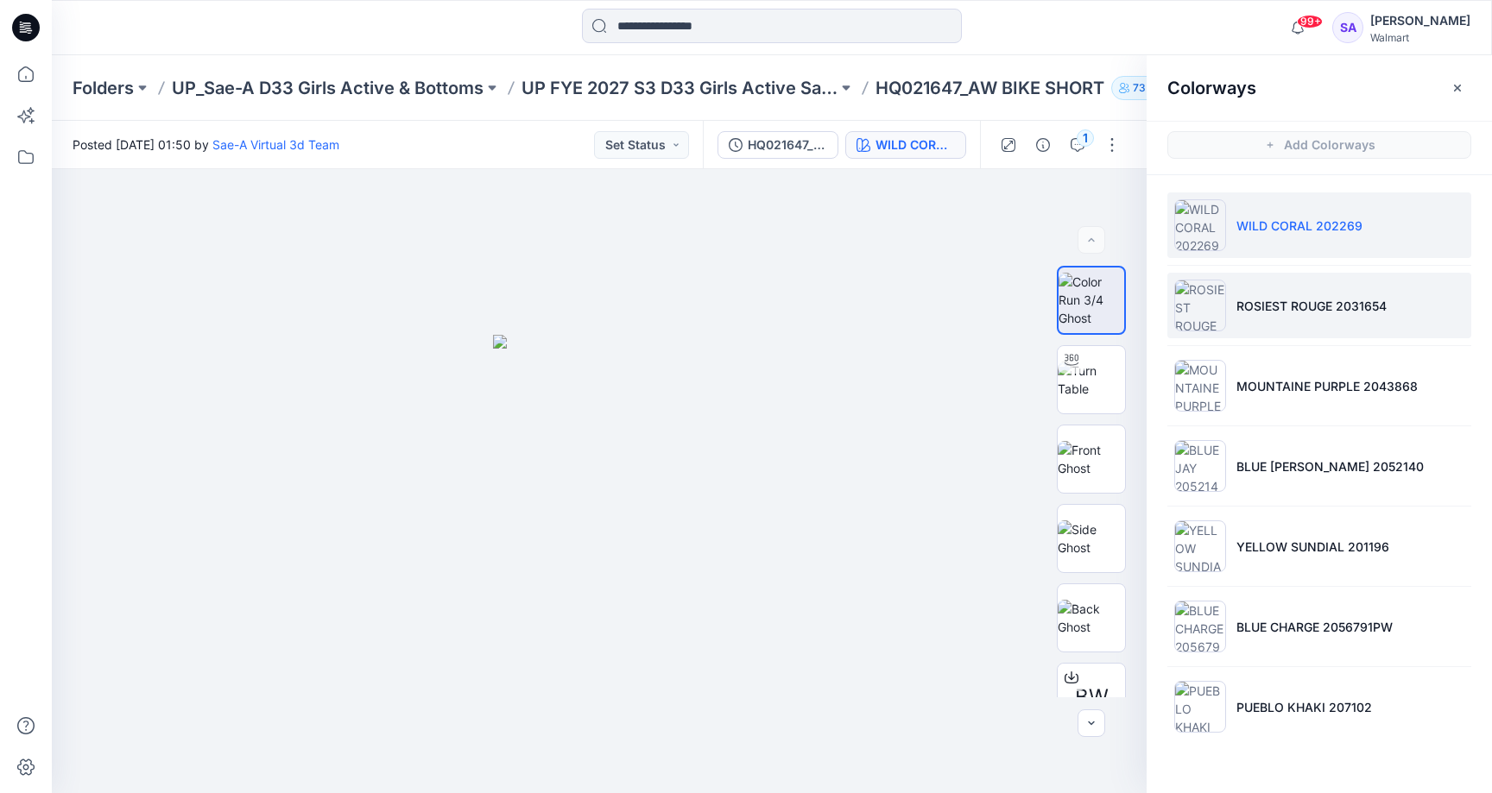
click at [1282, 301] on p "ROSIEST ROUGE 2031654" at bounding box center [1311, 306] width 150 height 18
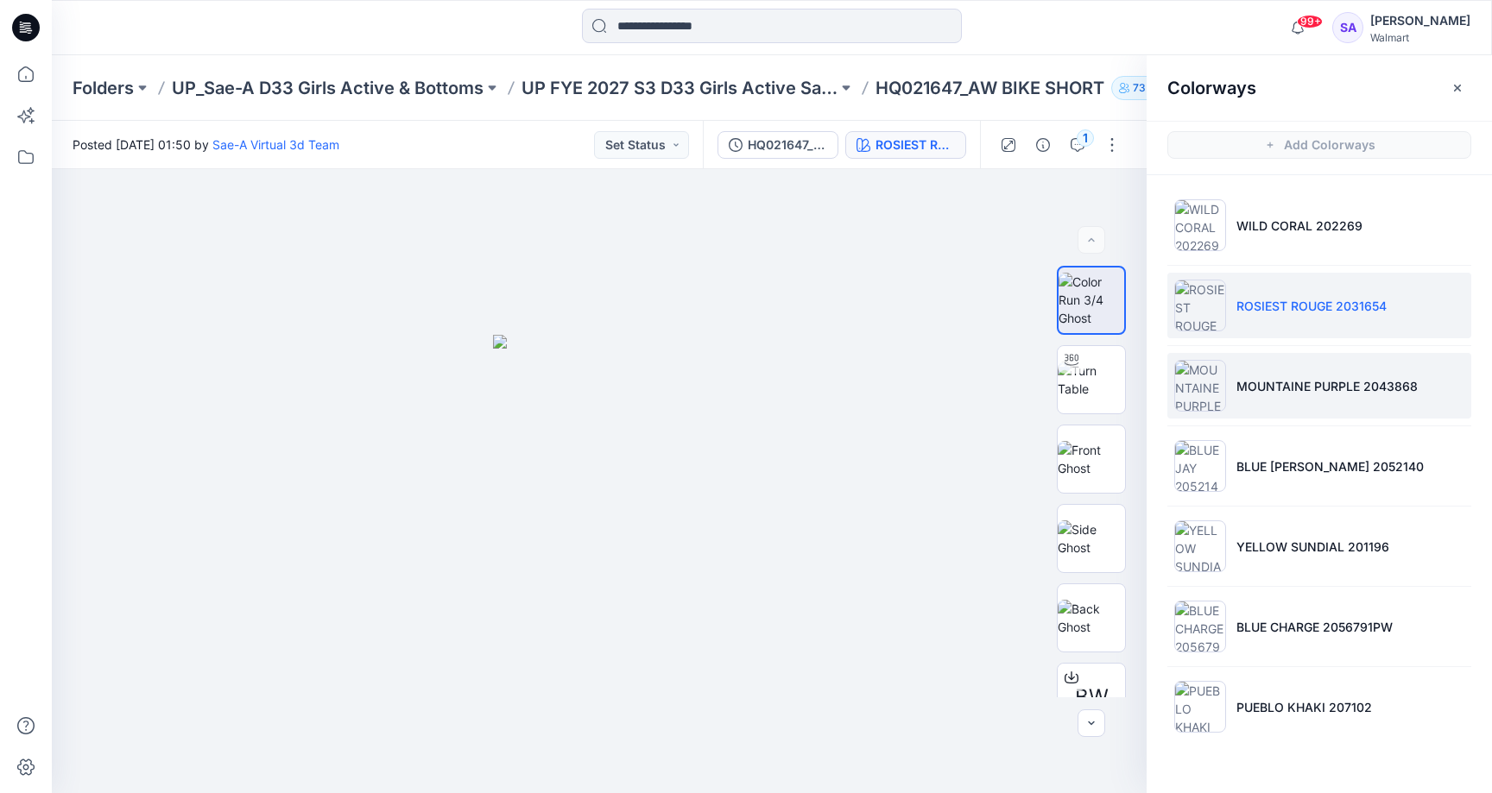
click at [1279, 373] on li "MOUNTAINE PURPLE 2043868" at bounding box center [1319, 386] width 304 height 66
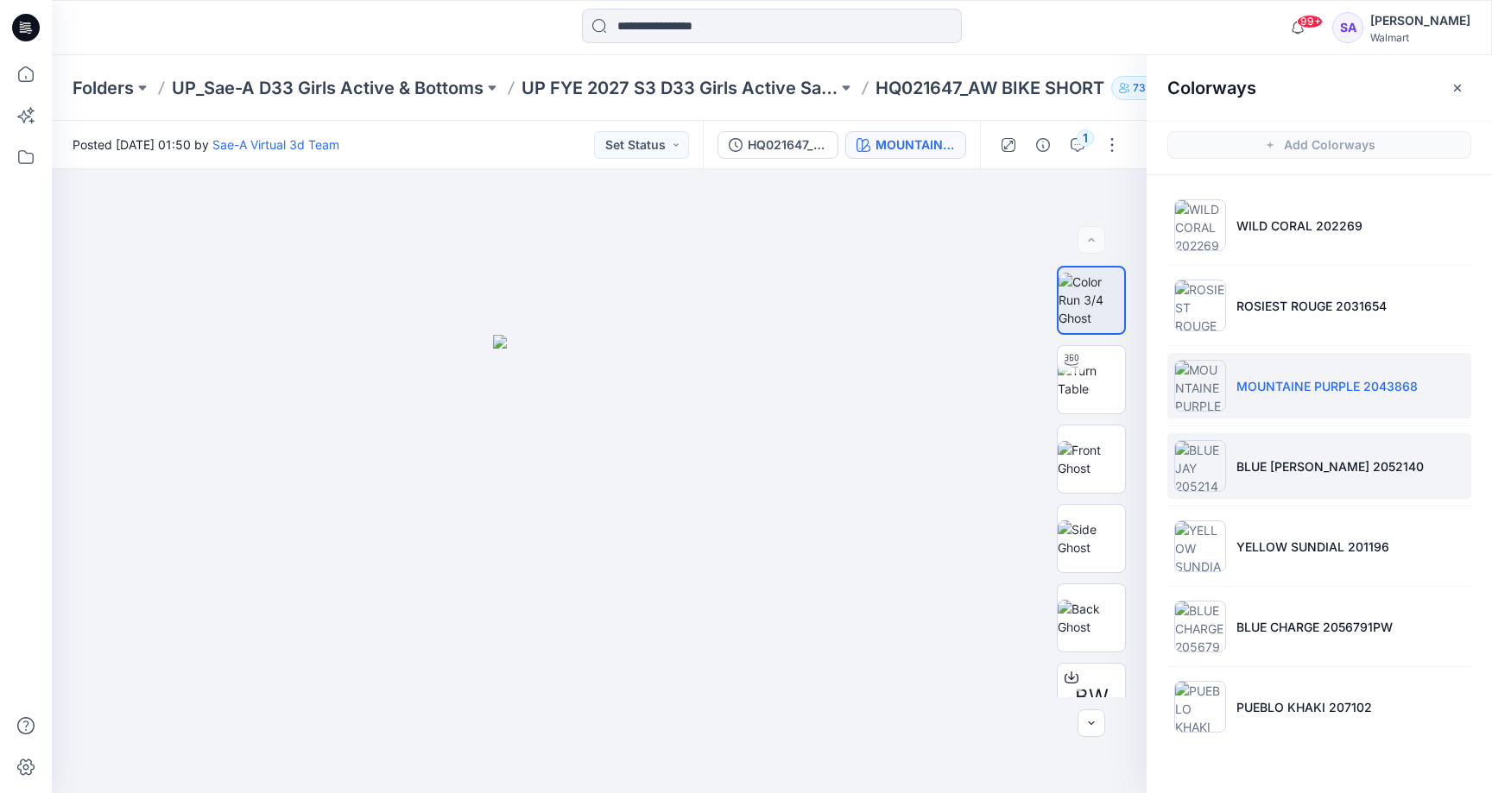
click at [1303, 480] on li "BLUE [PERSON_NAME] 2052140" at bounding box center [1319, 466] width 304 height 66
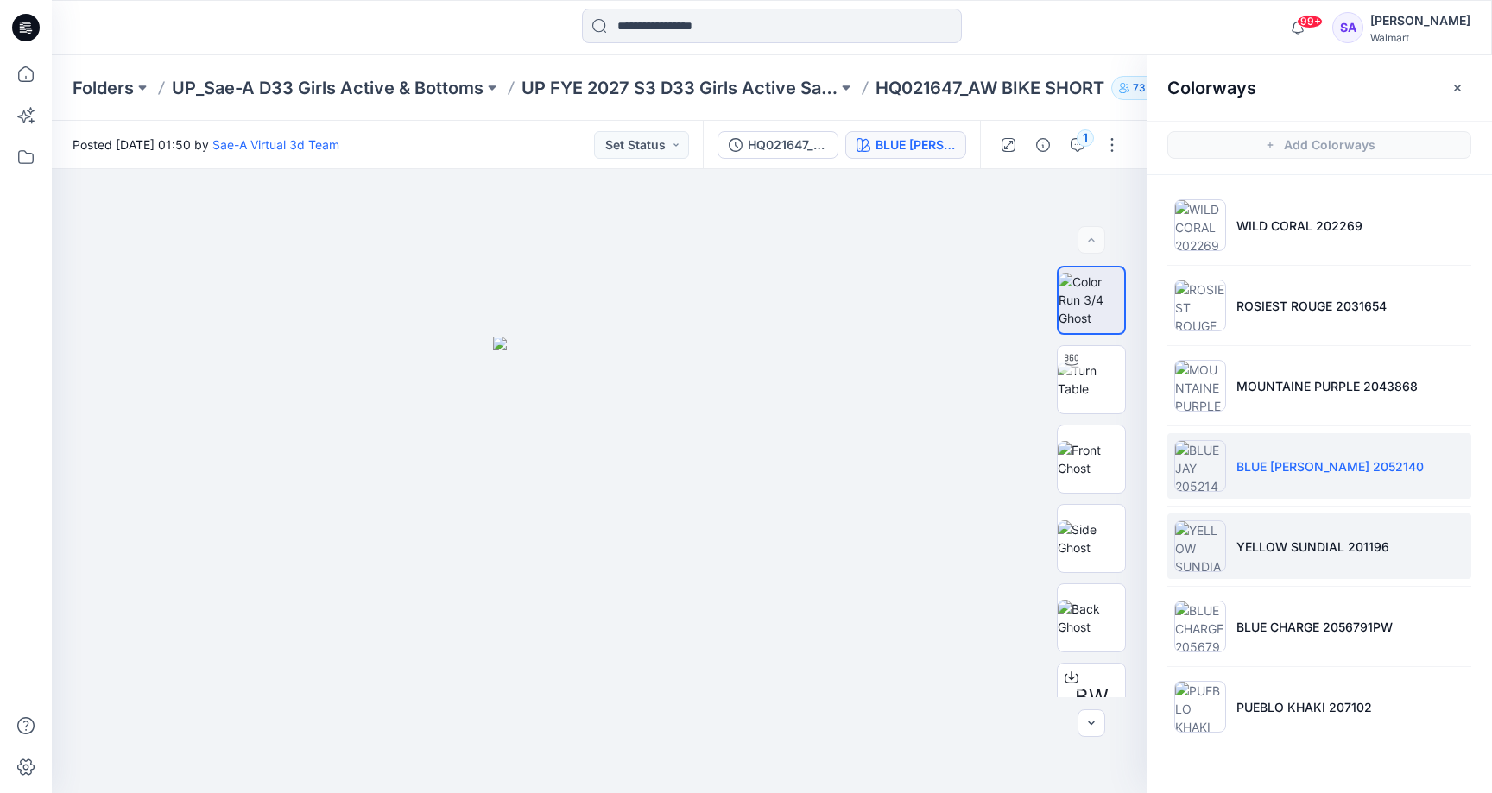
click at [1254, 551] on p "YELLOW SUNDIAL 201196" at bounding box center [1312, 547] width 153 height 18
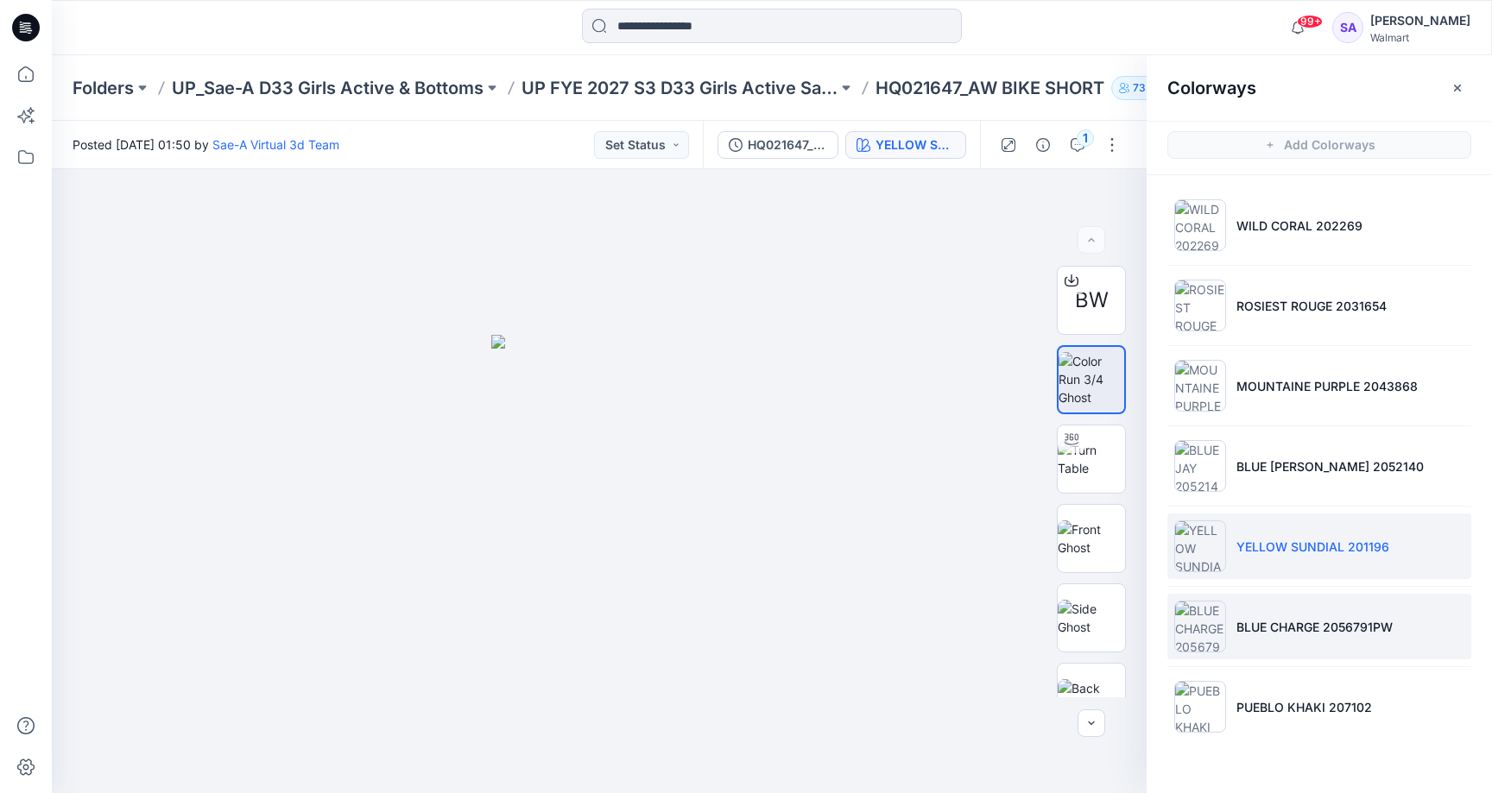
click at [1271, 632] on p "BLUE CHARGE 2056791PW" at bounding box center [1314, 627] width 156 height 18
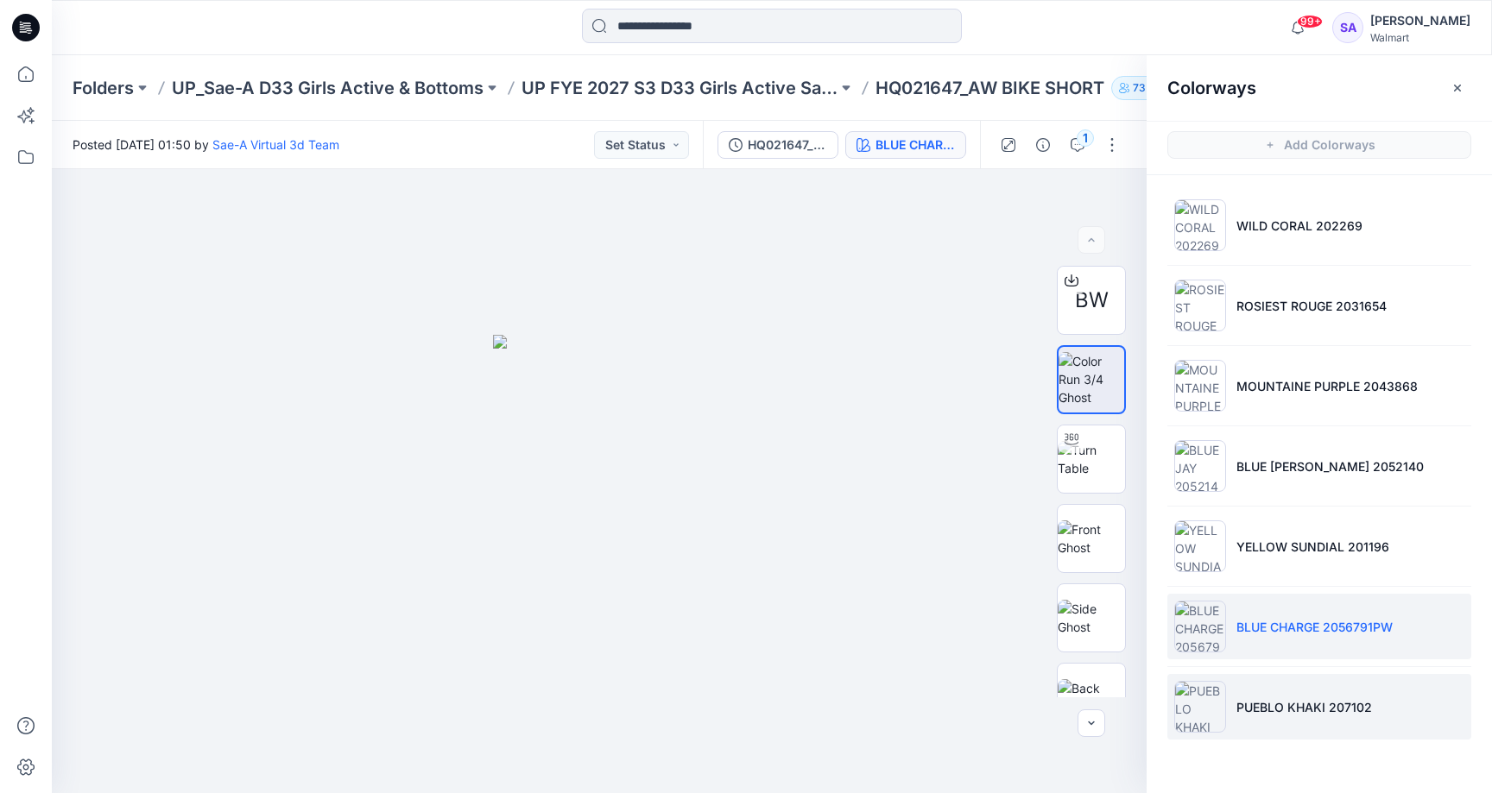
click at [1300, 689] on li "PUEBLO KHAKI 207102" at bounding box center [1319, 707] width 304 height 66
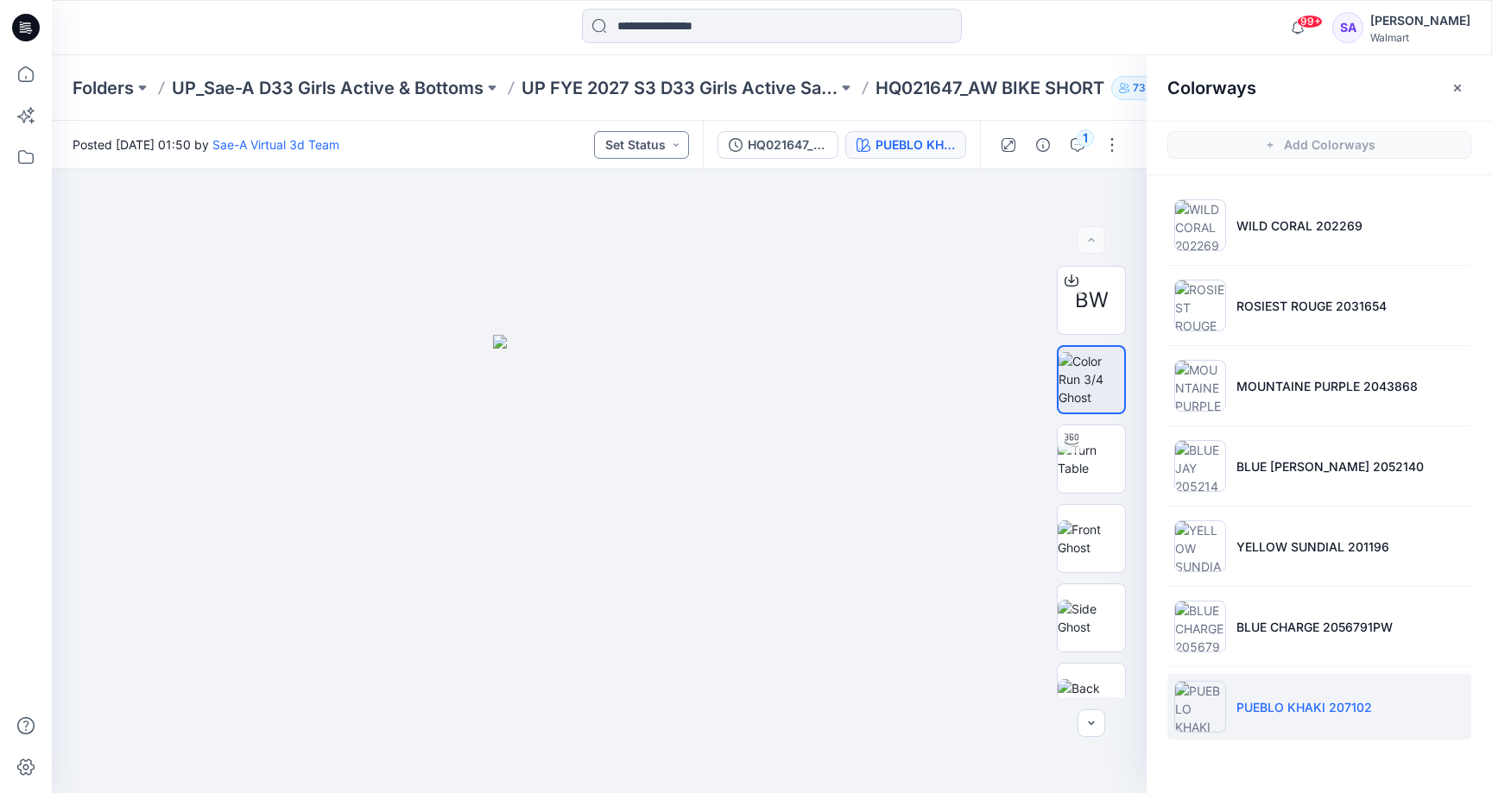
click at [650, 146] on button "Set Status" at bounding box center [641, 145] width 95 height 28
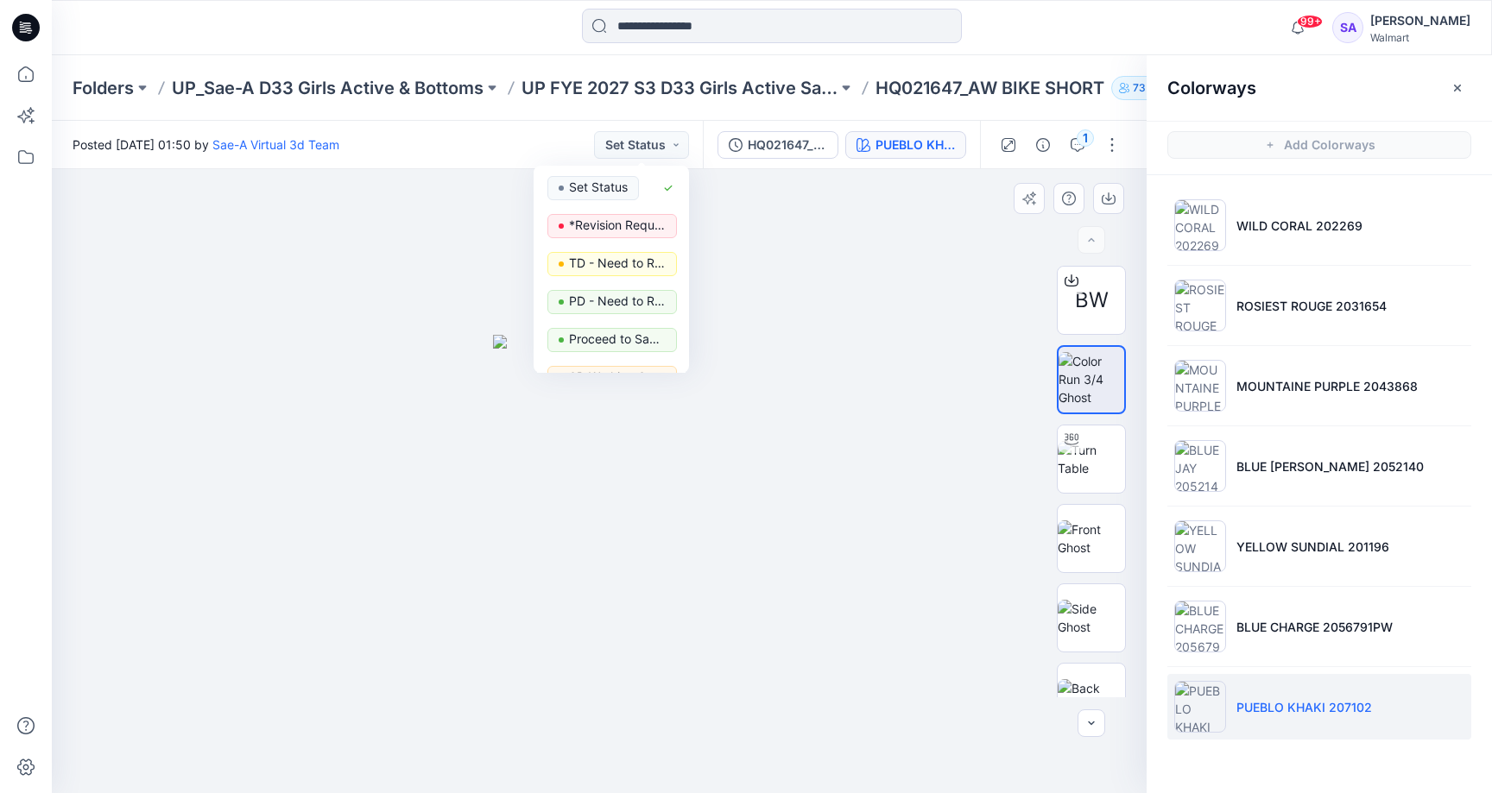
click at [280, 426] on div at bounding box center [599, 481] width 1095 height 624
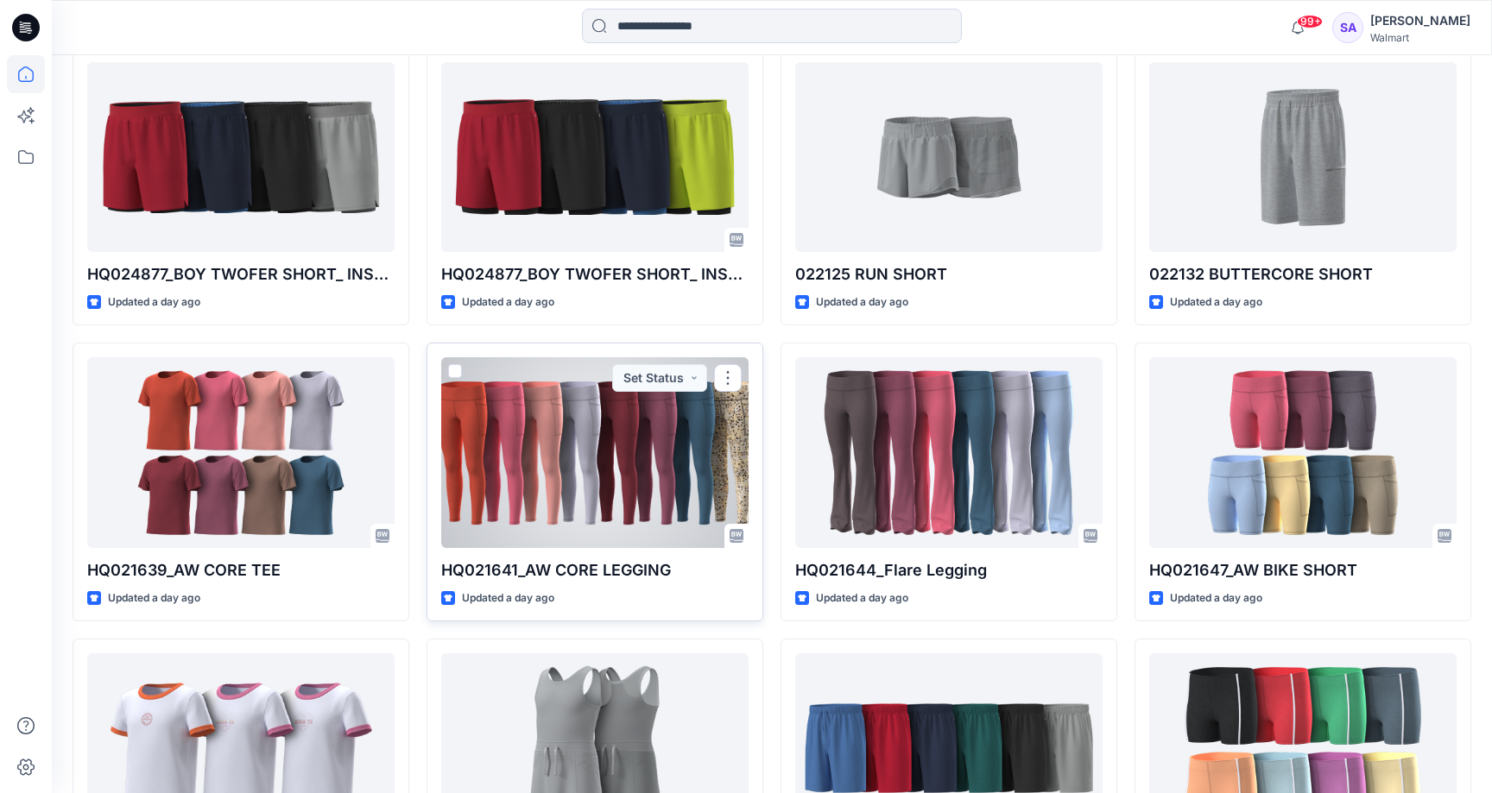
scroll to position [1099, 0]
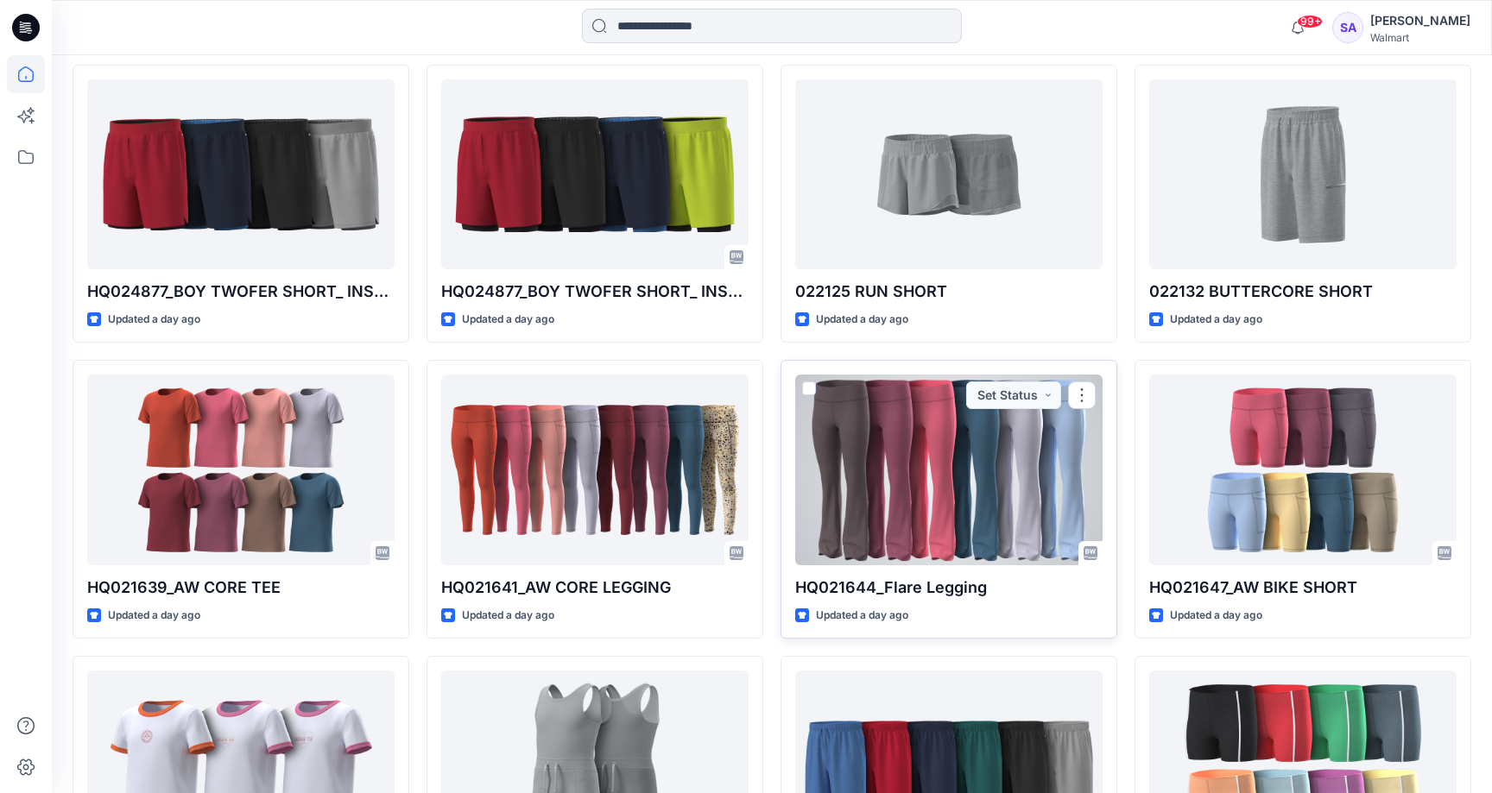
click at [969, 482] on div at bounding box center [948, 470] width 307 height 190
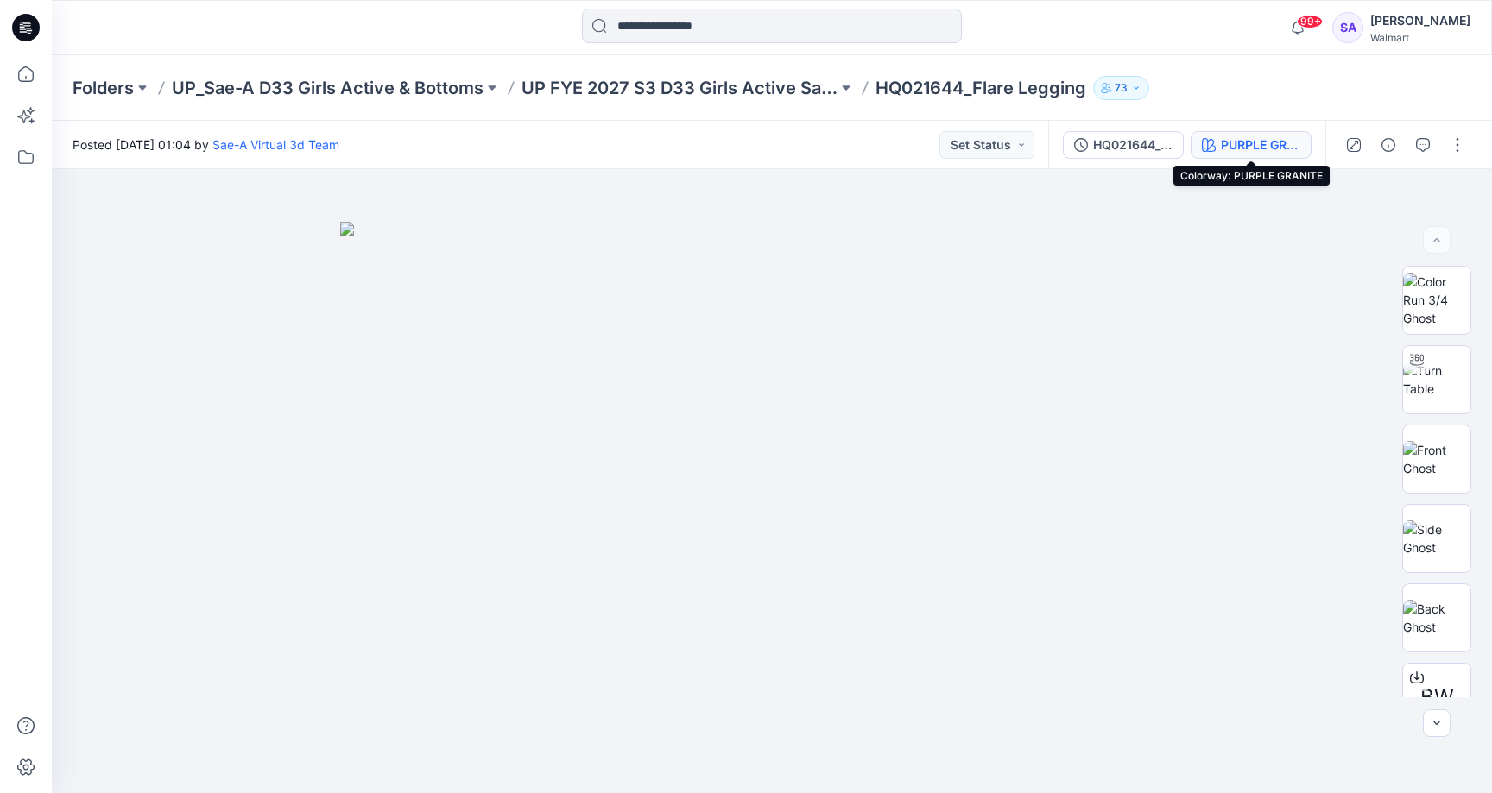
click at [1230, 137] on div "PURPLE GRANITE" at bounding box center [1260, 145] width 79 height 19
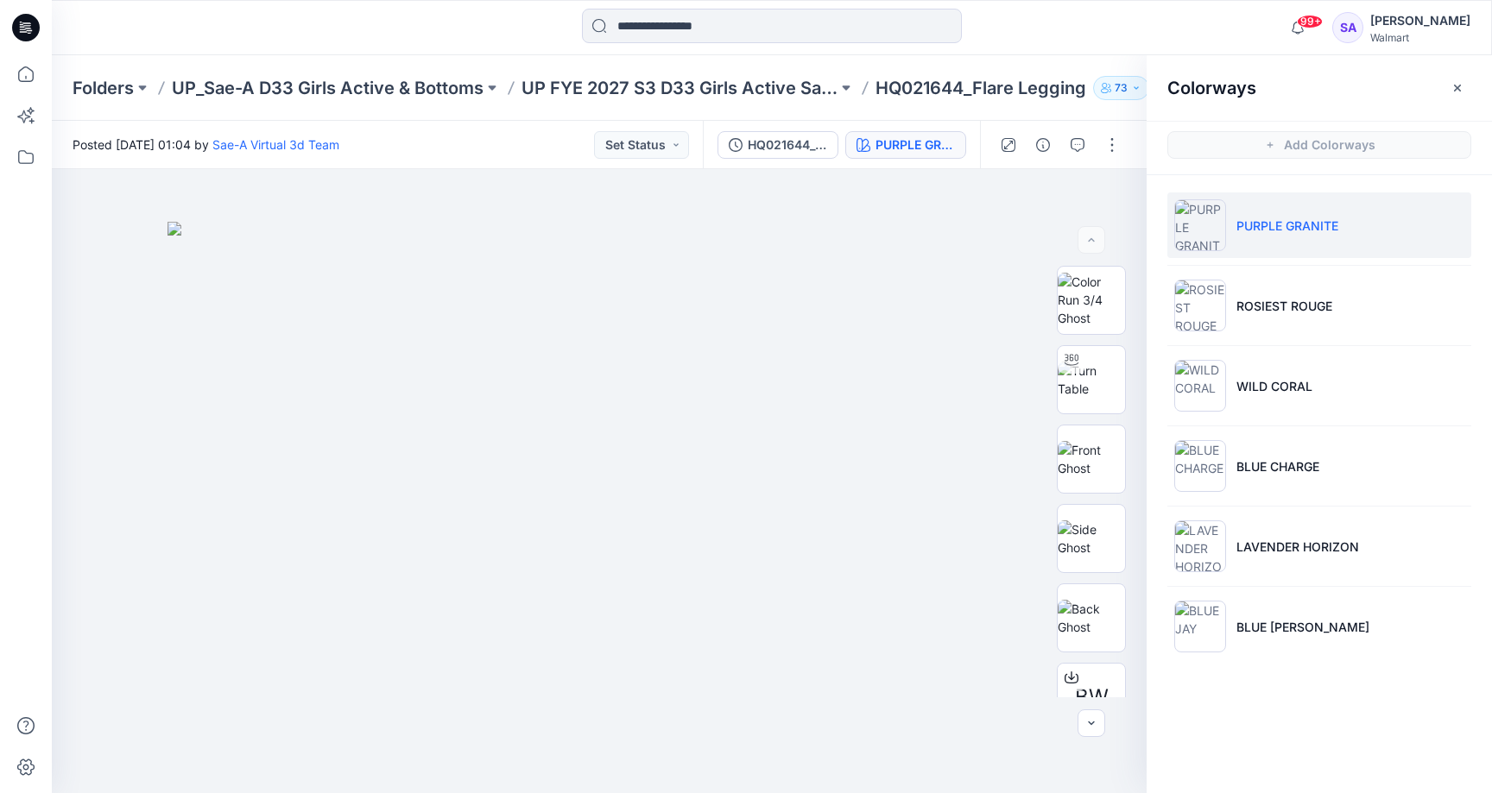
click at [1346, 225] on li "PURPLE GRANITE" at bounding box center [1319, 225] width 304 height 66
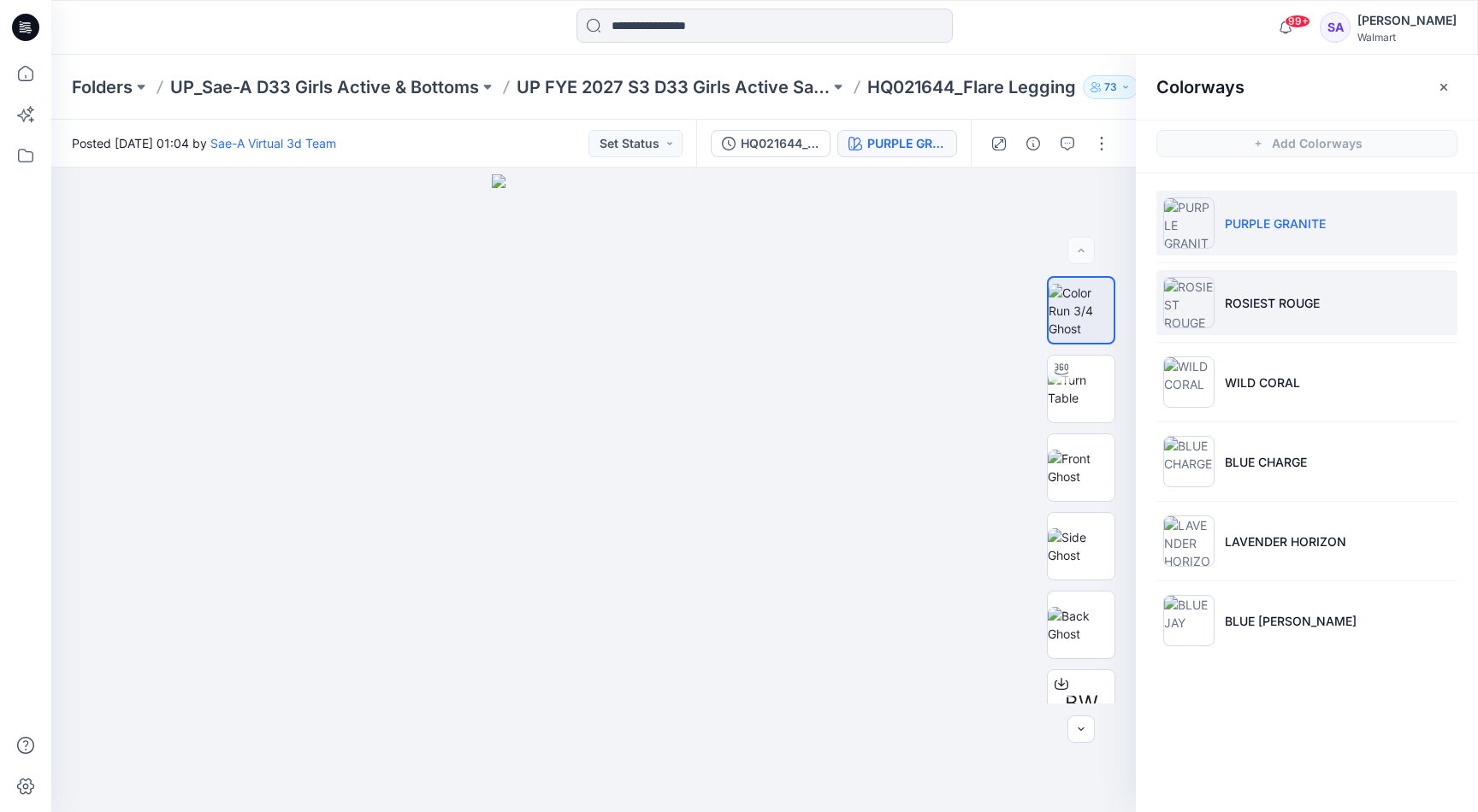
click at [1254, 315] on li "ROSIEST ROUGE" at bounding box center [1307, 303] width 301 height 65
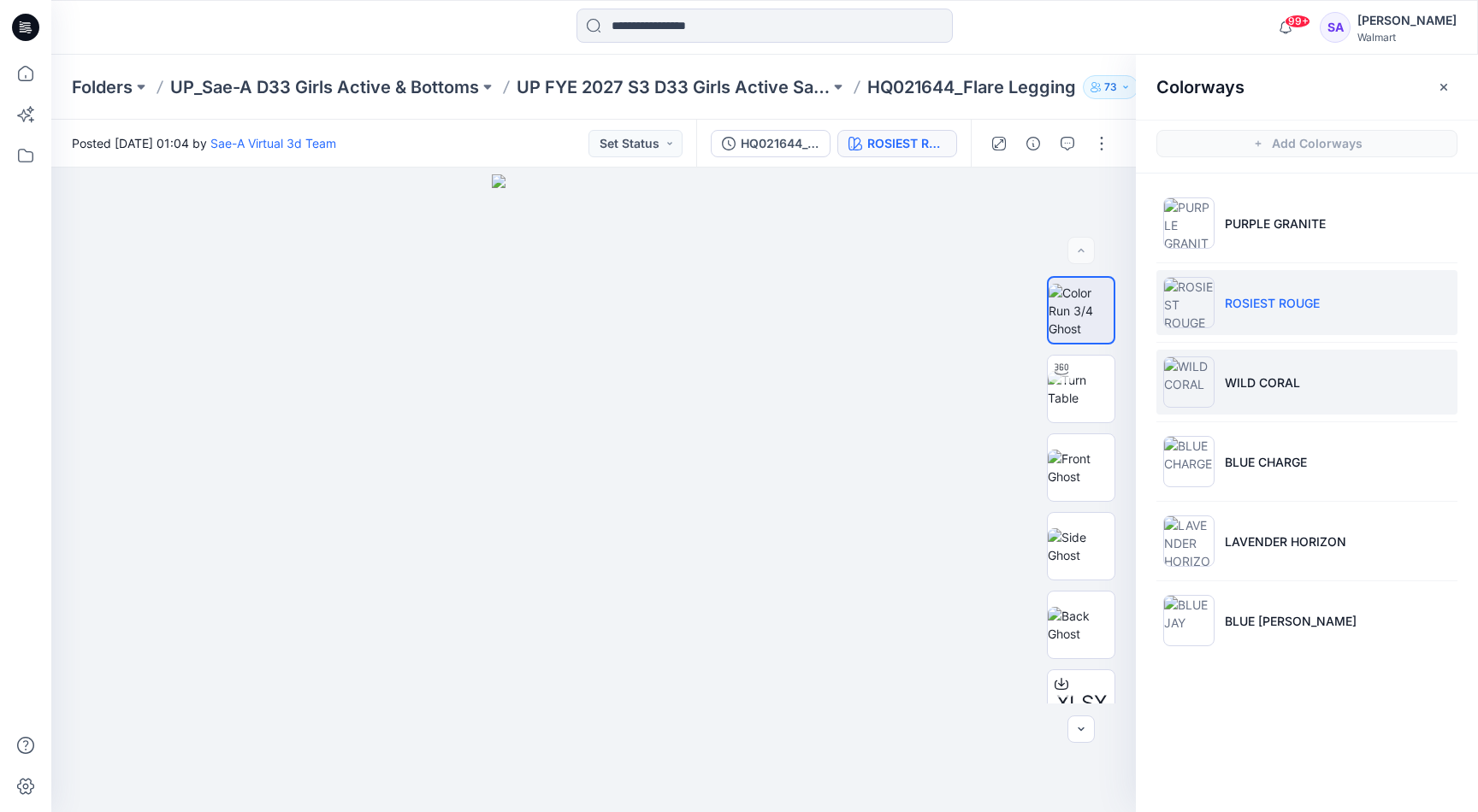
click at [1255, 385] on p "WILD CORAL" at bounding box center [1262, 382] width 75 height 18
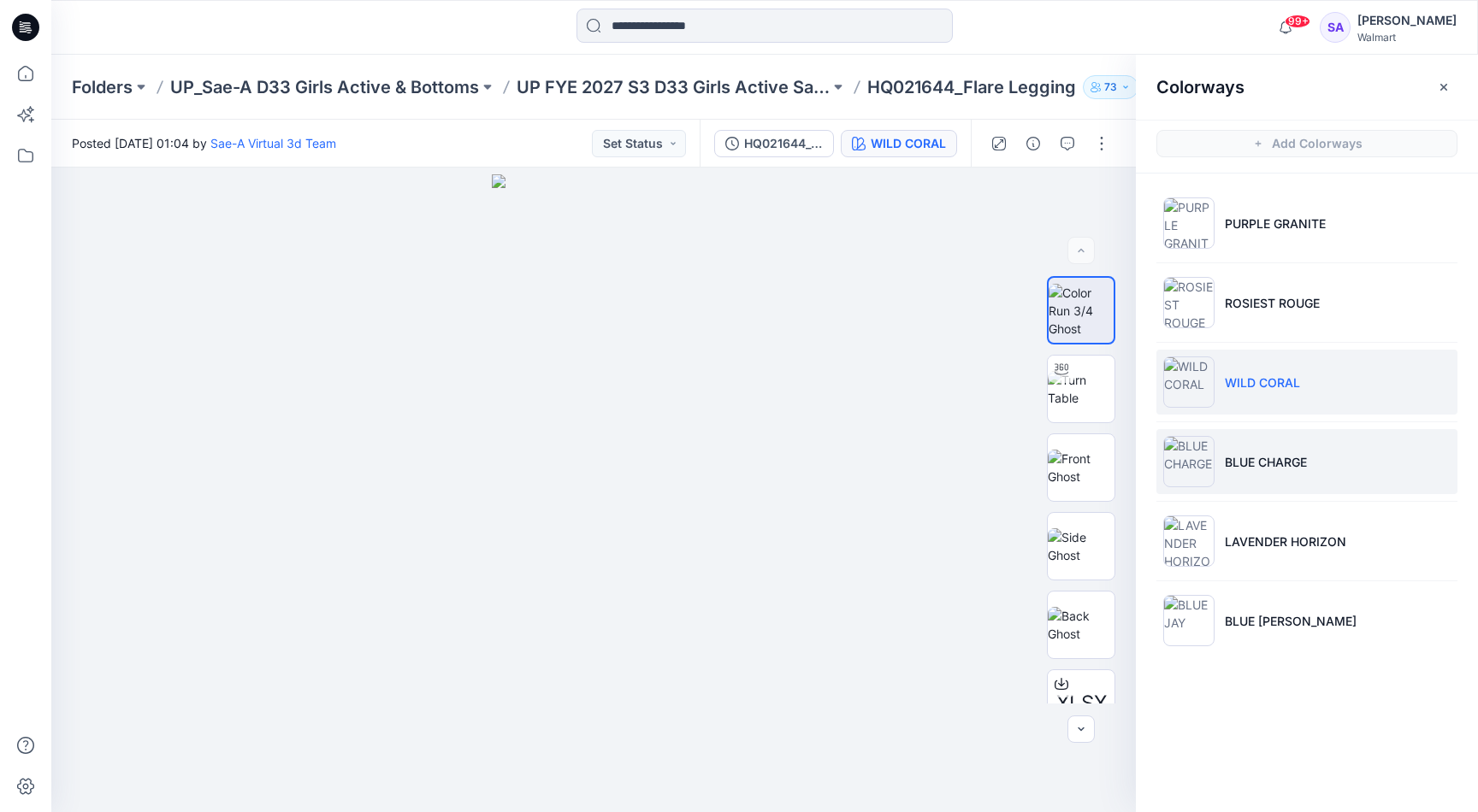
click at [1305, 478] on li "BLUE CHARGE" at bounding box center [1307, 461] width 301 height 65
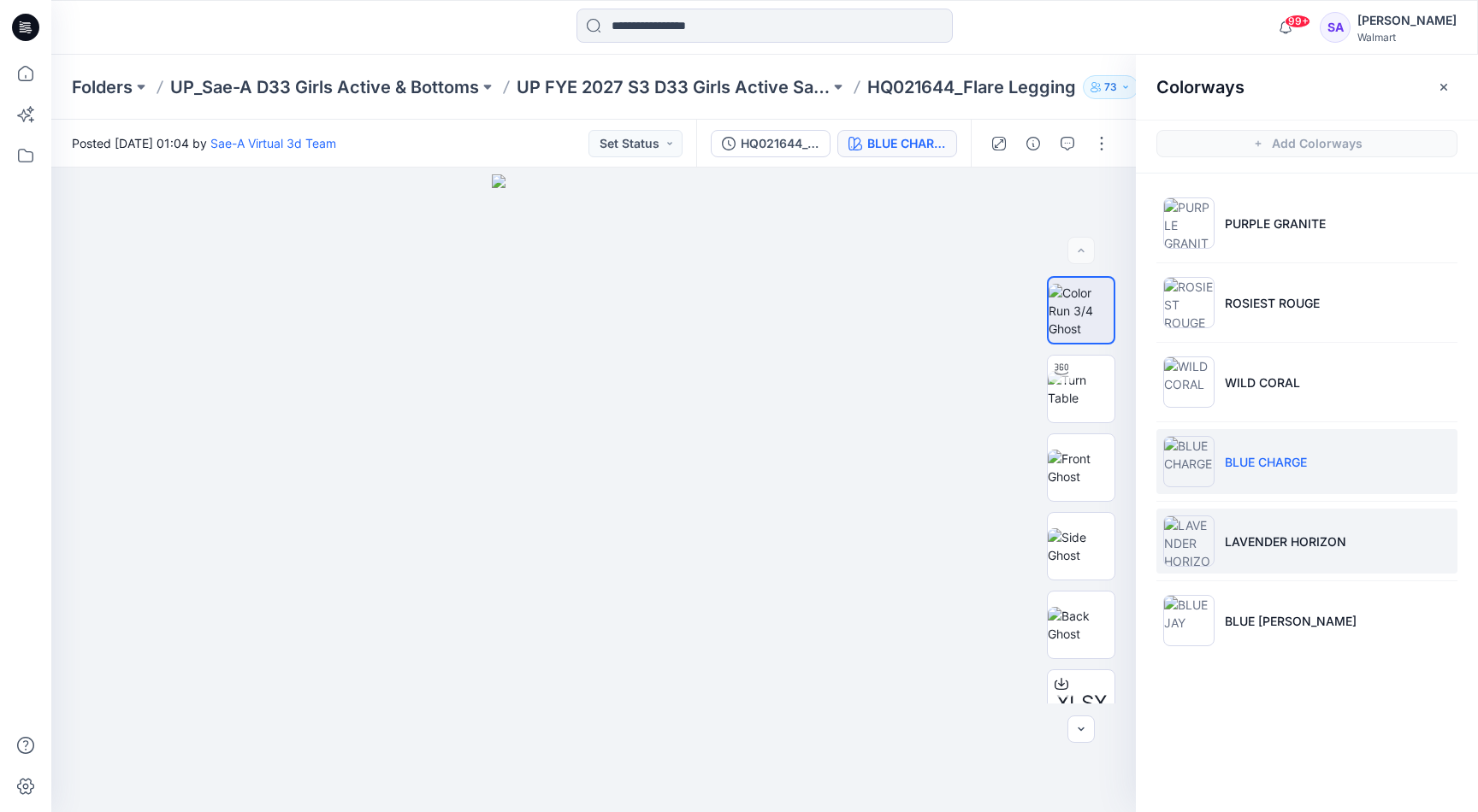
click at [1278, 535] on p "LAVENDER HORIZON" at bounding box center [1285, 542] width 122 height 18
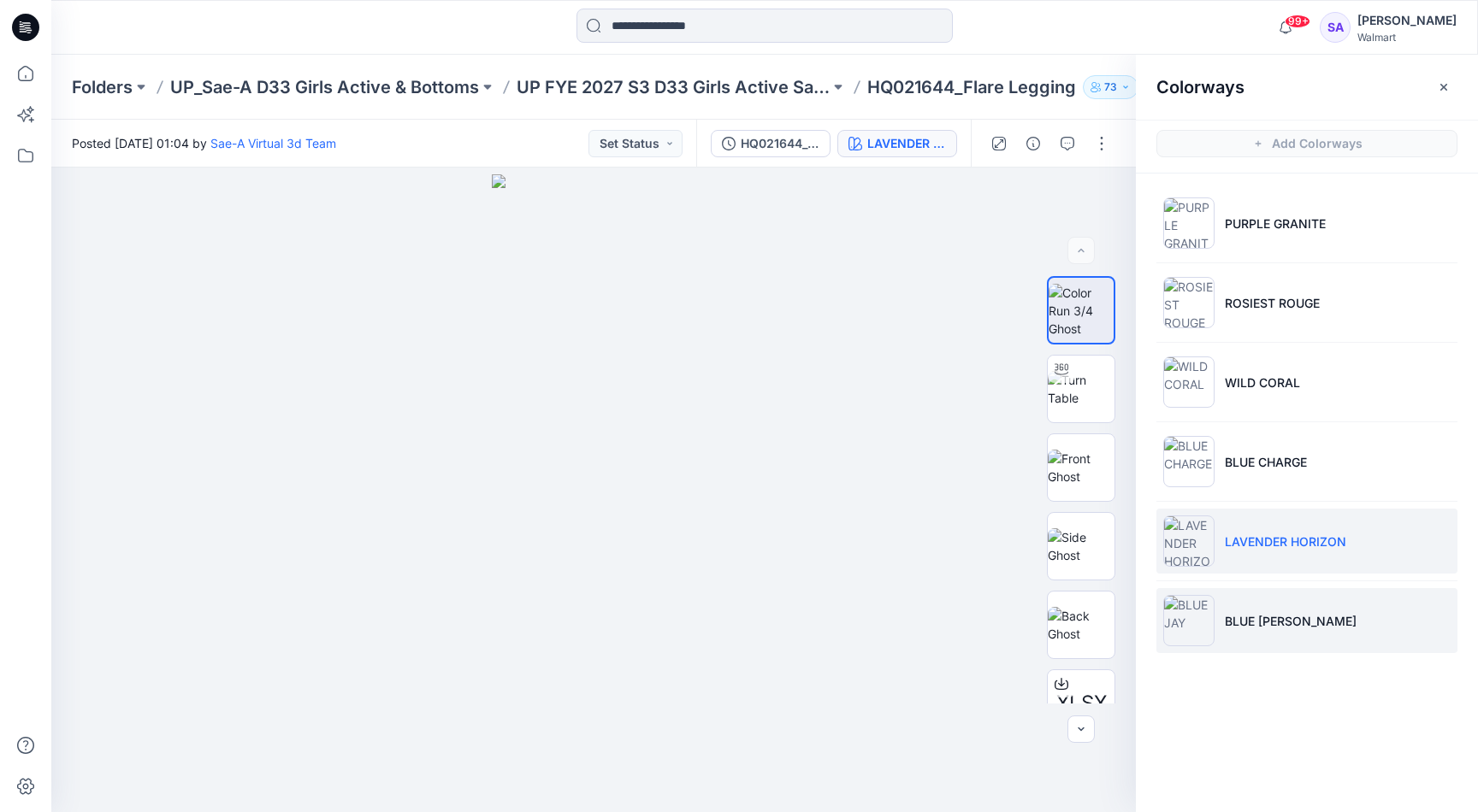
click at [1254, 617] on p "BLUE [PERSON_NAME]" at bounding box center [1290, 621] width 132 height 18
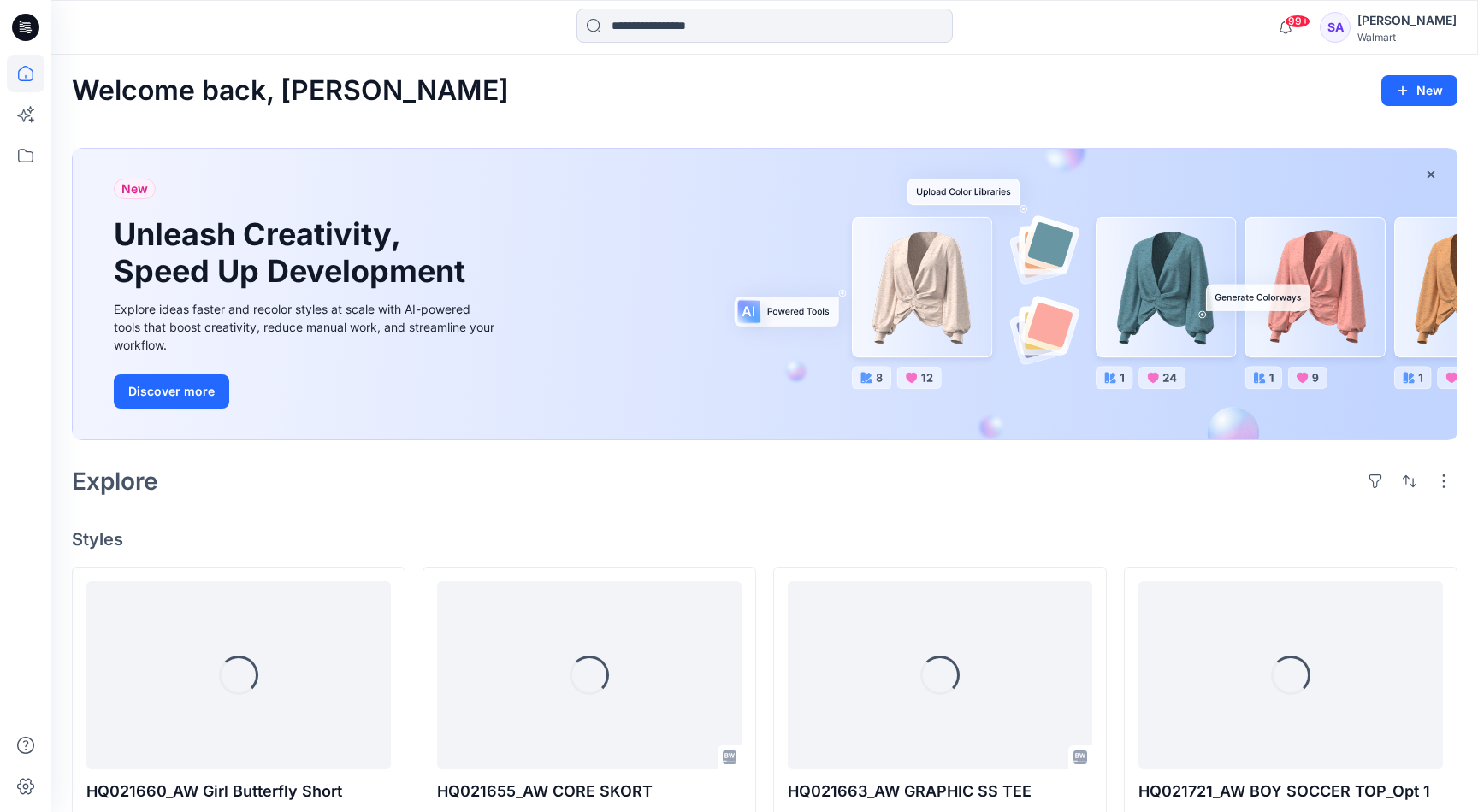
scroll to position [1088, 0]
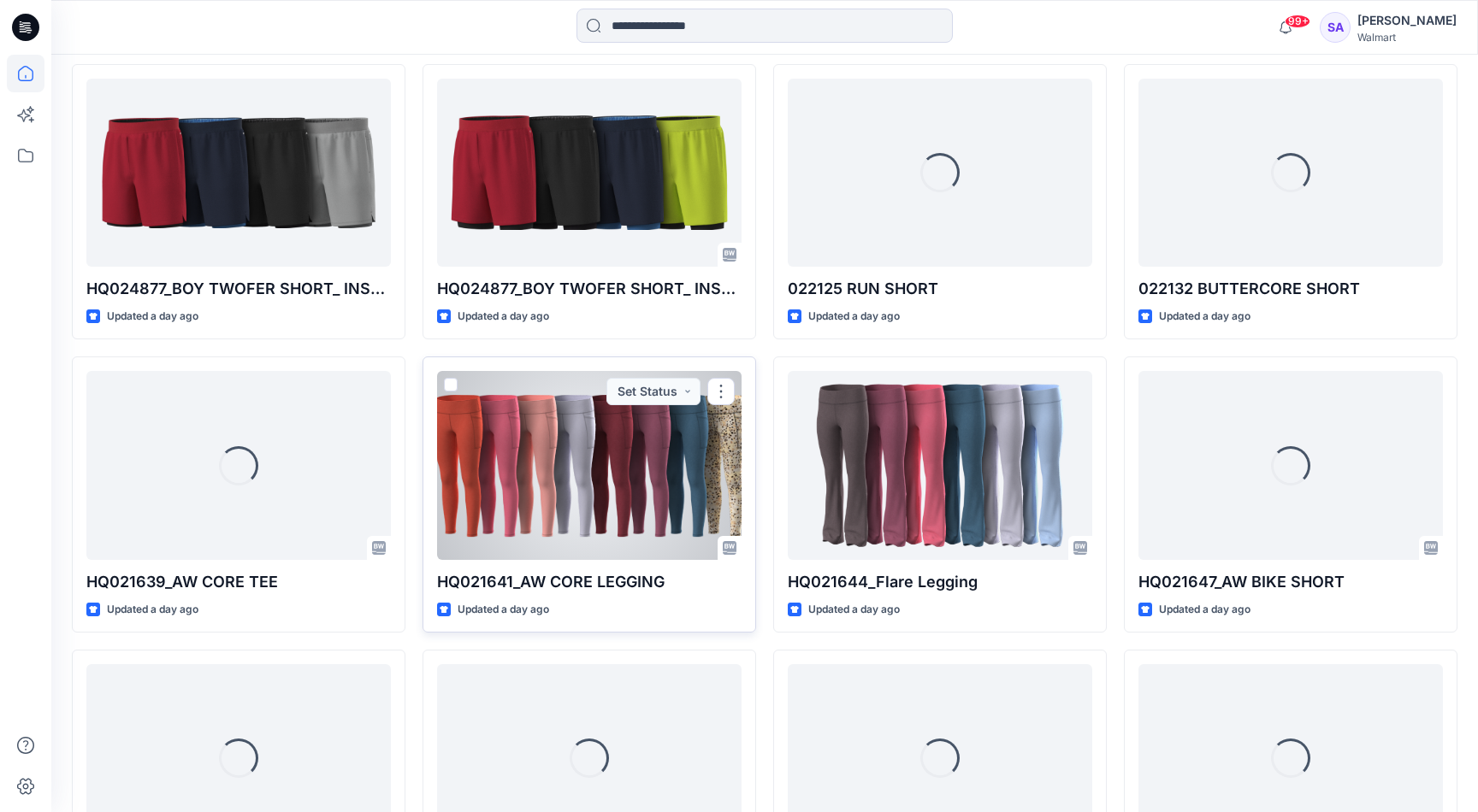
click at [522, 465] on div at bounding box center [588, 465] width 304 height 188
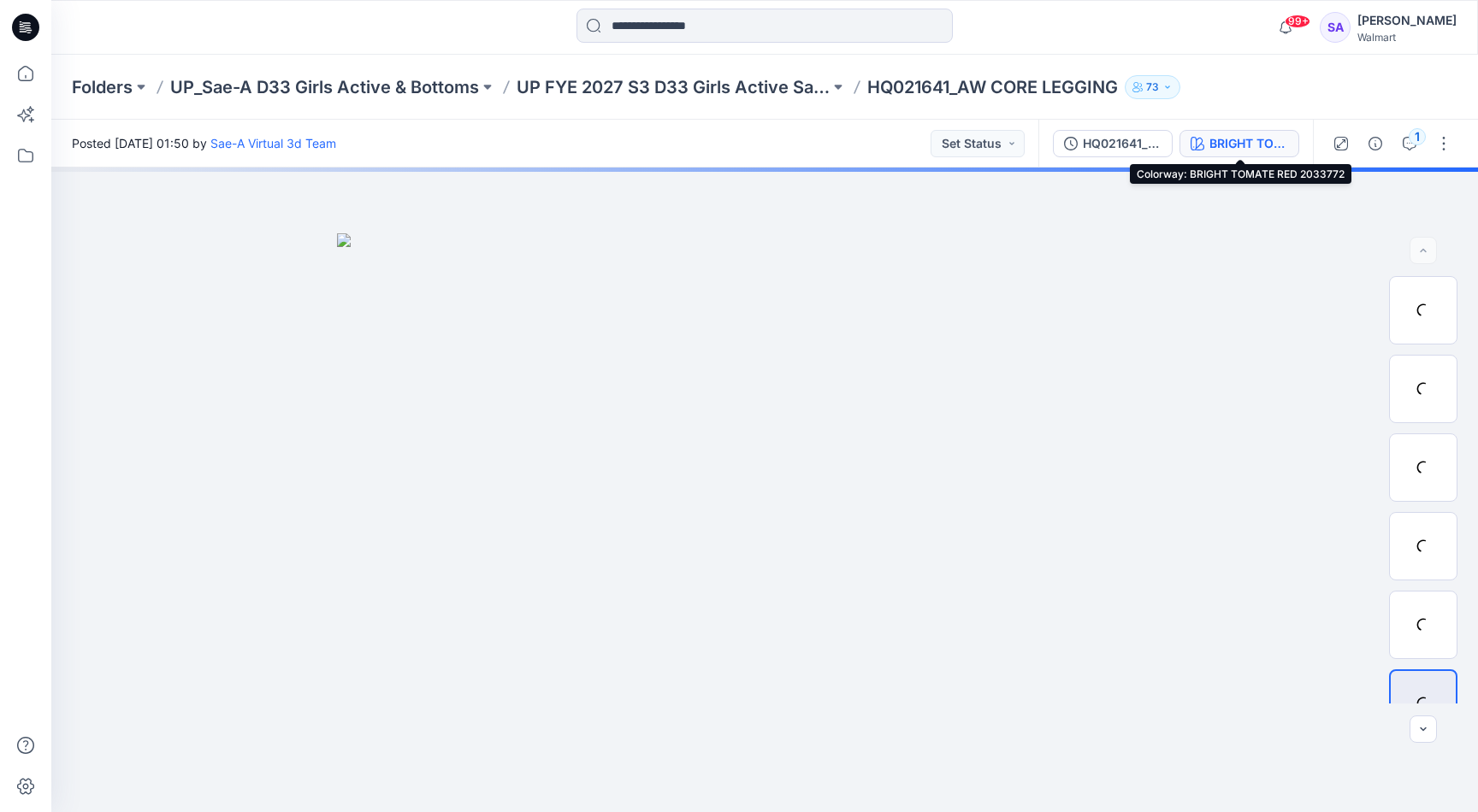
click at [1223, 144] on div "BRIGHT TOMATE RED 2033772" at bounding box center [1248, 144] width 78 height 19
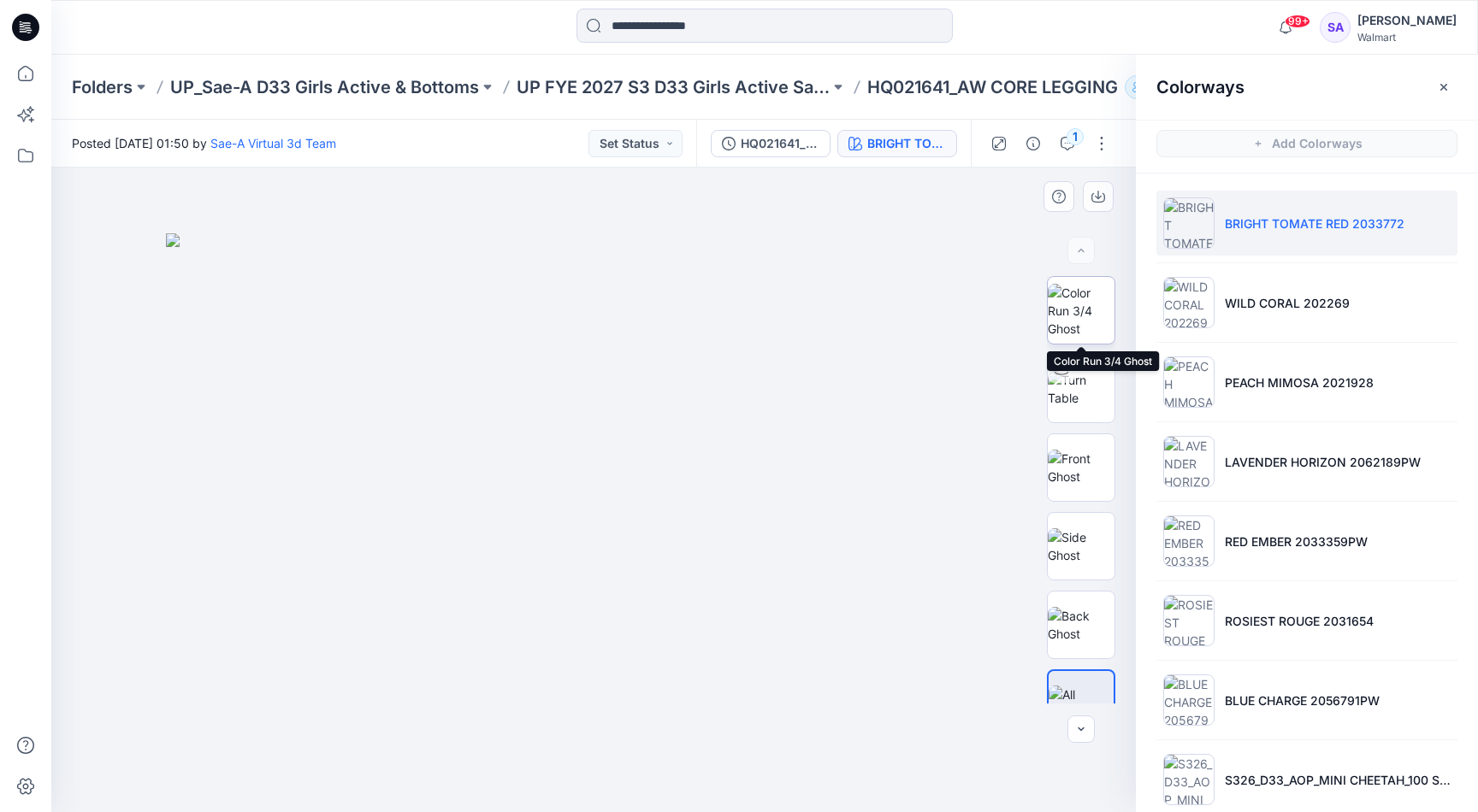
click at [1082, 322] on img at bounding box center [1080, 311] width 66 height 53
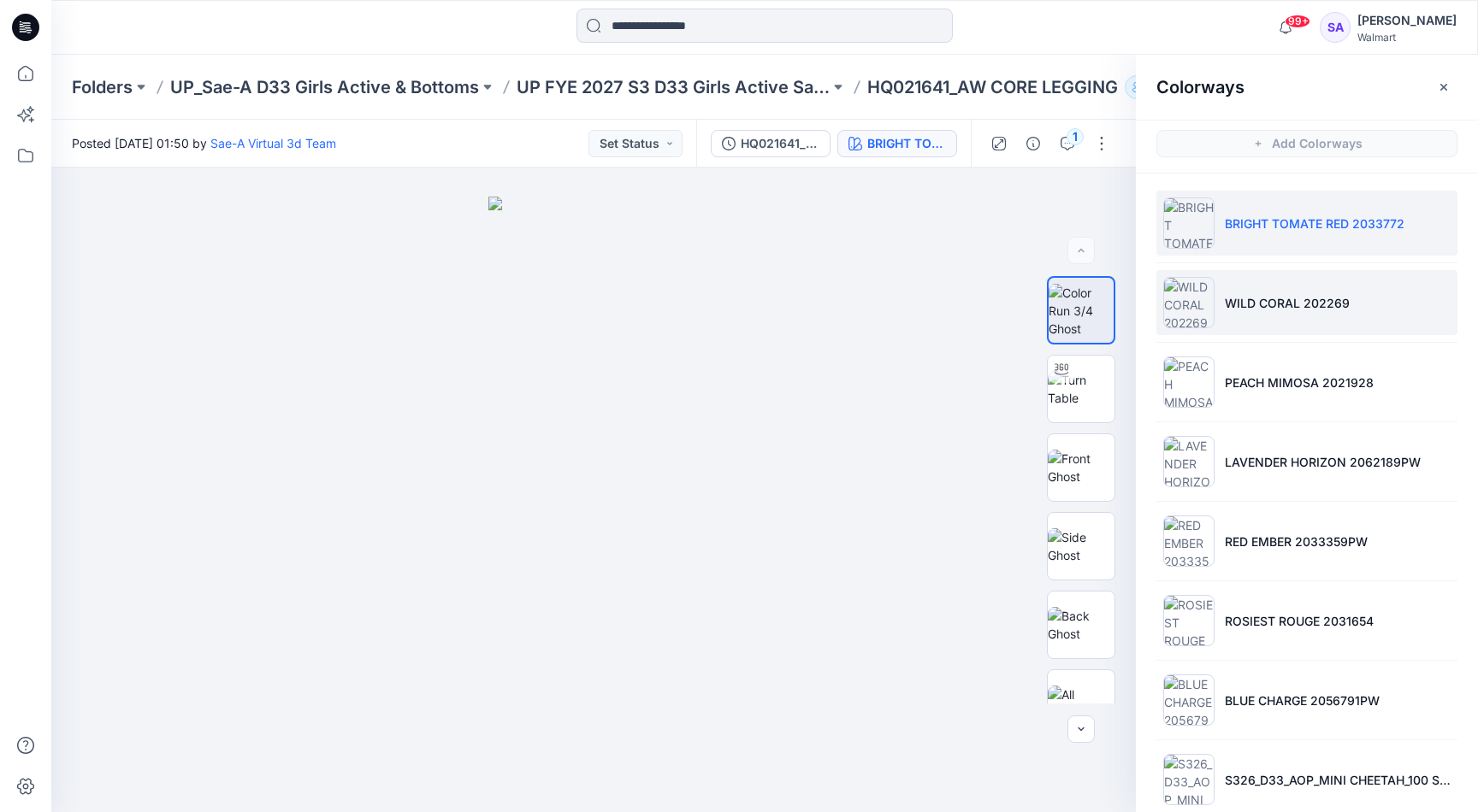
click at [1259, 314] on li "WILD CORAL 202269" at bounding box center [1307, 303] width 301 height 65
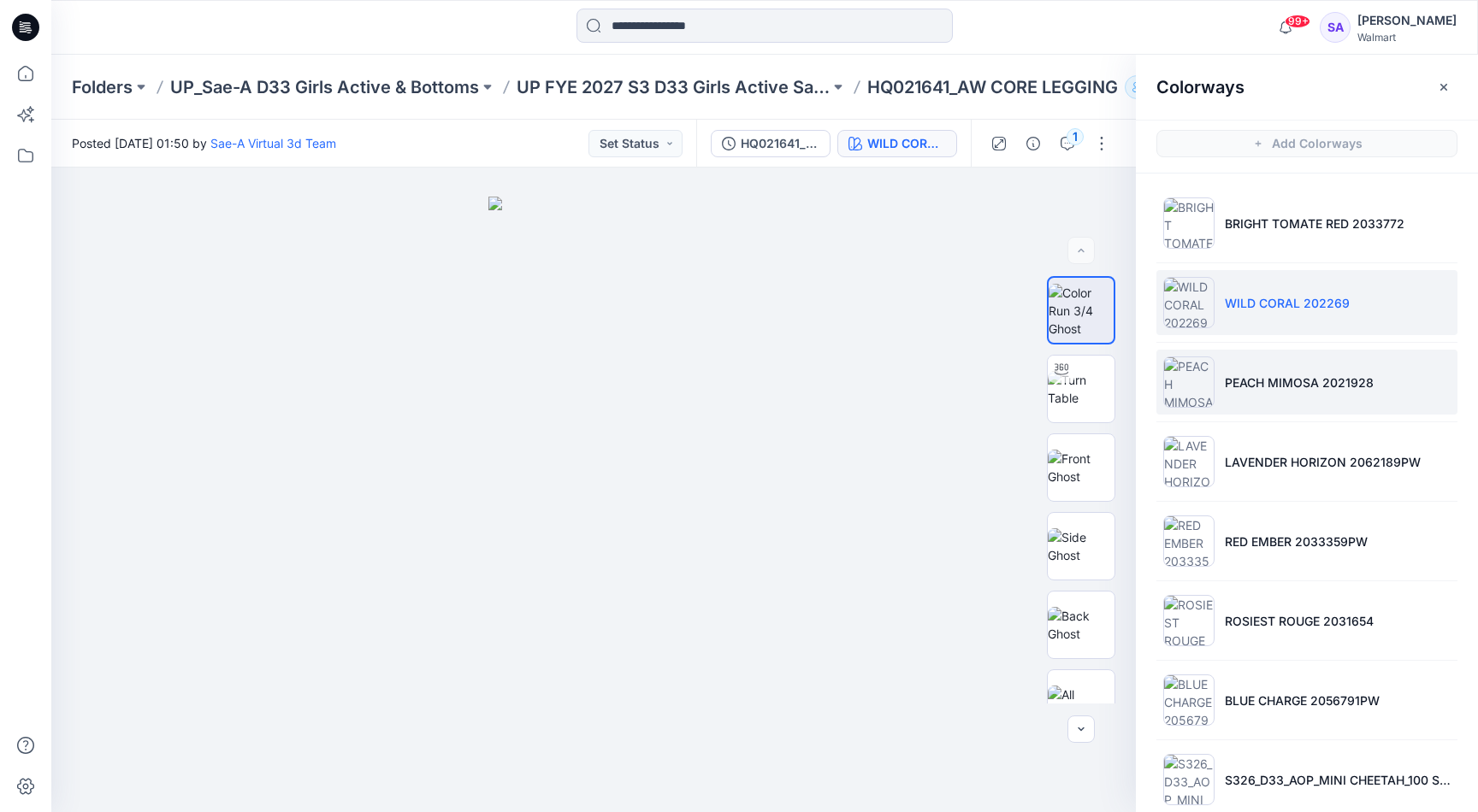
click at [1259, 373] on p "PEACH MIMOSA 2021928" at bounding box center [1299, 382] width 149 height 18
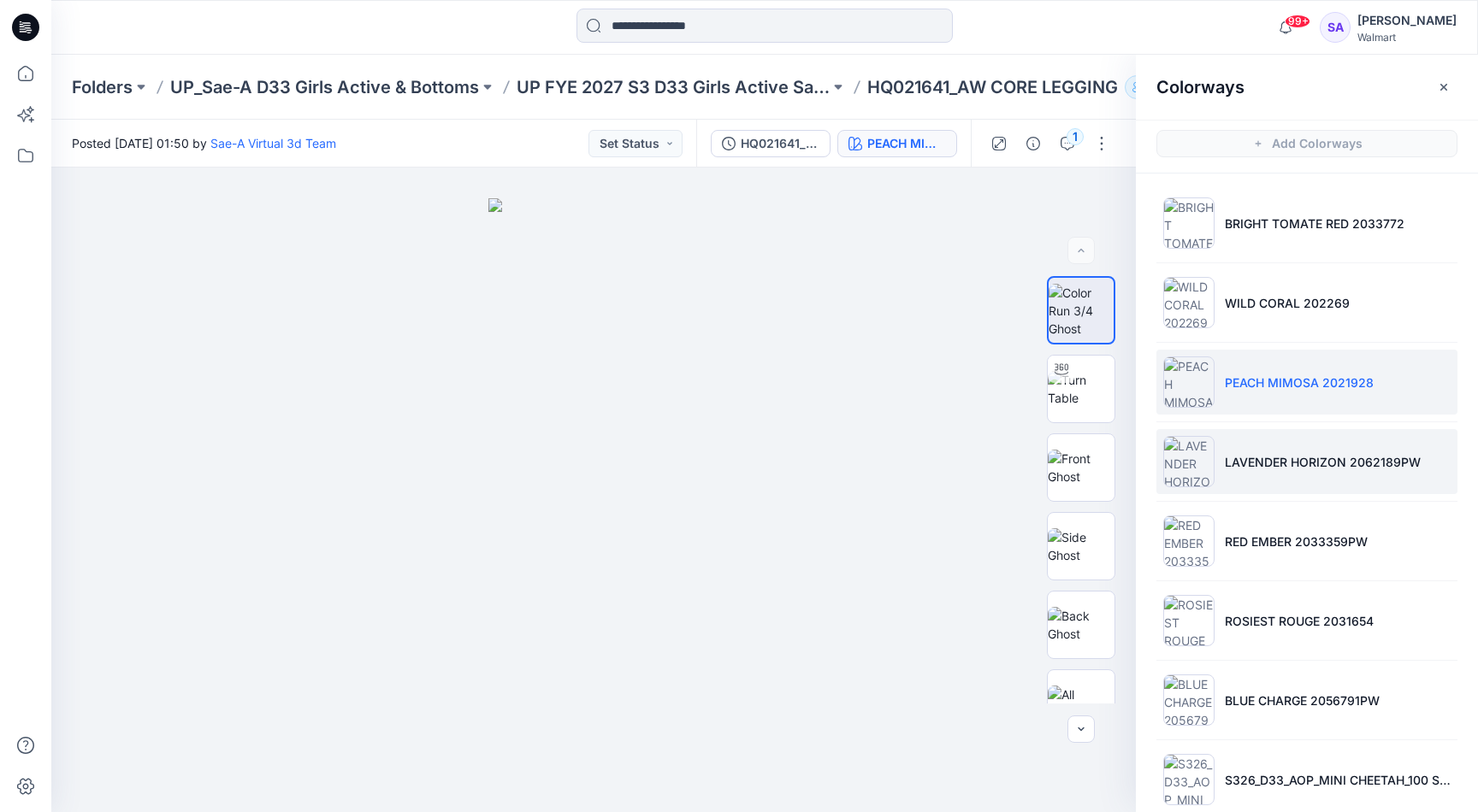
click at [1312, 464] on p "LAVENDER HORIZON 2062189PW" at bounding box center [1322, 461] width 196 height 18
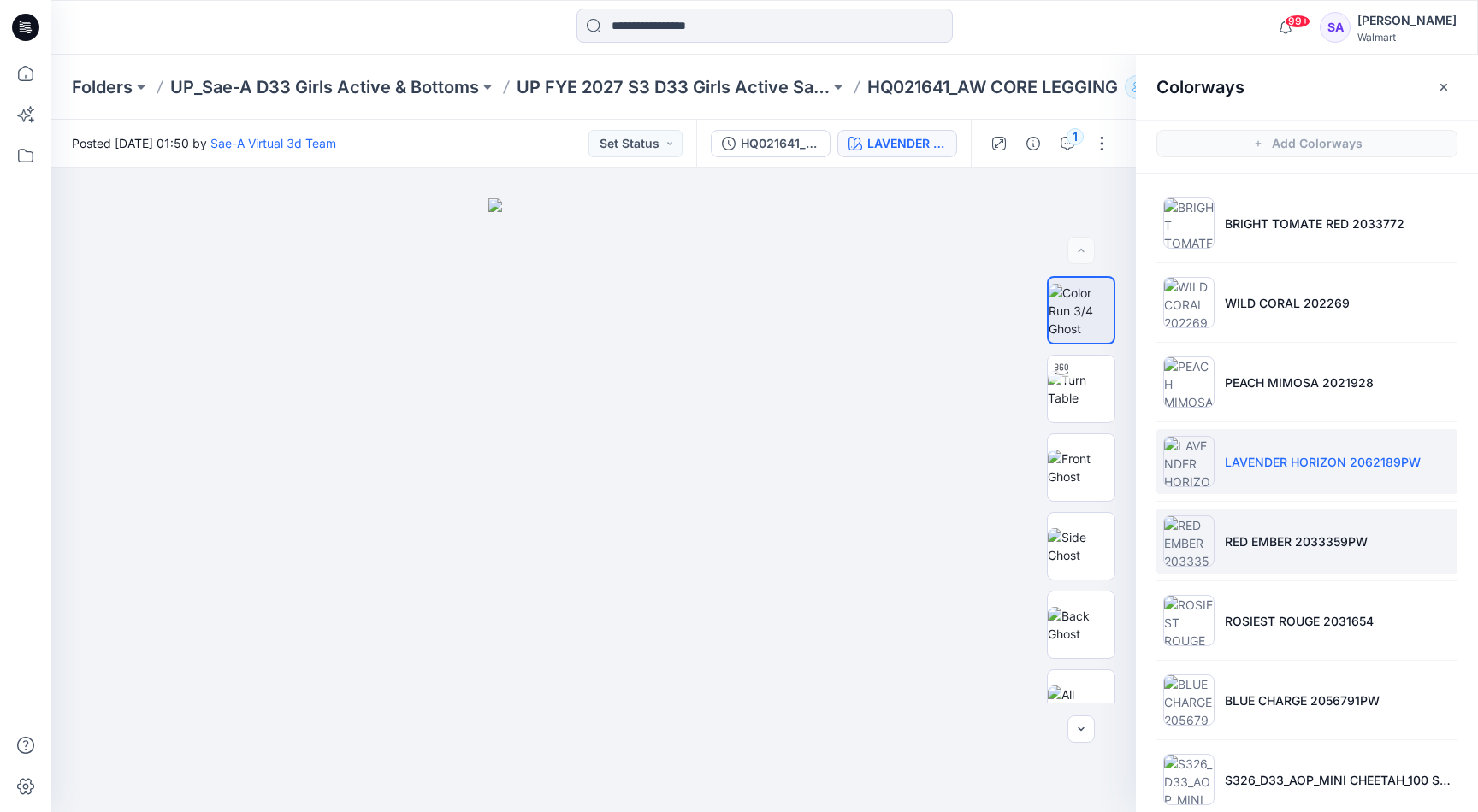
click at [1264, 545] on p "RED EMBER 2033359PW" at bounding box center [1296, 542] width 143 height 18
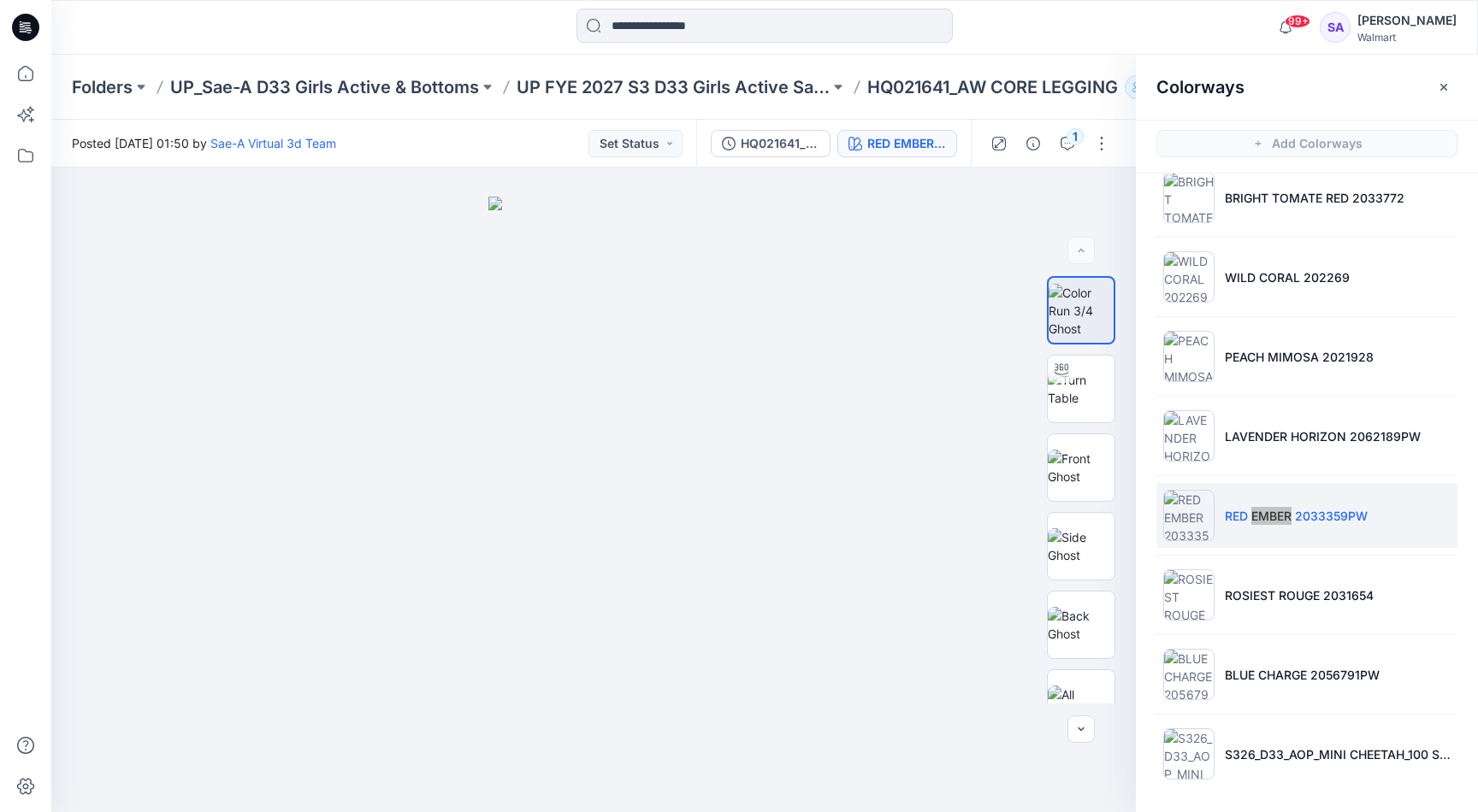
scroll to position [26, 0]
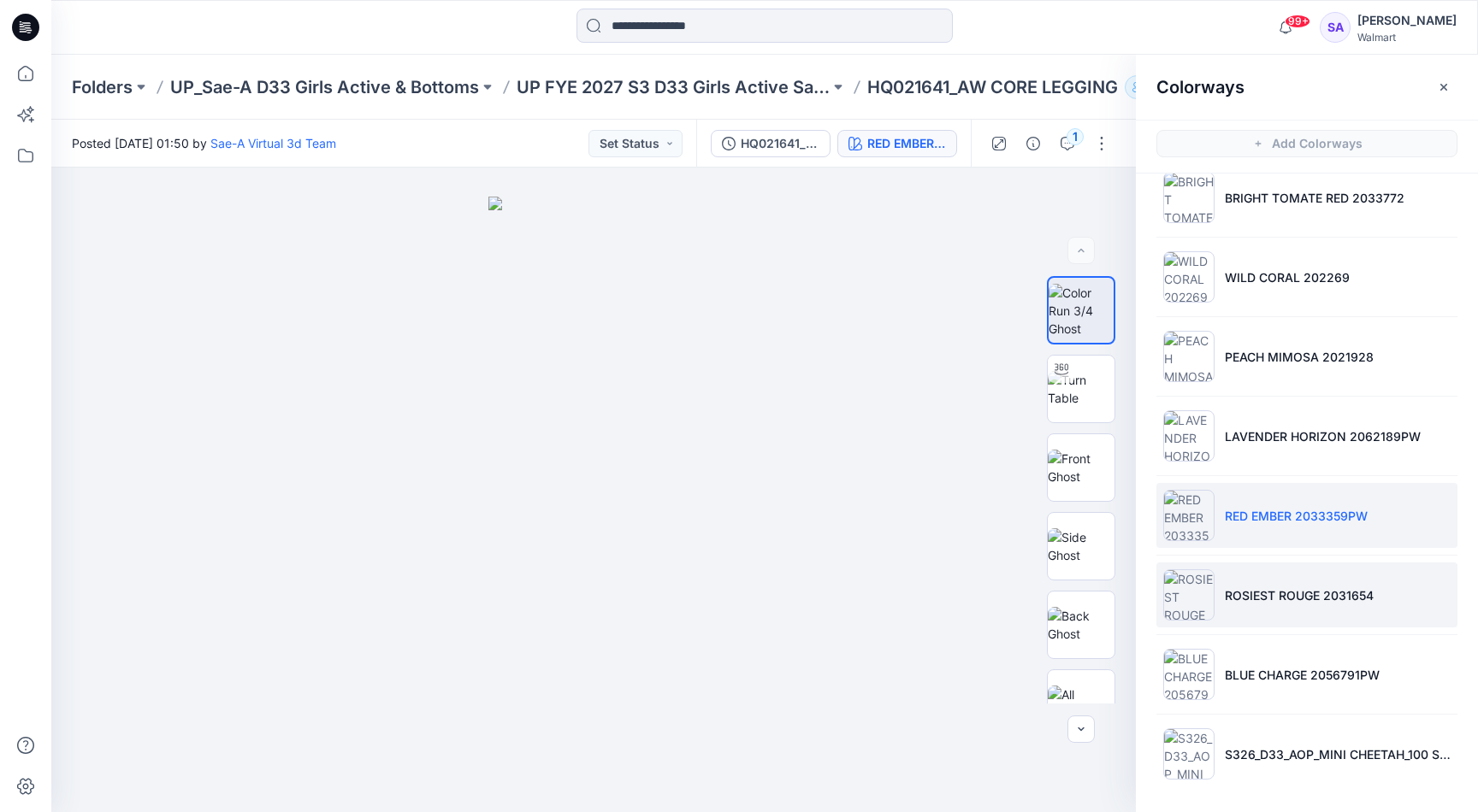
click at [1256, 599] on p "ROSIEST ROUGE 2031654" at bounding box center [1299, 595] width 149 height 18
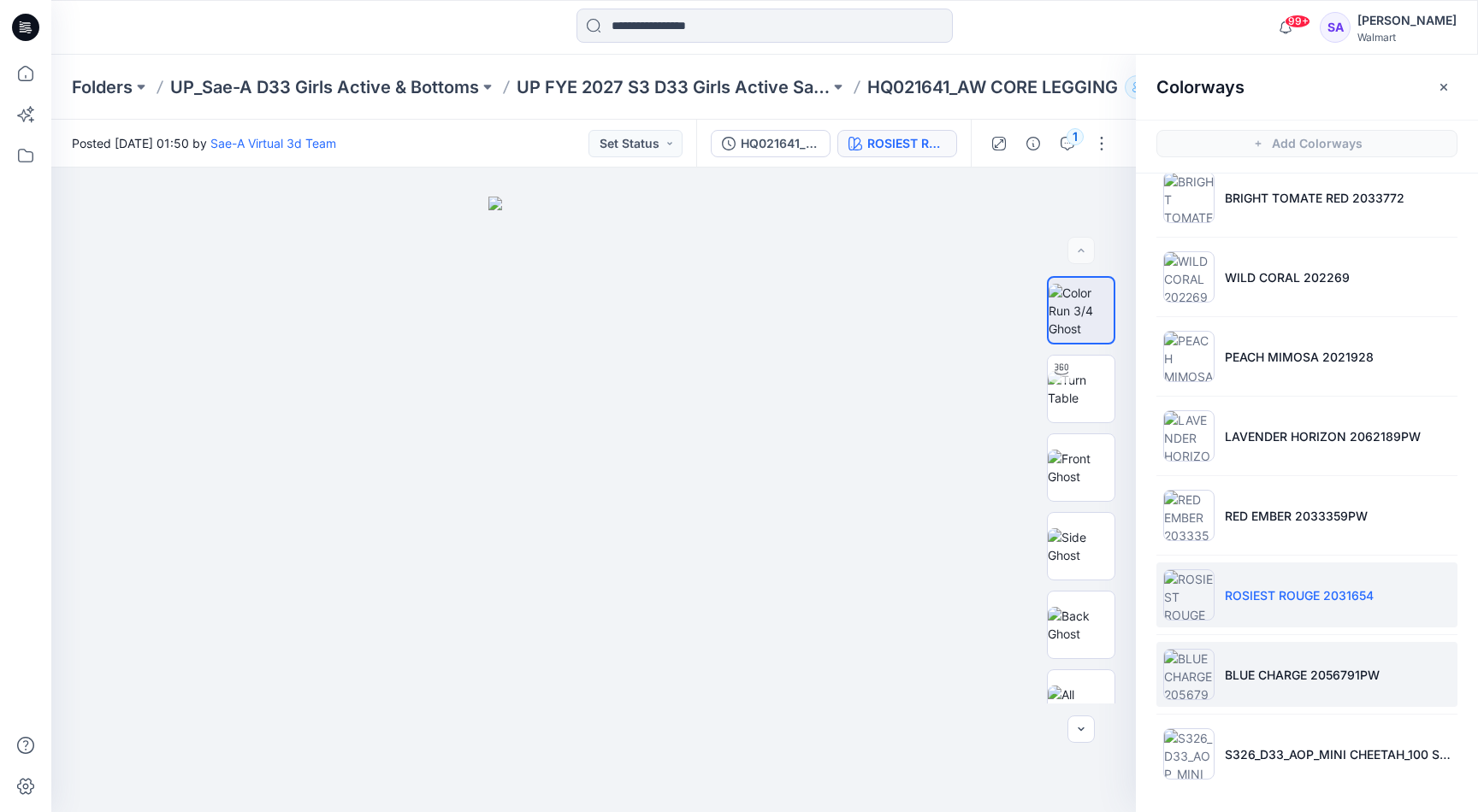
click at [1263, 670] on p "BLUE CHARGE 2056791PW" at bounding box center [1302, 674] width 155 height 18
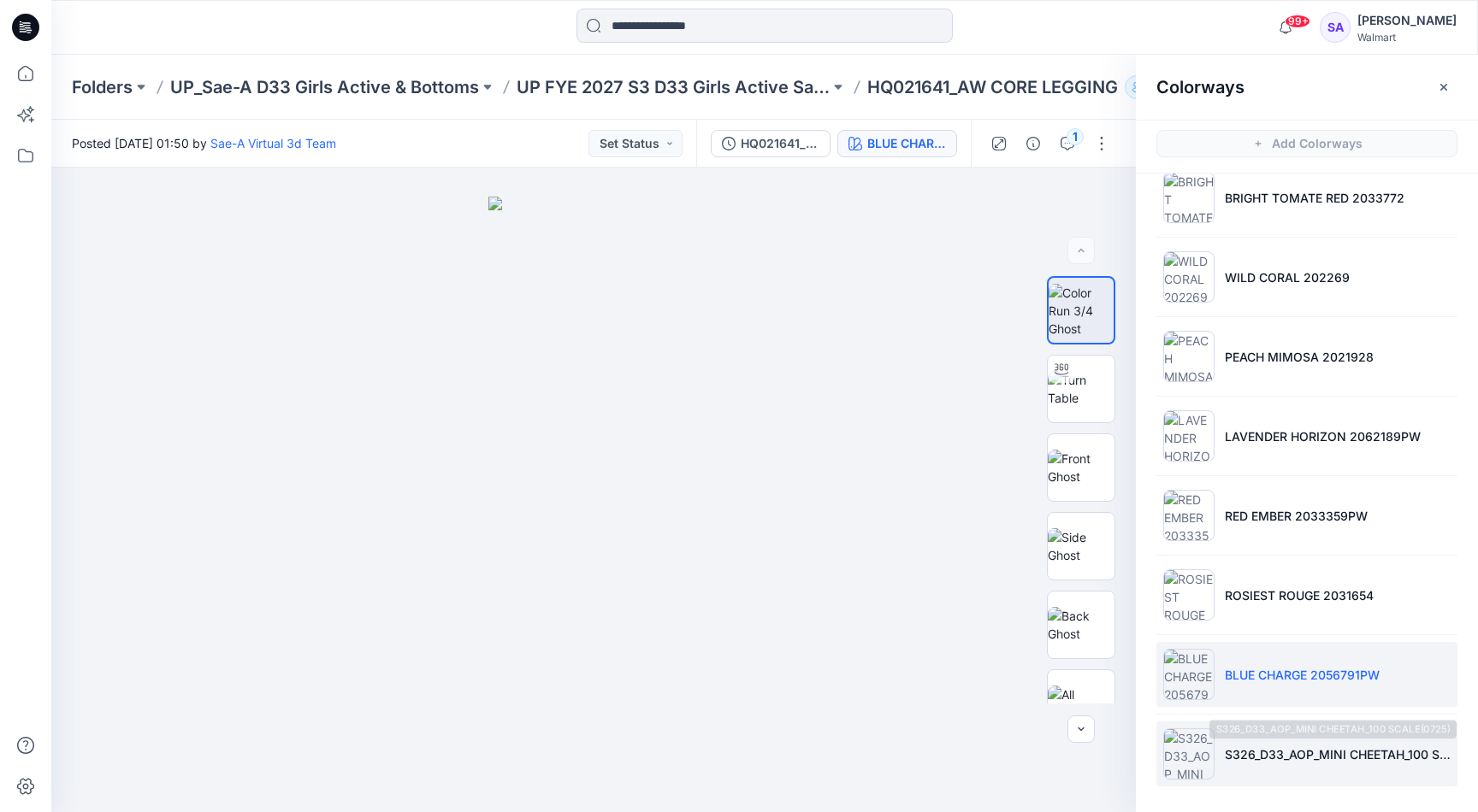
click at [1295, 764] on li "S326_D33_AOP_MINI CHEETAH_100 SCALE(0725)" at bounding box center [1307, 755] width 301 height 65
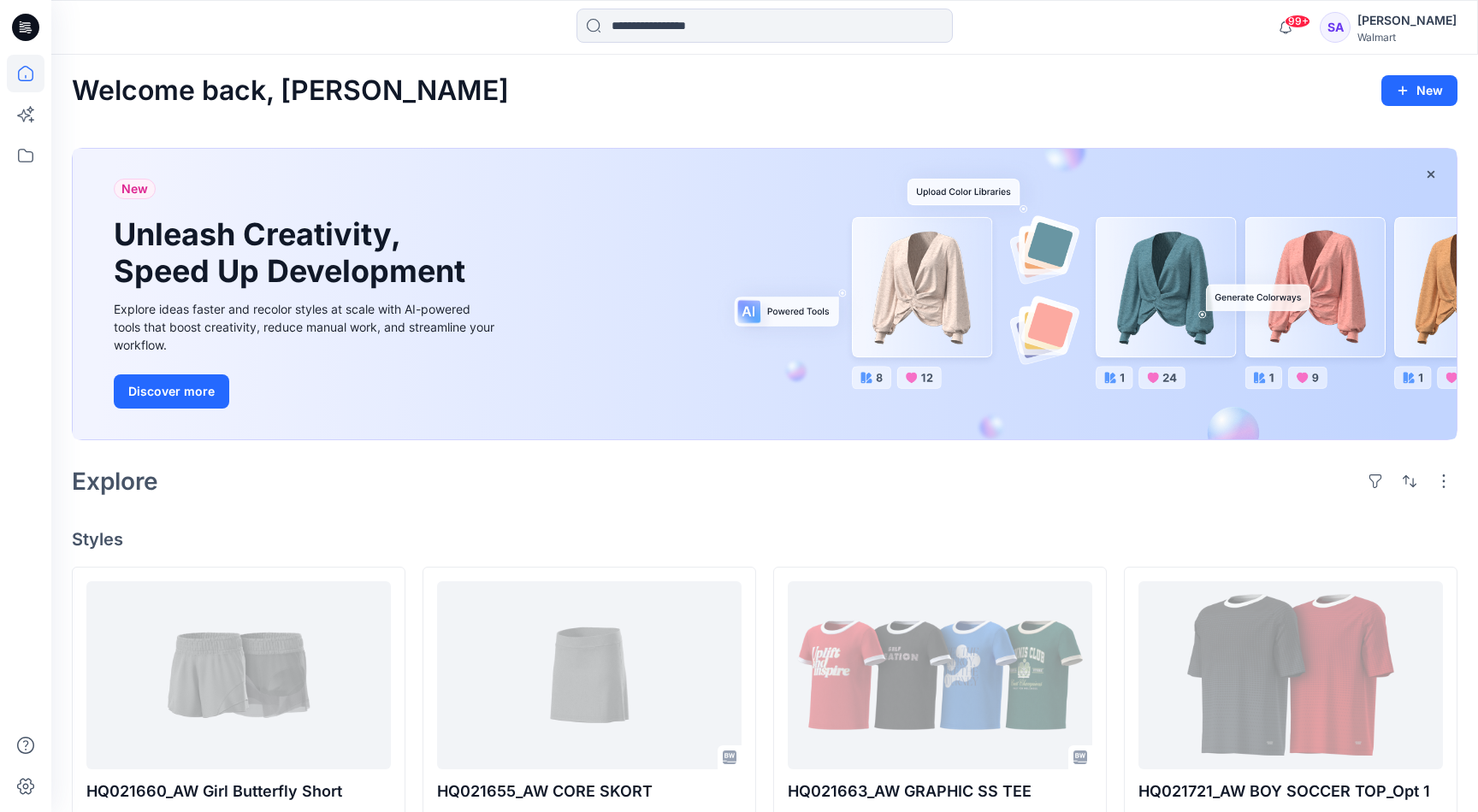
scroll to position [1088, 0]
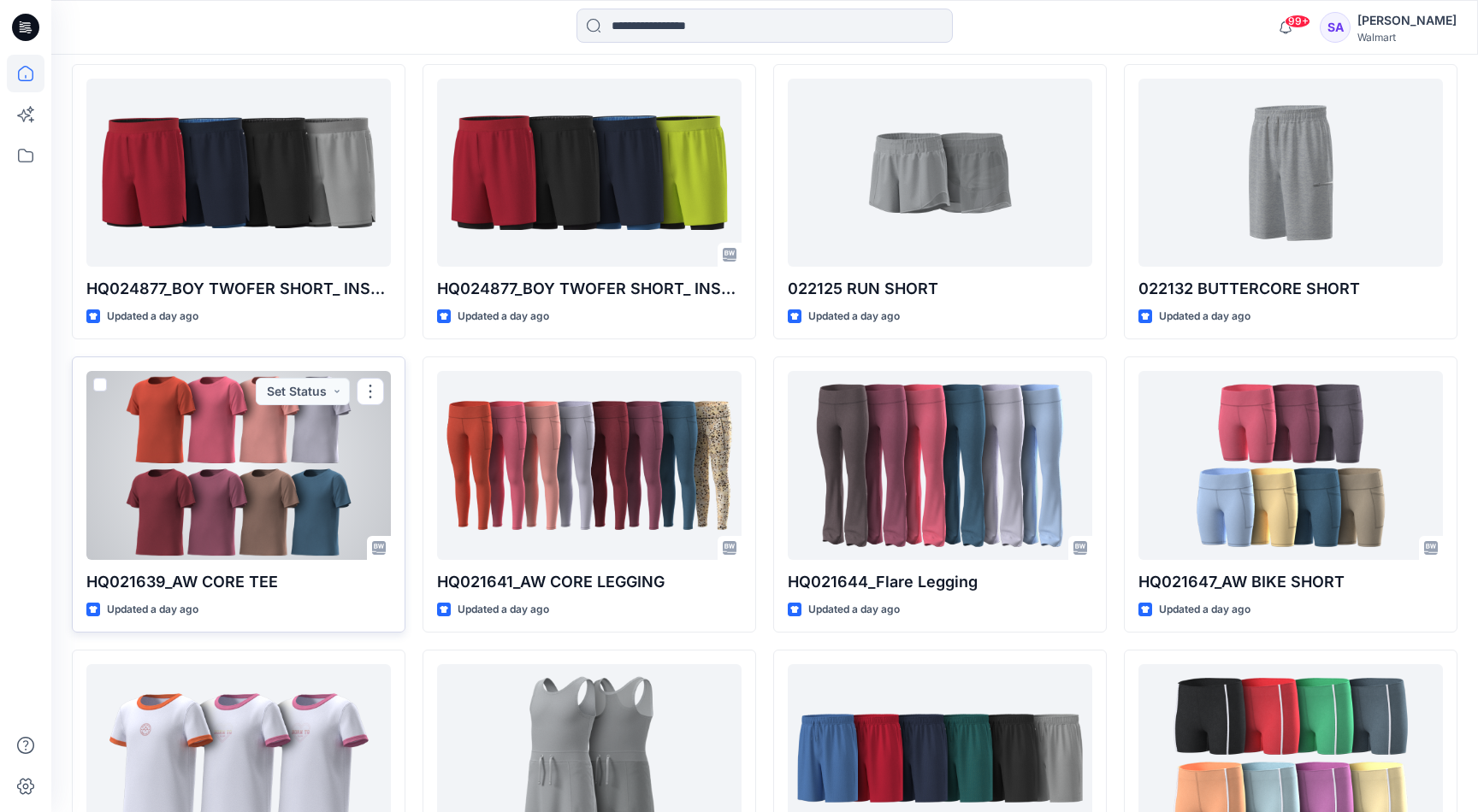
click at [212, 515] on div at bounding box center [238, 465] width 304 height 188
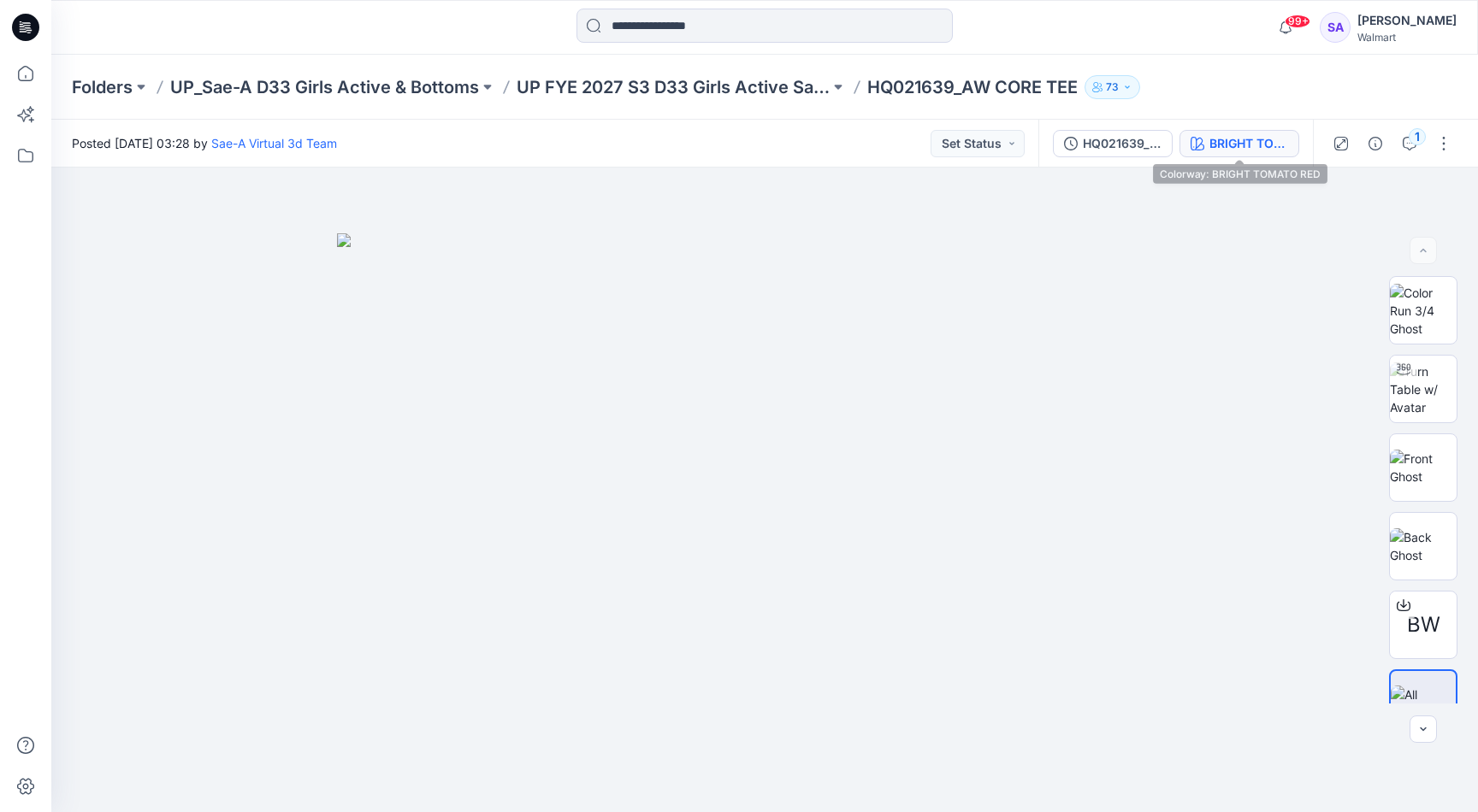
click at [1219, 141] on div "BRIGHT TOMATO RED" at bounding box center [1248, 144] width 78 height 19
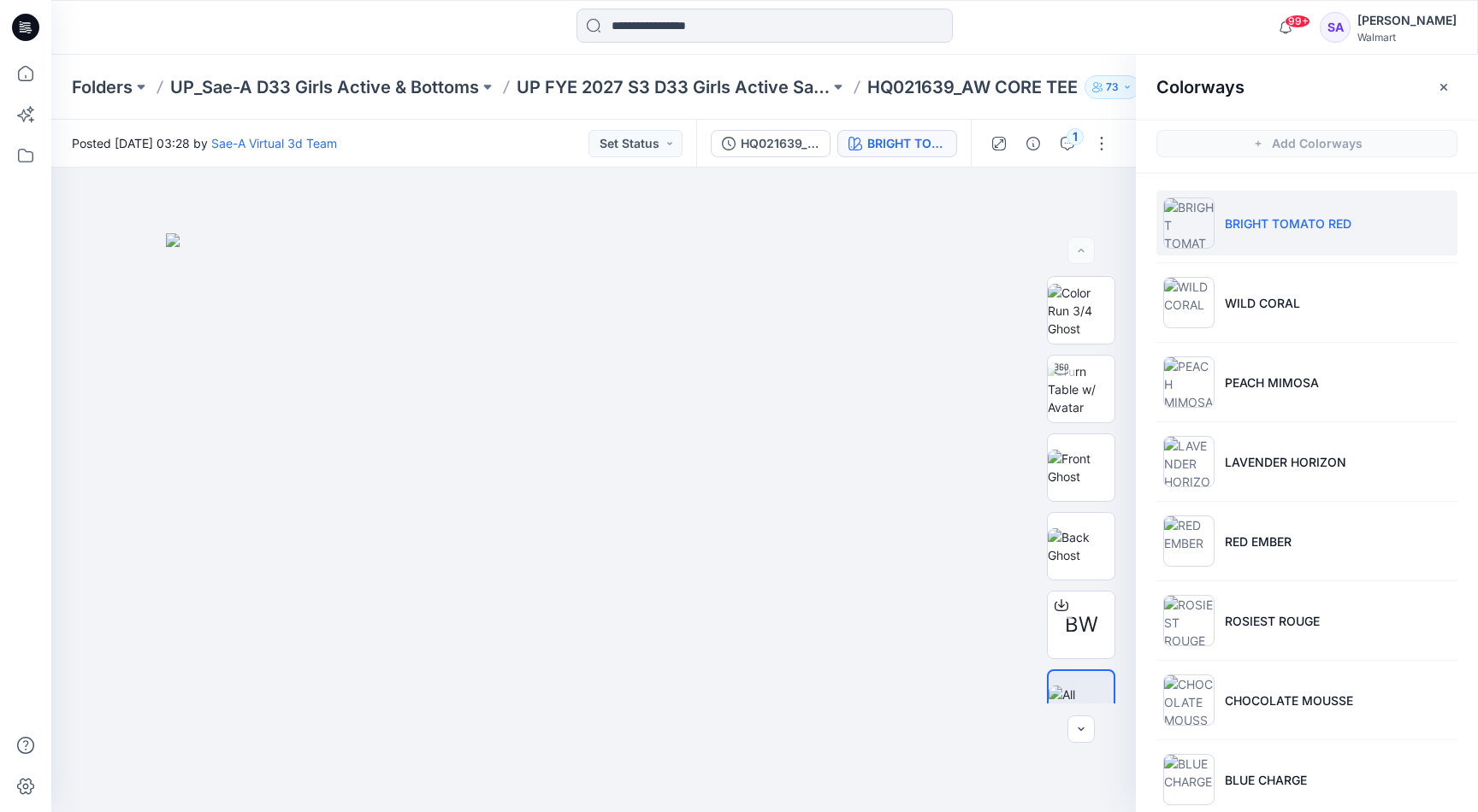
click at [1235, 224] on p "BRIGHT TOMATO RED" at bounding box center [1288, 224] width 127 height 18
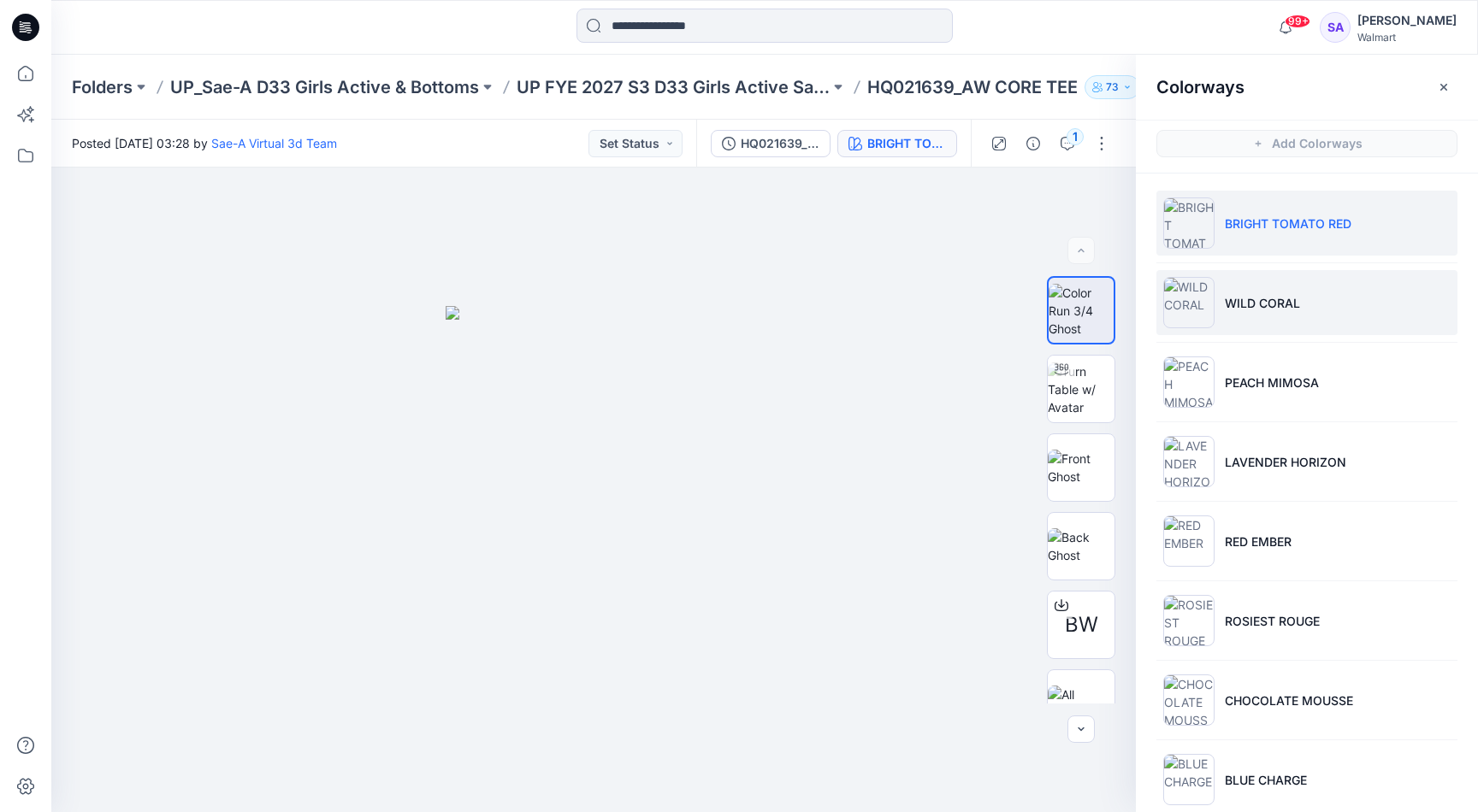
click at [1279, 314] on li "WILD CORAL" at bounding box center [1307, 303] width 301 height 65
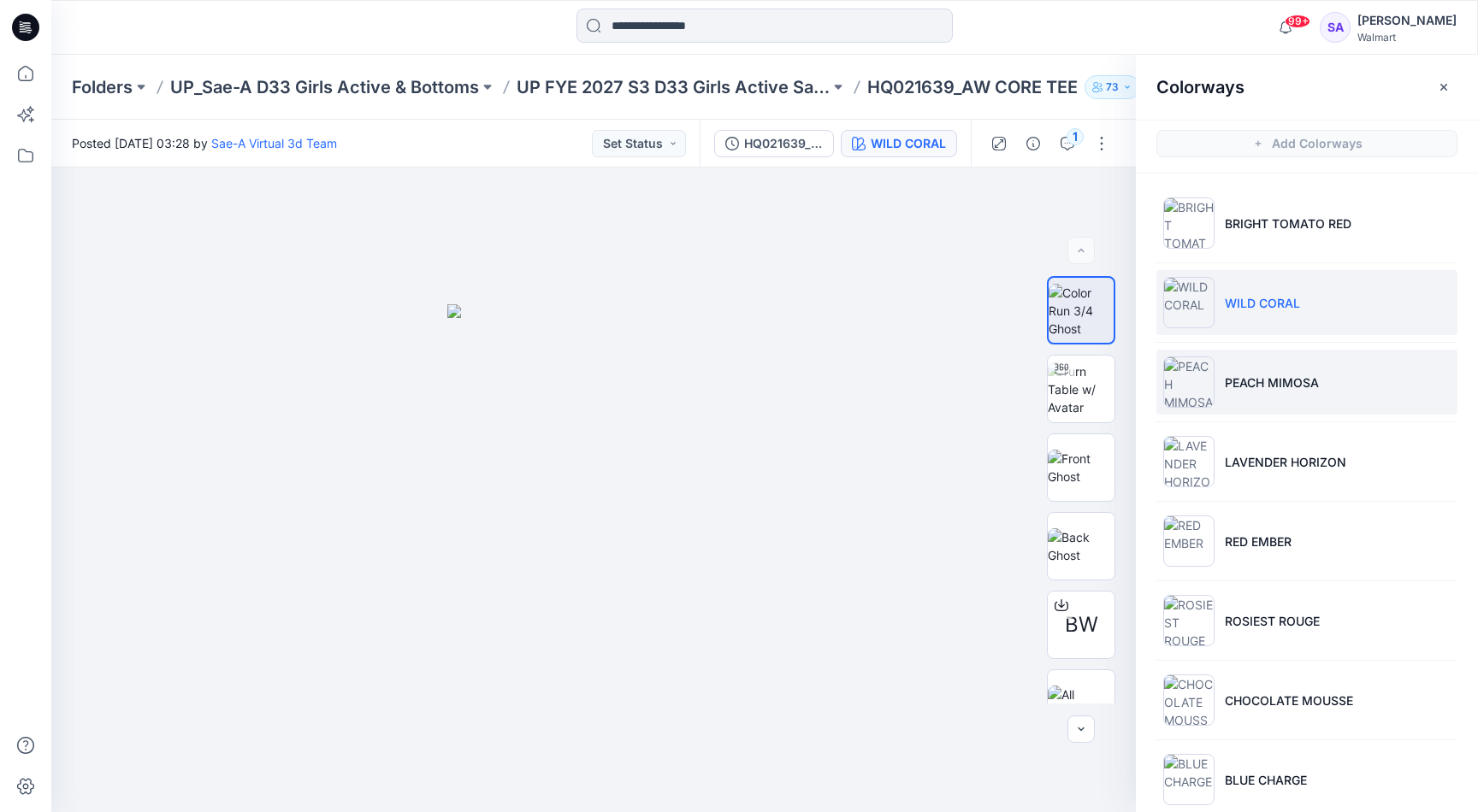
click at [1251, 383] on p "PEACH MIMOSA" at bounding box center [1271, 382] width 94 height 18
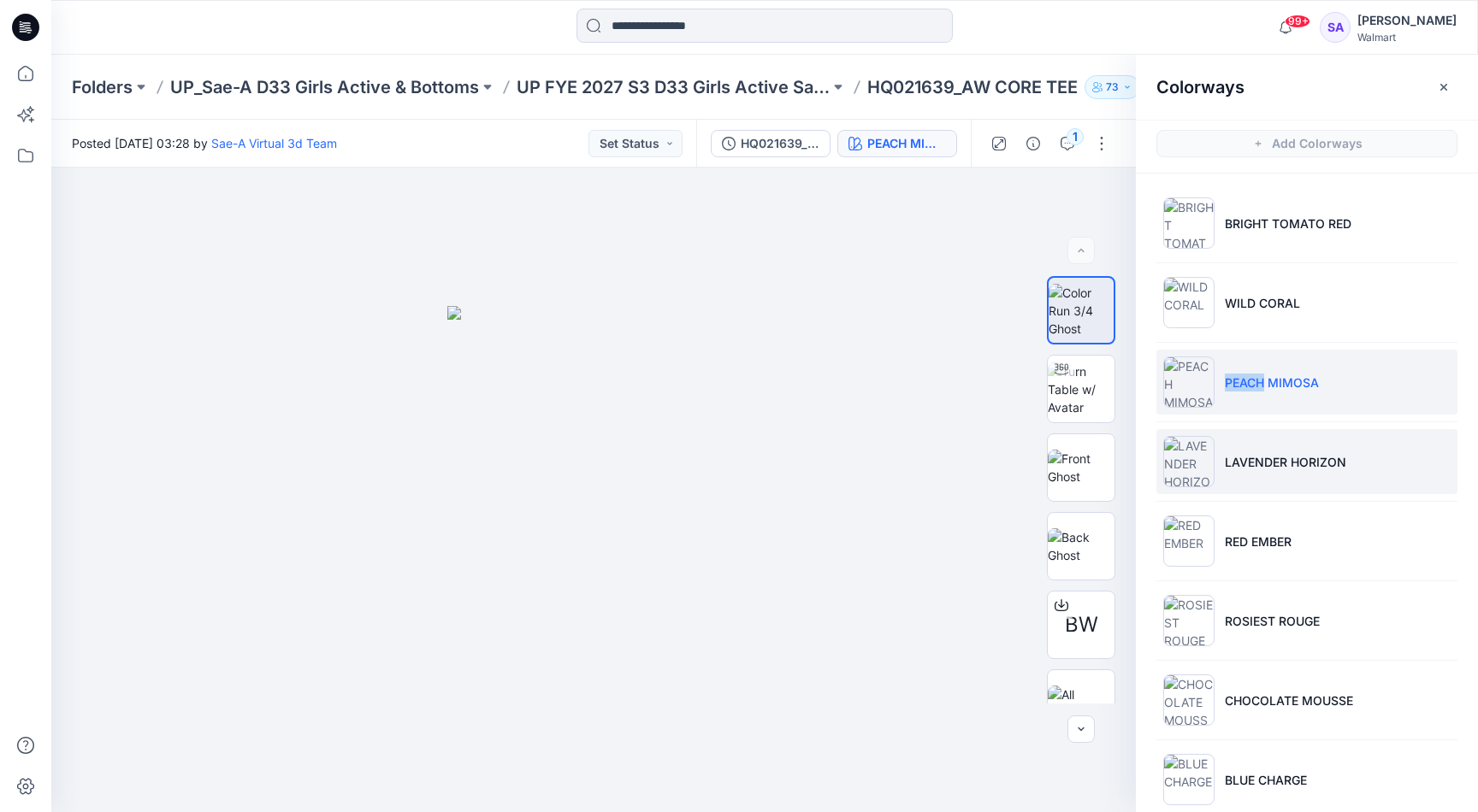
click at [1291, 471] on li "LAVENDER HORIZON" at bounding box center [1307, 461] width 301 height 65
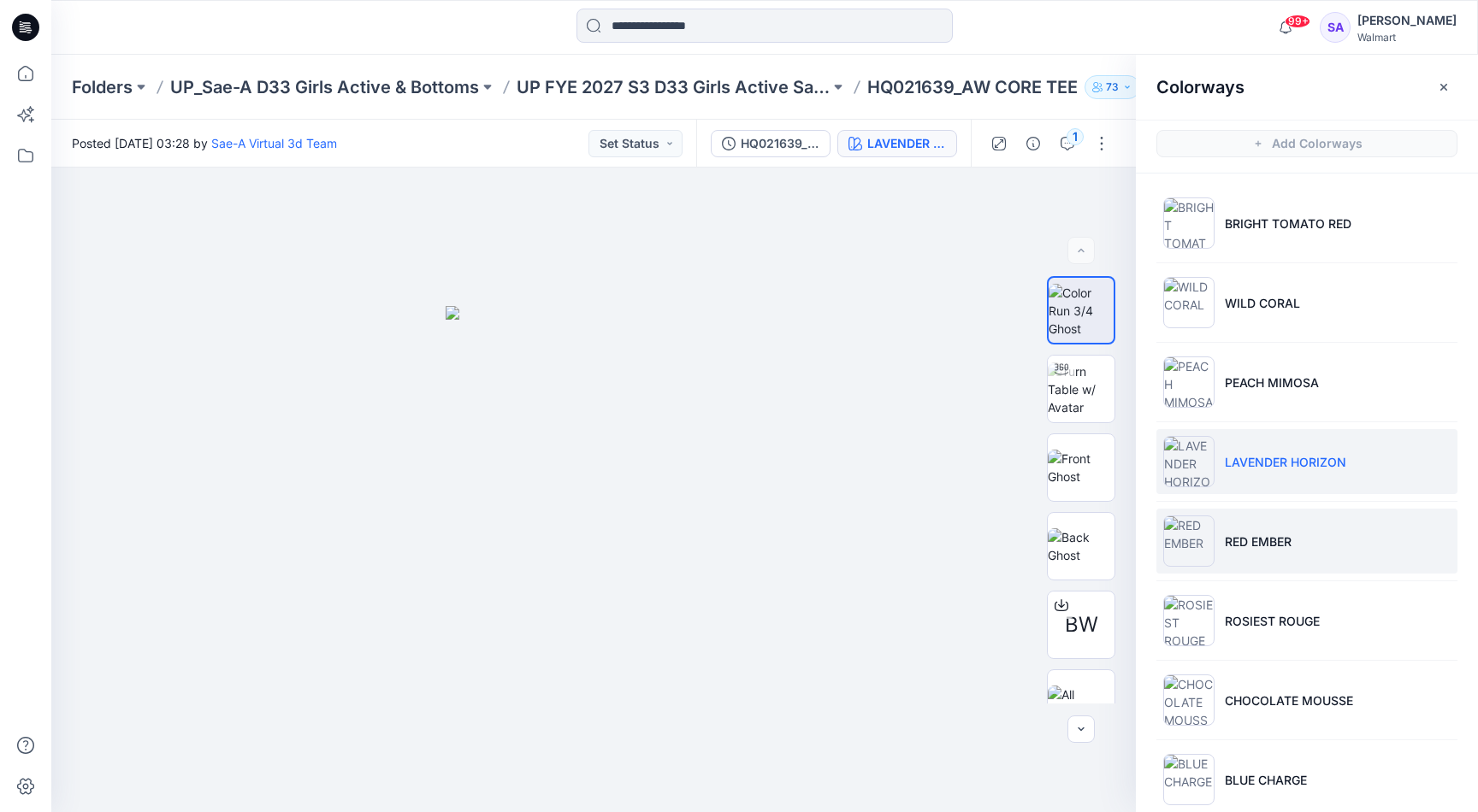
click at [1261, 543] on p "RED EMBER" at bounding box center [1257, 542] width 66 height 18
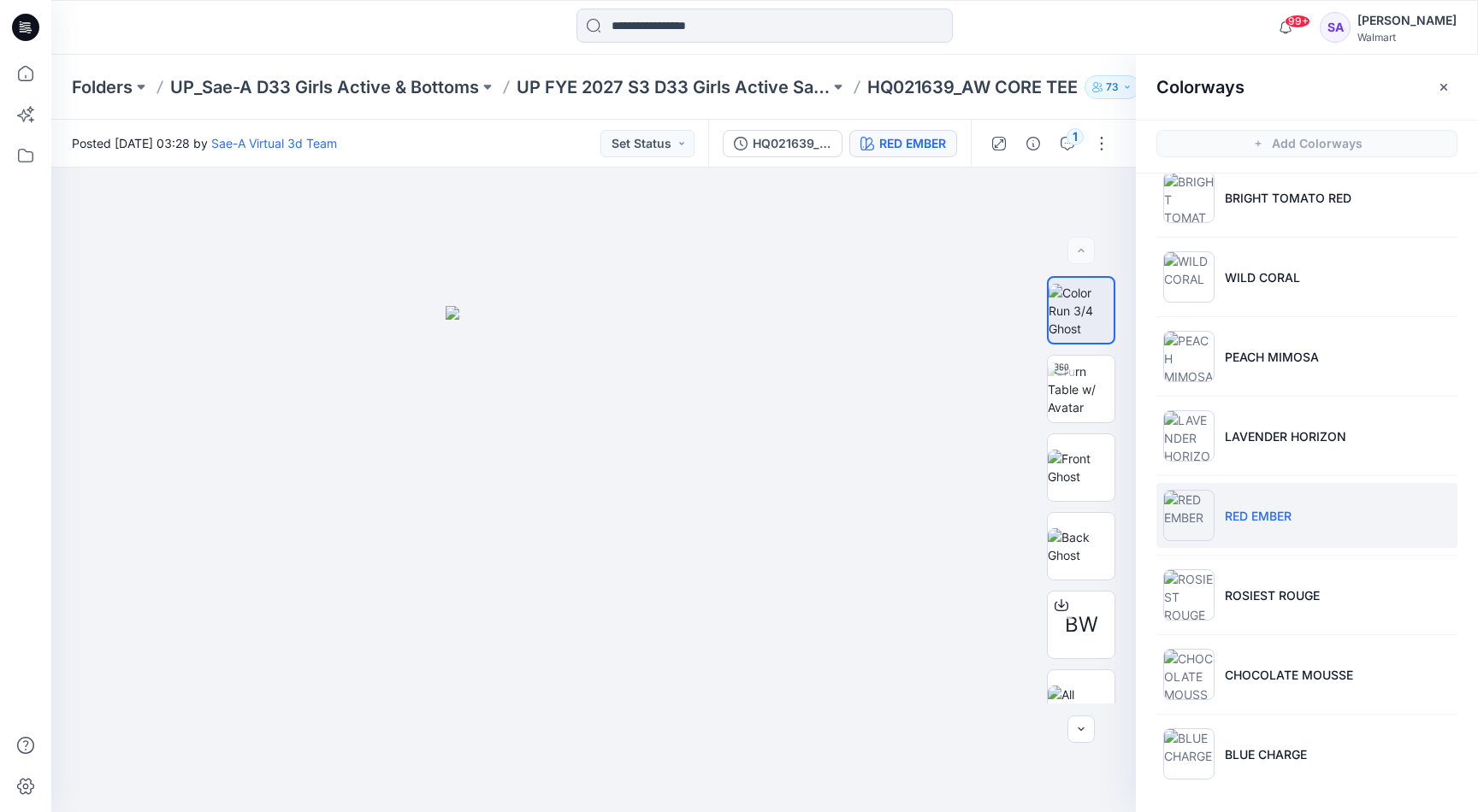
scroll to position [26, 0]
click at [1272, 601] on p "ROSIEST ROUGE" at bounding box center [1272, 595] width 95 height 18
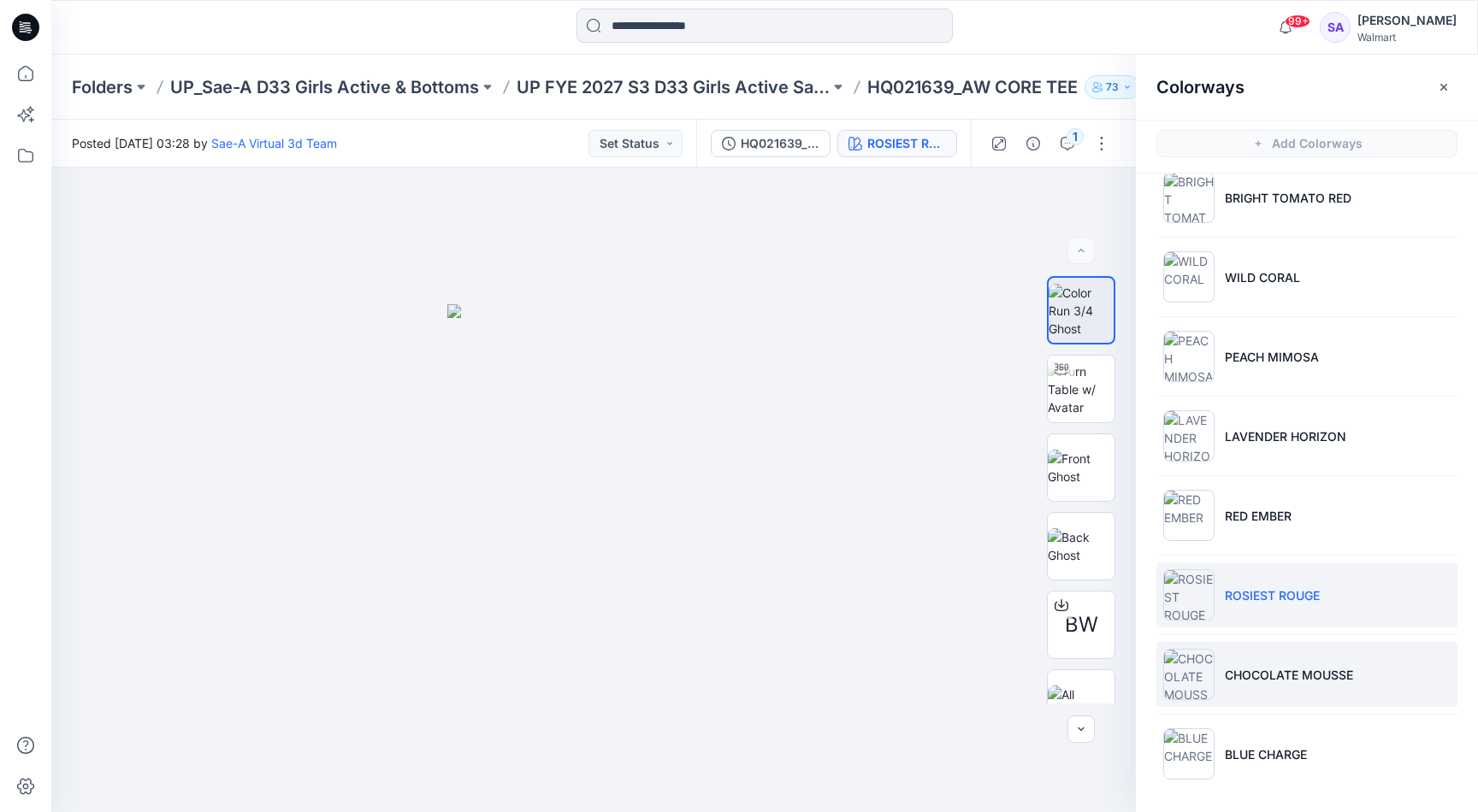
click at [1279, 675] on p "CHOCOLATE MOUSSE" at bounding box center [1288, 674] width 128 height 18
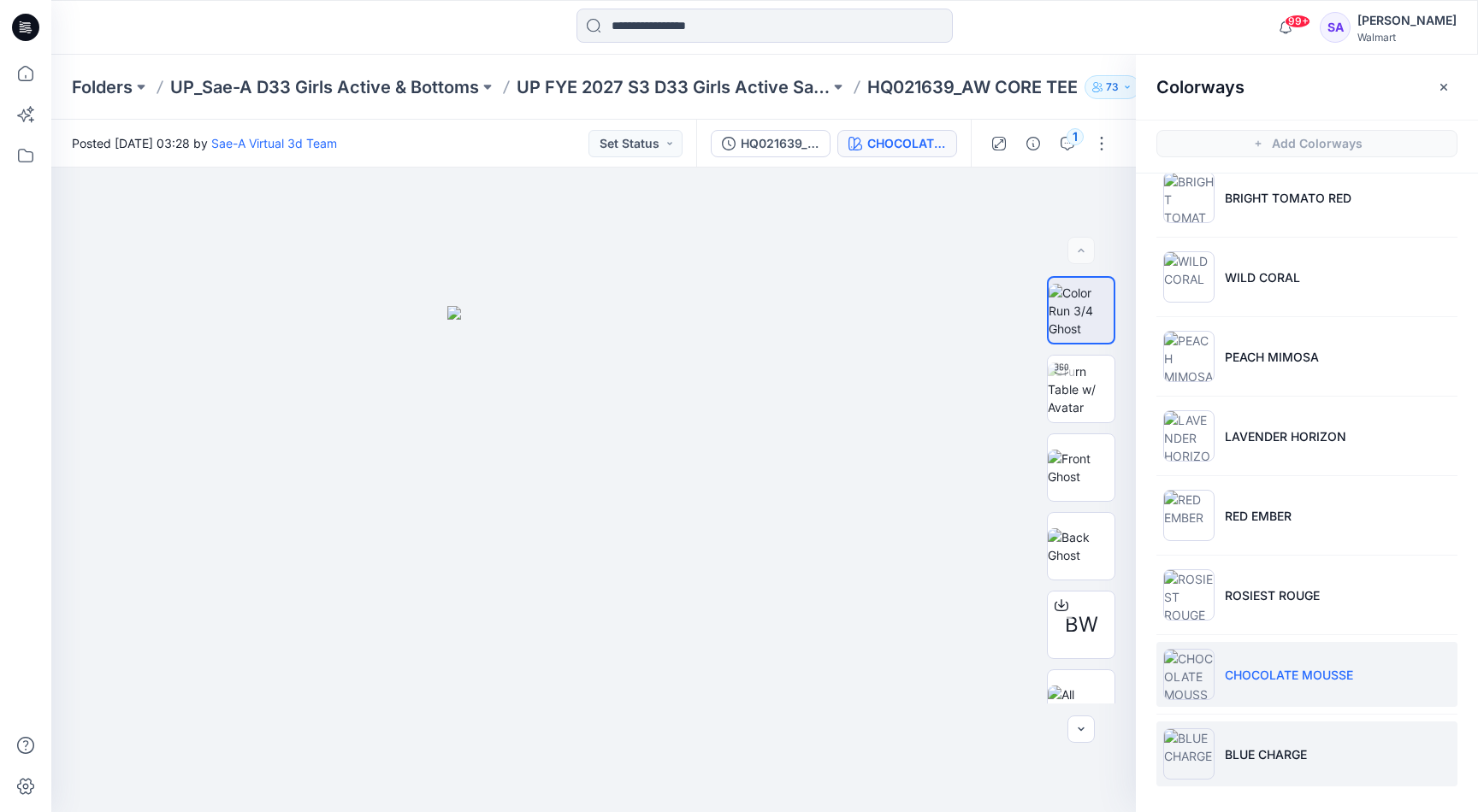
click at [1278, 751] on p "BLUE CHARGE" at bounding box center [1265, 755] width 82 height 18
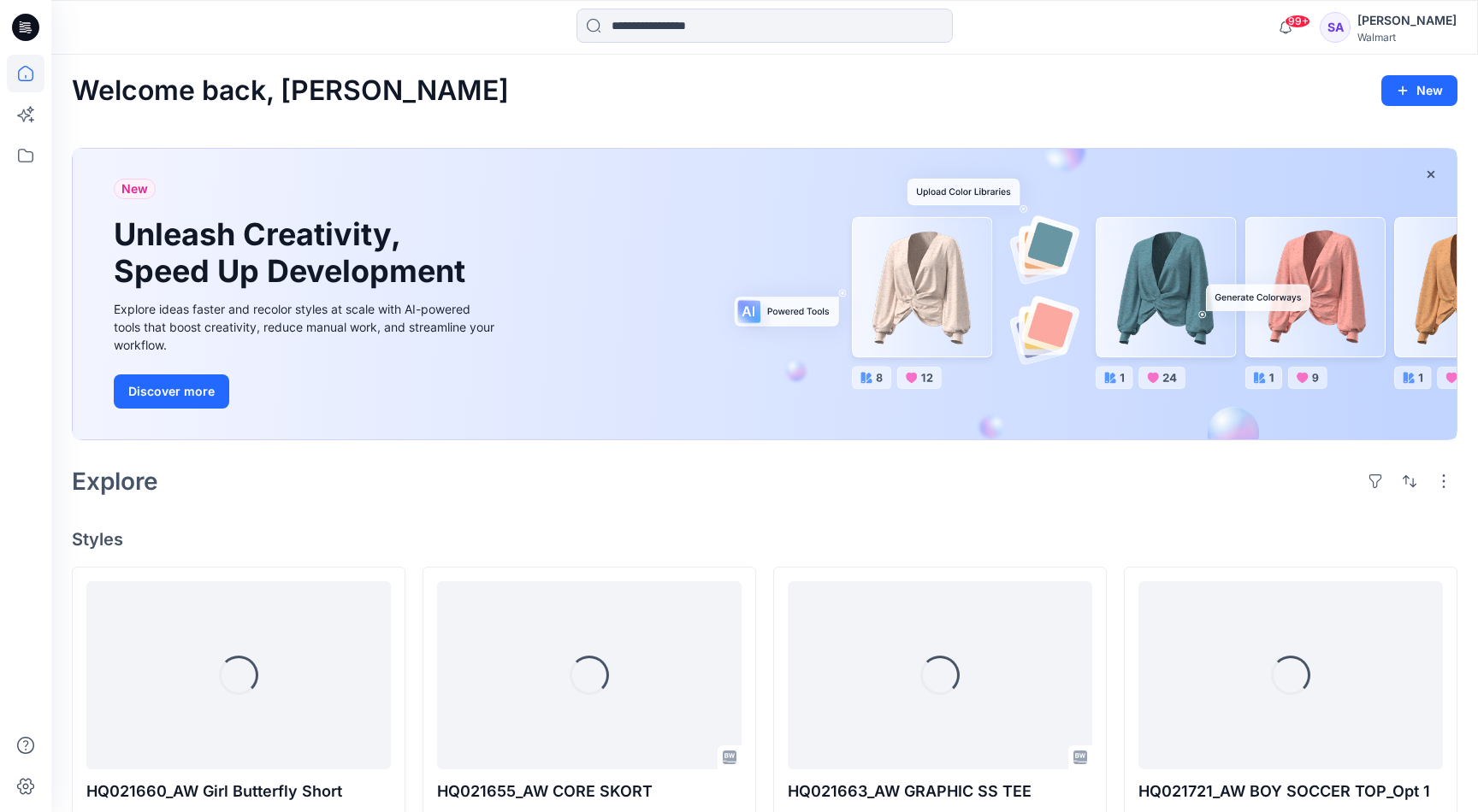
scroll to position [1088, 0]
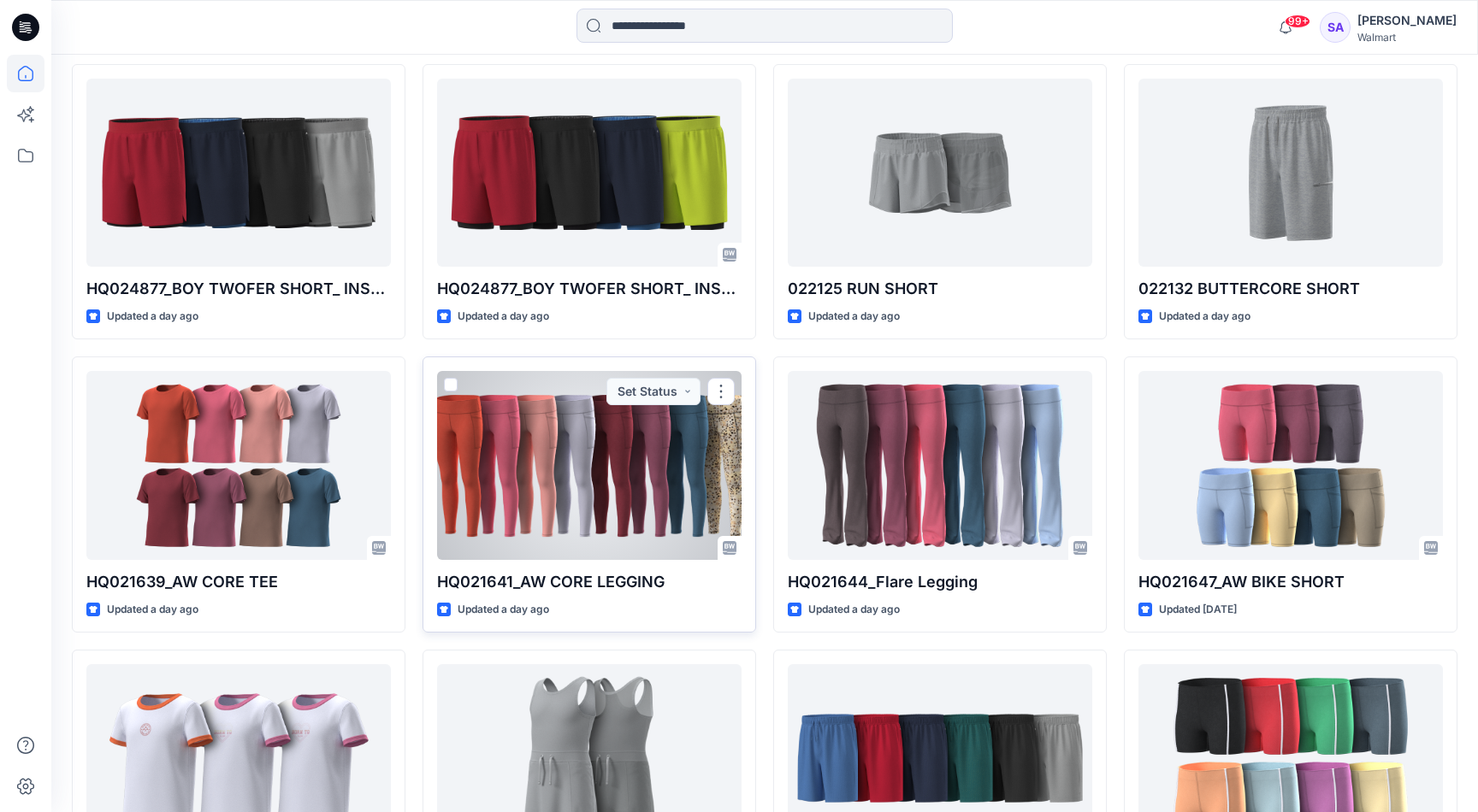
click at [600, 454] on div at bounding box center [588, 465] width 304 height 188
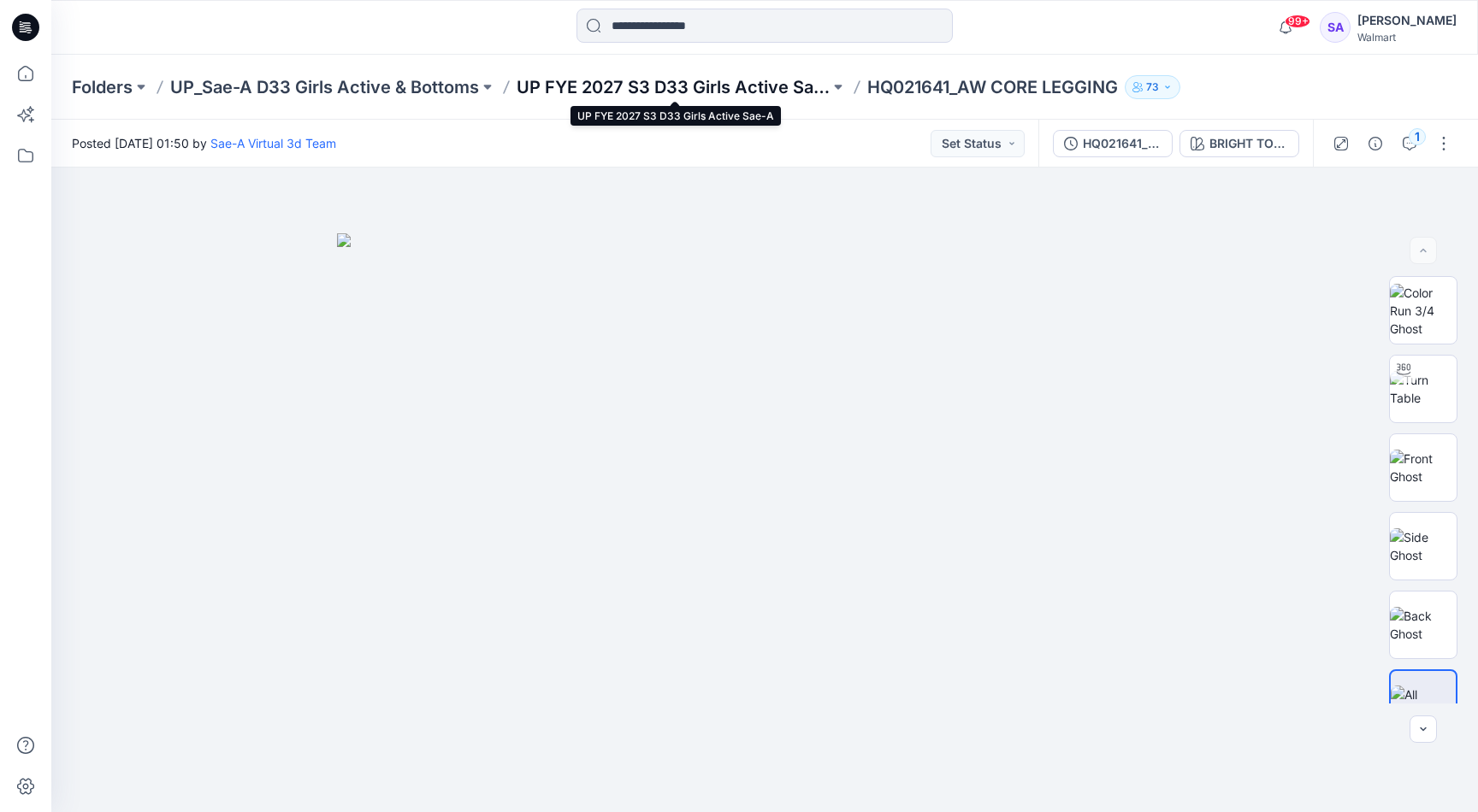
click at [602, 89] on p "UP FYE 2027 S3 D33 Girls Active Sae-A" at bounding box center [673, 87] width 313 height 24
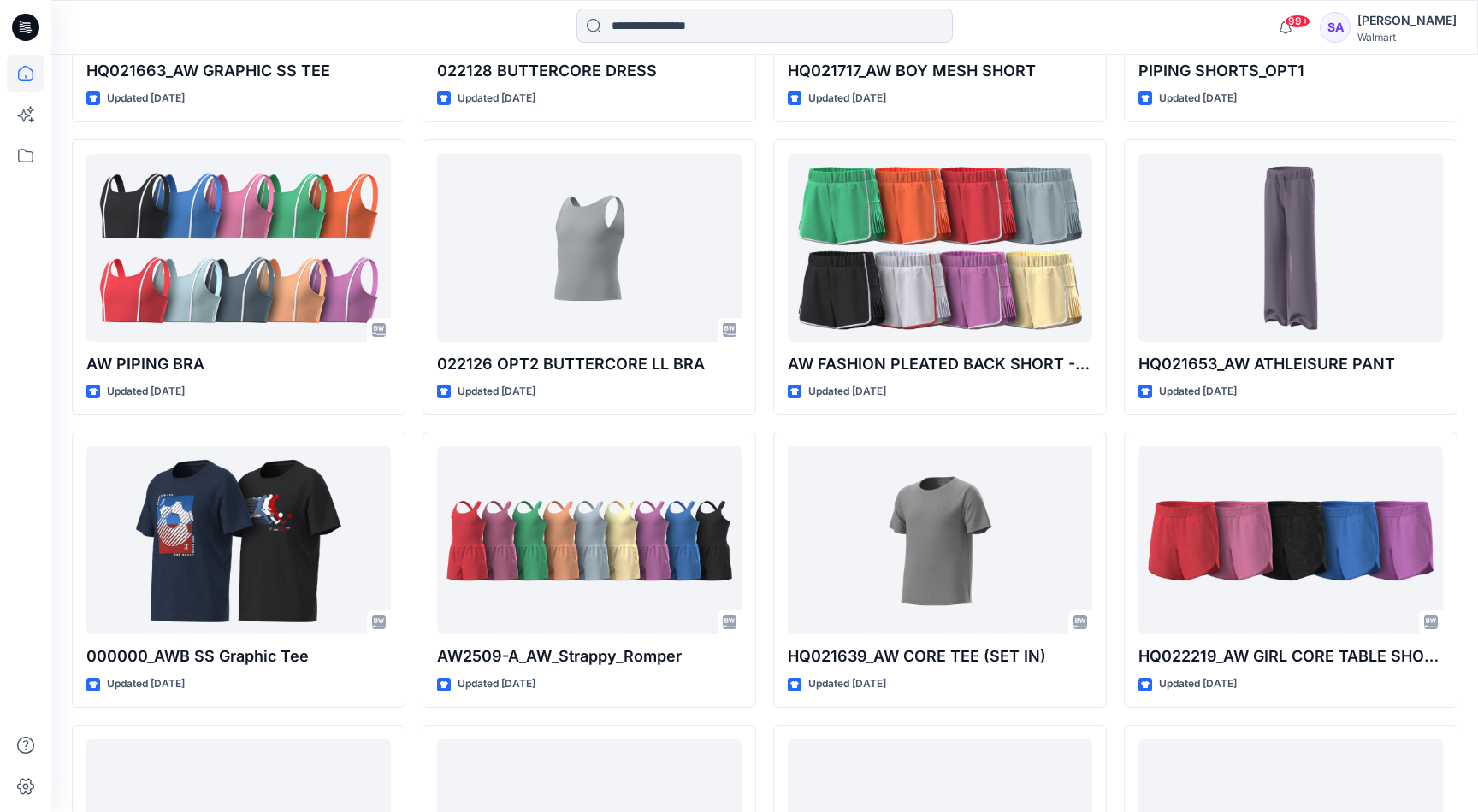
scroll to position [1965, 0]
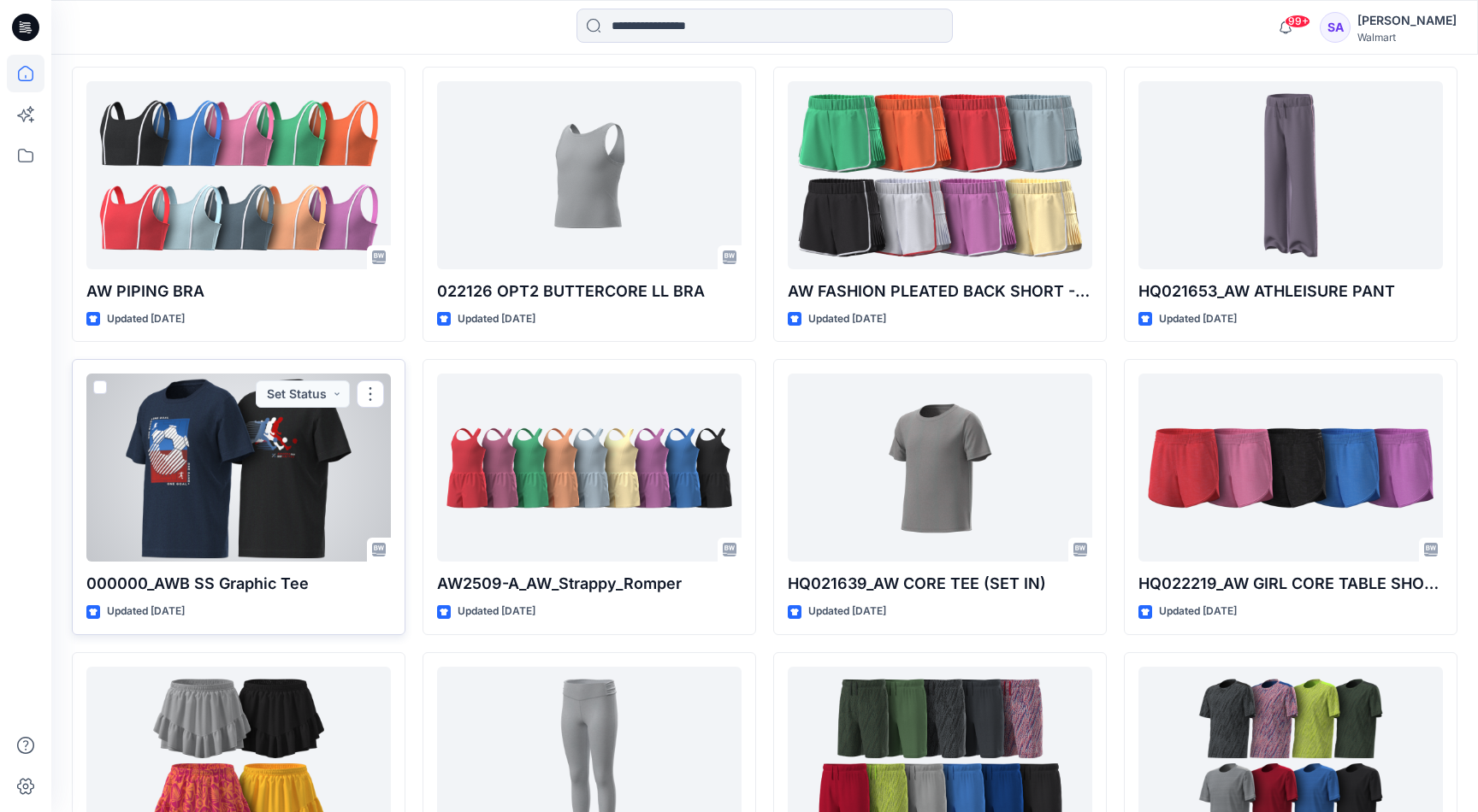
click at [218, 446] on div at bounding box center [238, 467] width 304 height 188
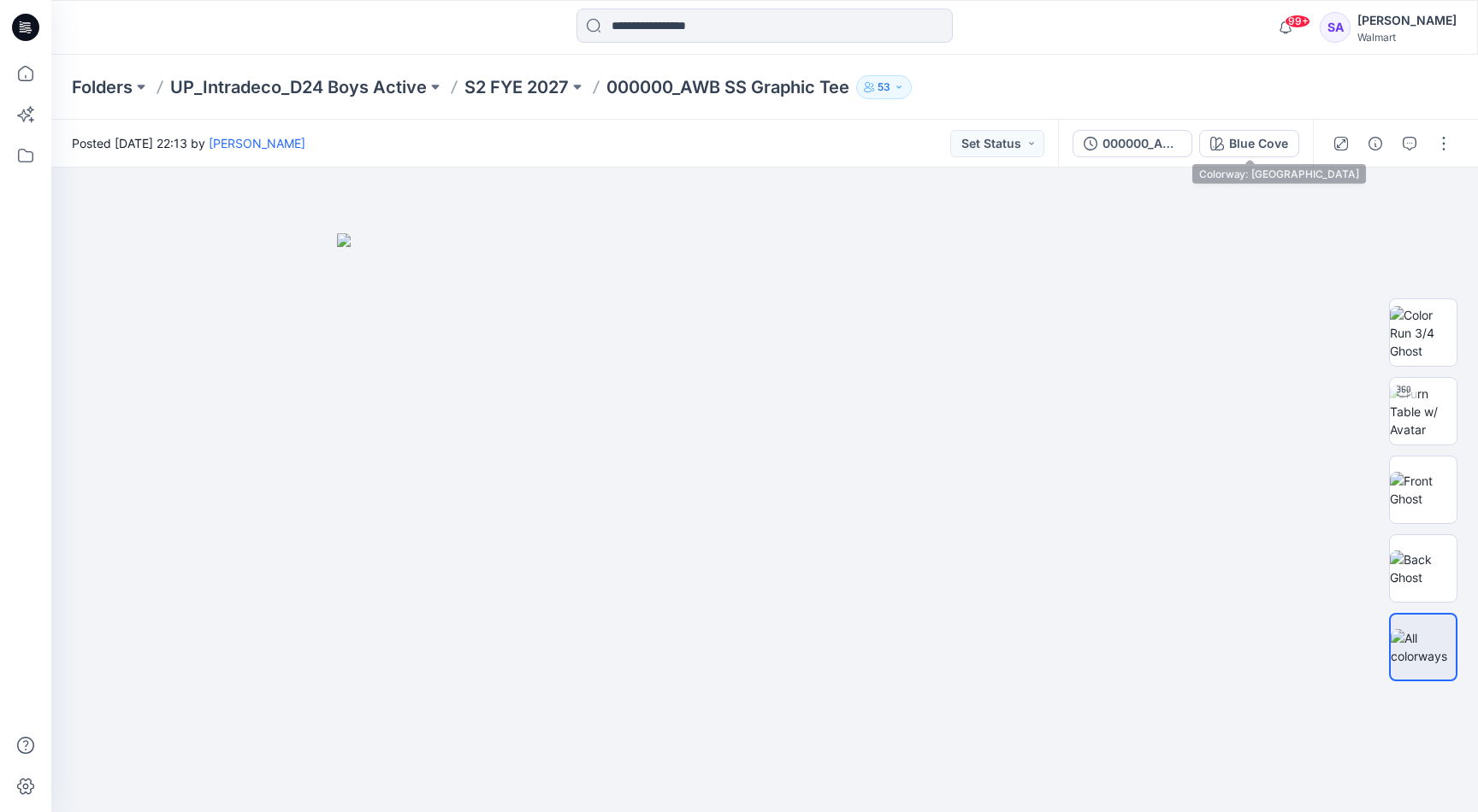
click at [1246, 159] on div "000000_ADM_AWB SS Graphic Tee [GEOGRAPHIC_DATA]" at bounding box center [1185, 144] width 255 height 48
click at [1242, 147] on div "Blue Cove" at bounding box center [1258, 144] width 59 height 19
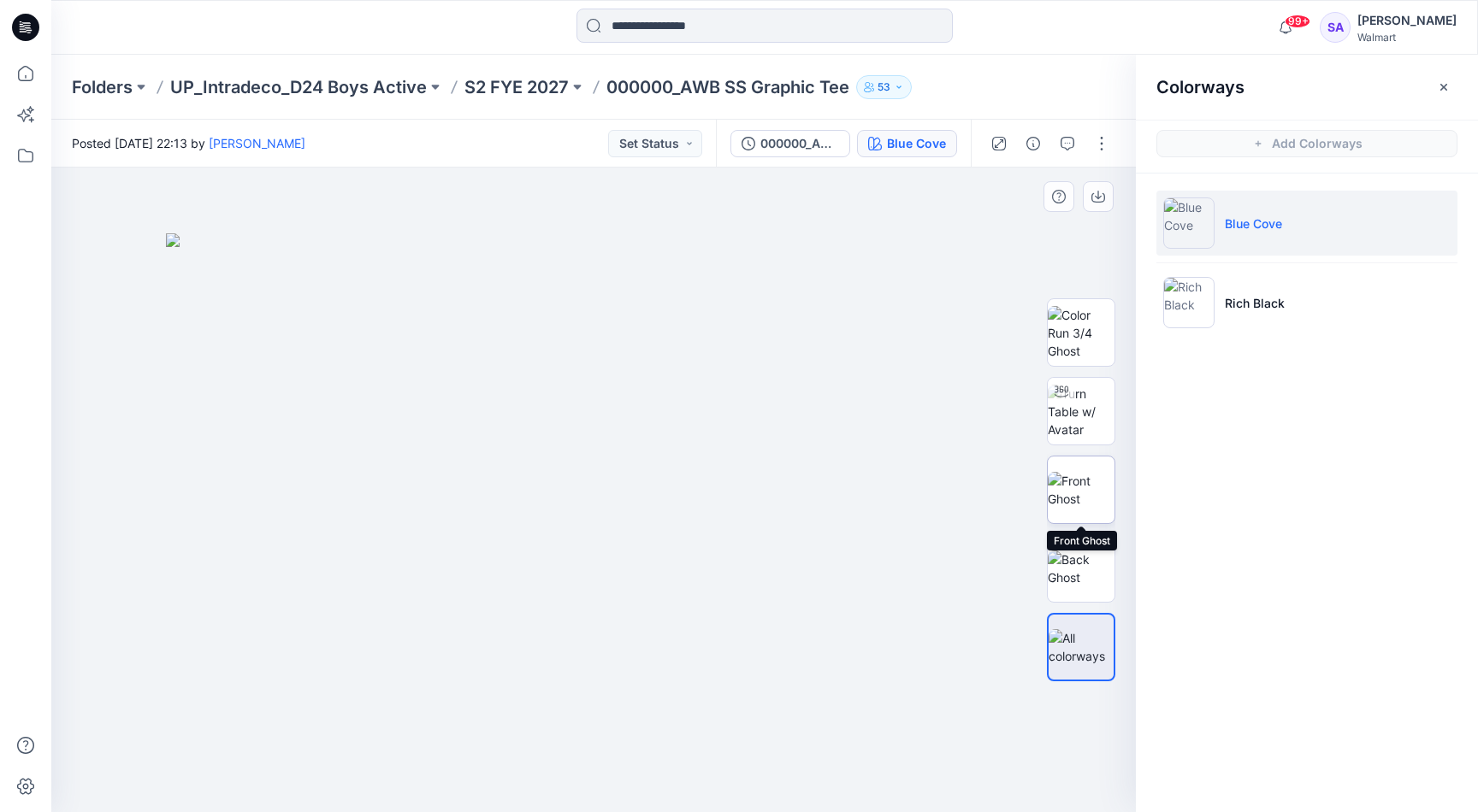
click at [1080, 497] on img at bounding box center [1080, 489] width 66 height 36
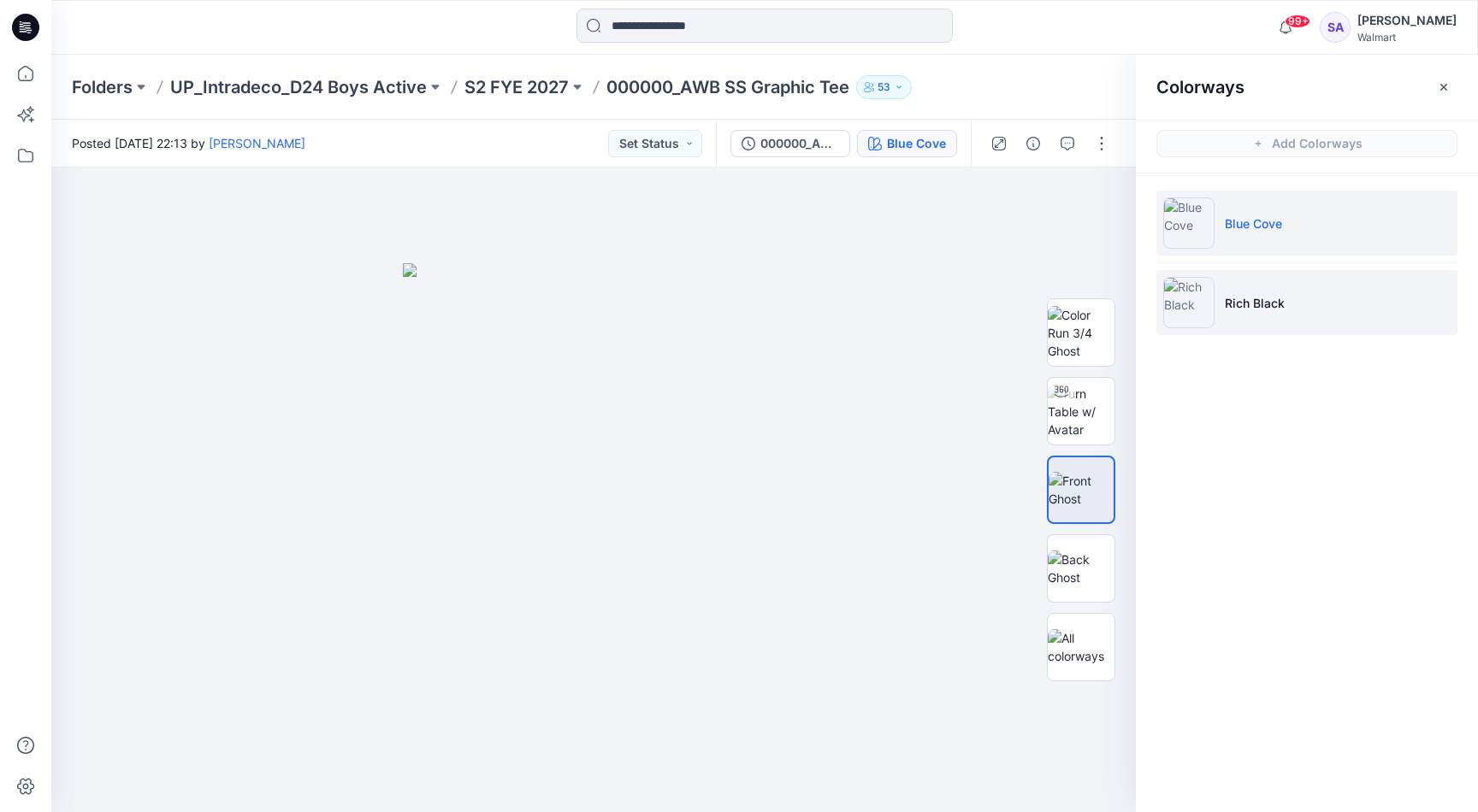
click at [1262, 303] on p "Rich Black" at bounding box center [1254, 303] width 59 height 18
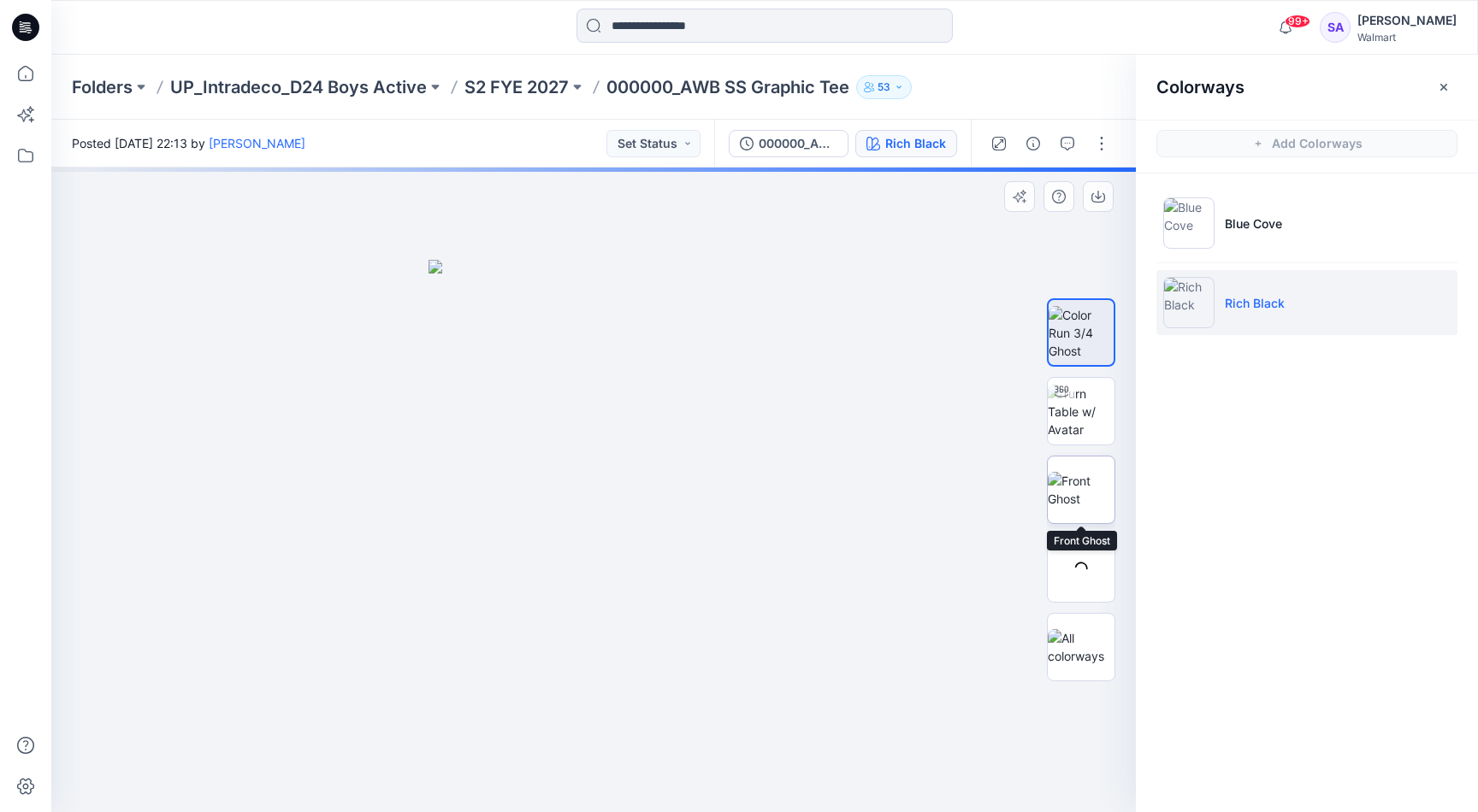
click at [1098, 484] on img at bounding box center [1080, 489] width 66 height 36
